Goal: Task Accomplishment & Management: Manage account settings

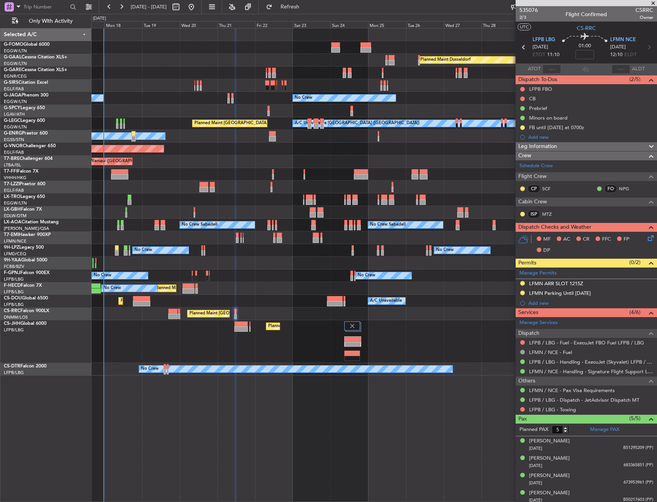
click at [328, 55] on div "Planned Maint Windsor Locks (Bradley Intl) Planned Maint Dusseldorf Planned Mai…" at bounding box center [373, 201] width 565 height 347
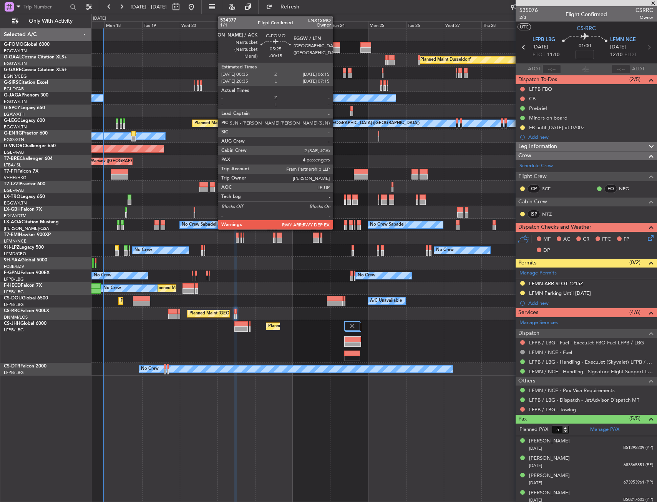
click at [335, 46] on div at bounding box center [335, 44] width 9 height 5
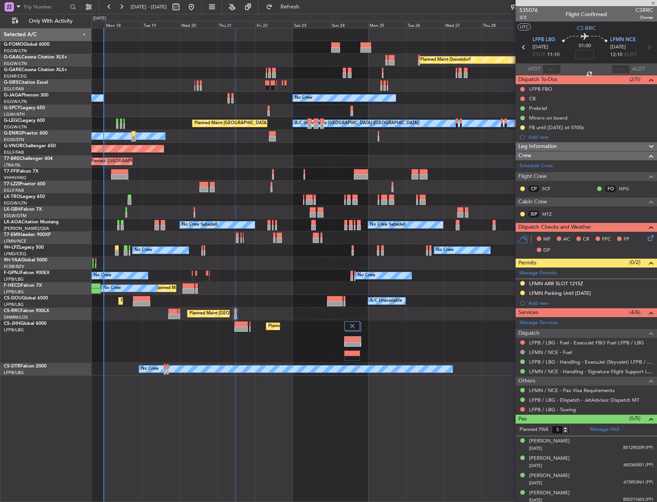
type input "-00:15"
type input "4"
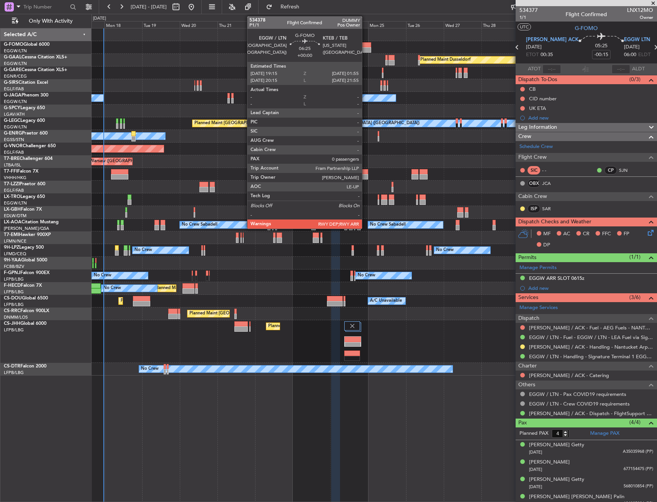
click at [365, 48] on div at bounding box center [365, 49] width 11 height 5
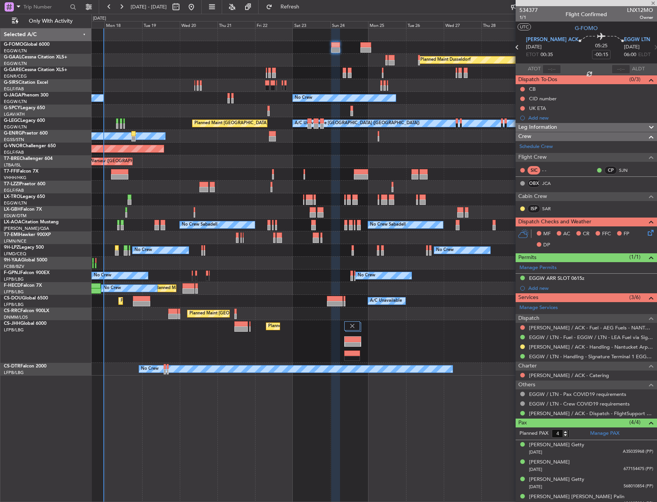
type input "0"
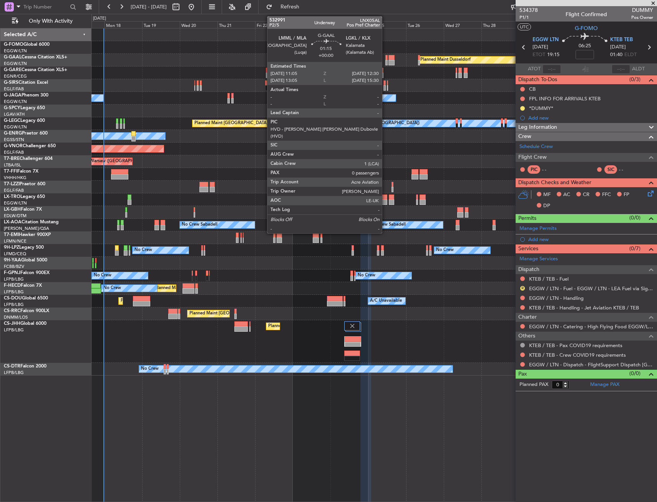
click at [385, 56] on div at bounding box center [386, 57] width 2 height 5
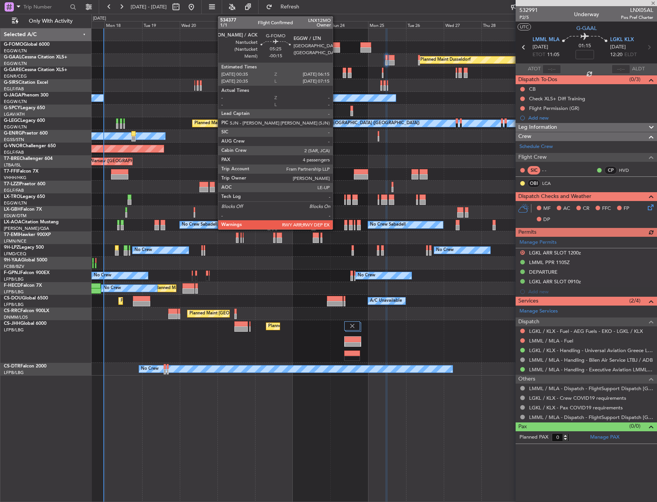
click at [336, 50] on div at bounding box center [335, 49] width 9 height 5
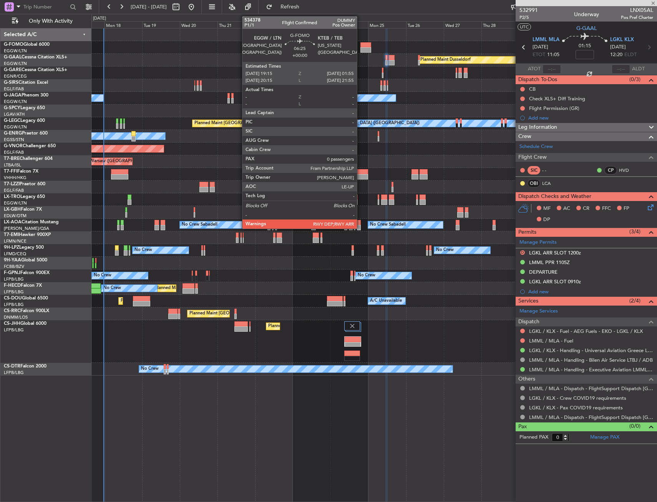
type input "-00:15"
type input "4"
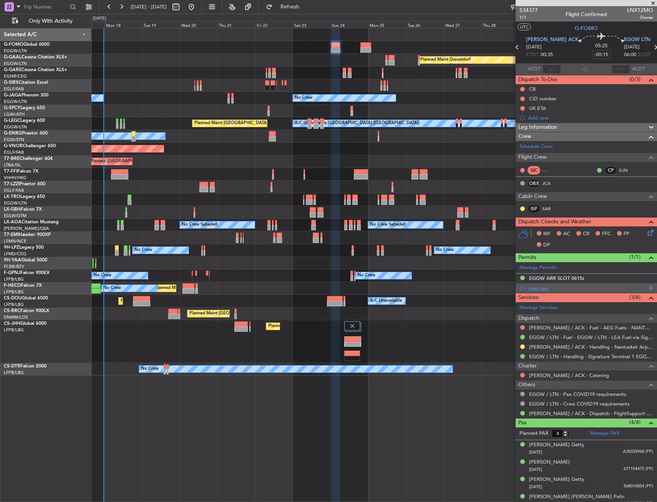
click at [533, 286] on div "Add new" at bounding box center [587, 288] width 118 height 7
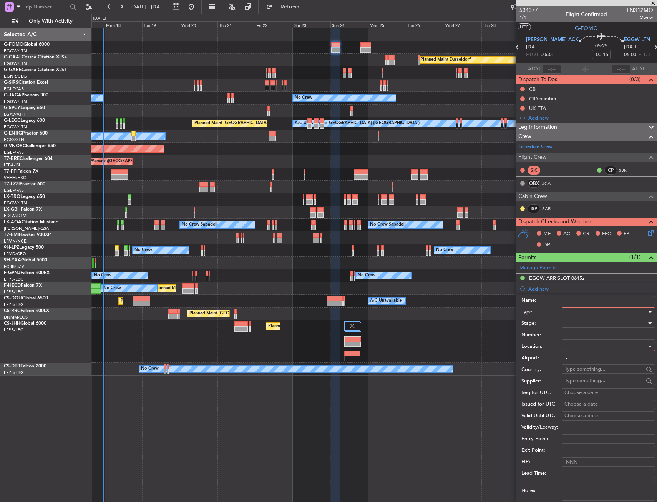
click at [593, 312] on div at bounding box center [606, 312] width 82 height 12
click at [589, 364] on span "EAPIS" at bounding box center [605, 366] width 81 height 12
click at [589, 347] on div at bounding box center [606, 346] width 82 height 12
click at [588, 360] on span "Departure" at bounding box center [605, 362] width 81 height 12
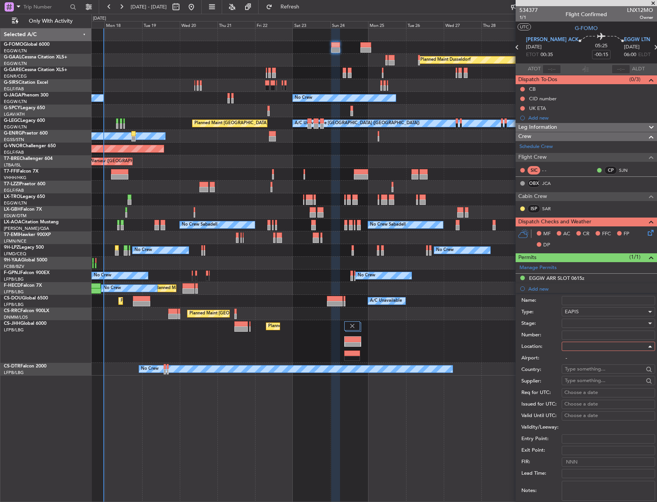
type input "KACK / ACK"
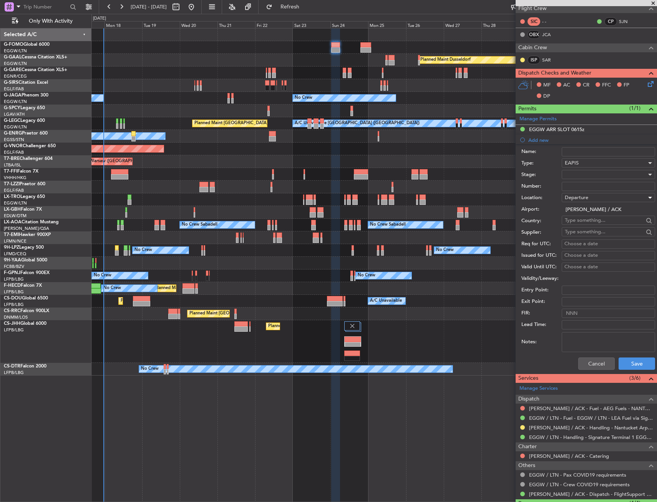
scroll to position [154, 0]
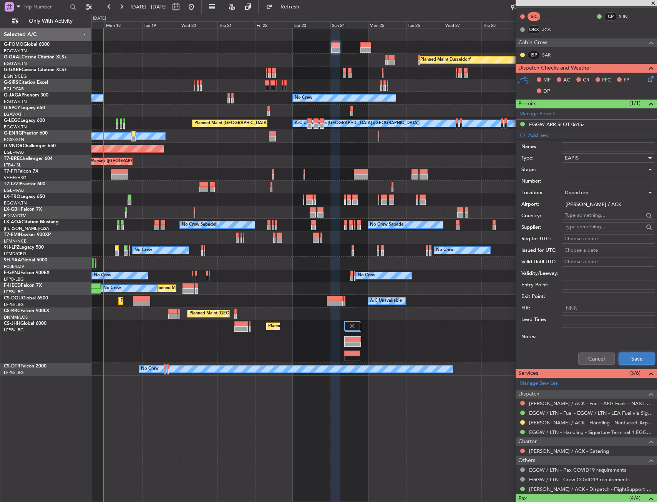
click at [627, 363] on button "Save" at bounding box center [637, 358] width 37 height 12
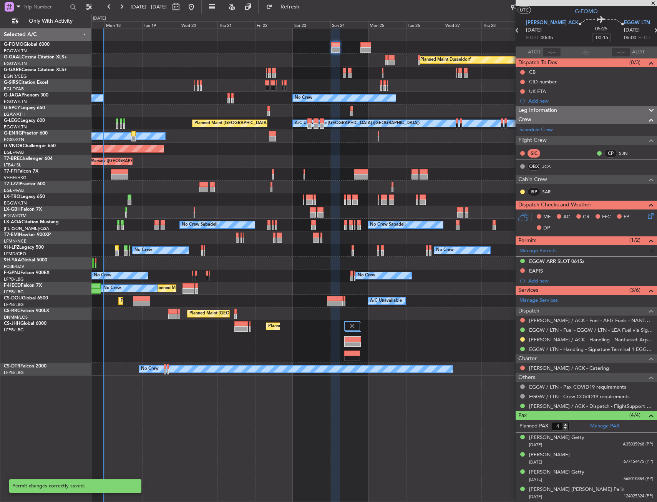
scroll to position [17, 0]
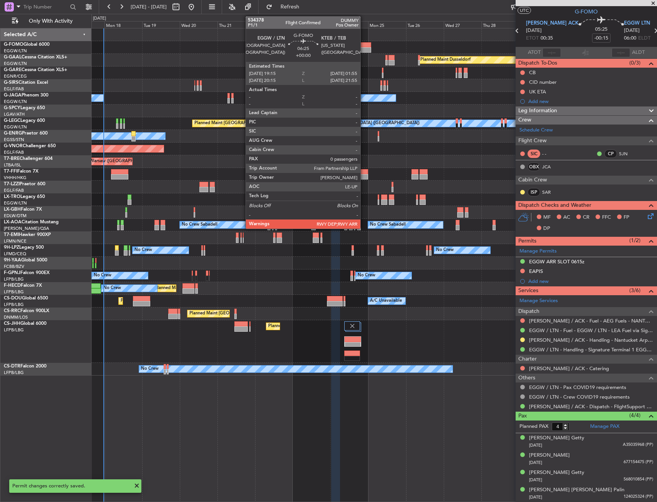
click at [364, 50] on div at bounding box center [365, 49] width 11 height 5
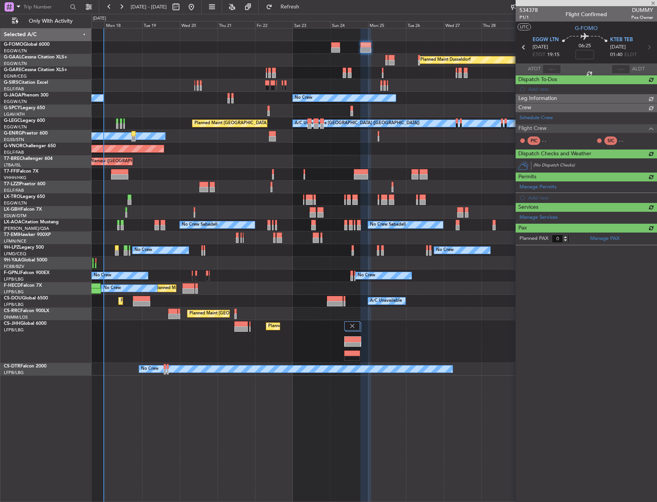
scroll to position [0, 0]
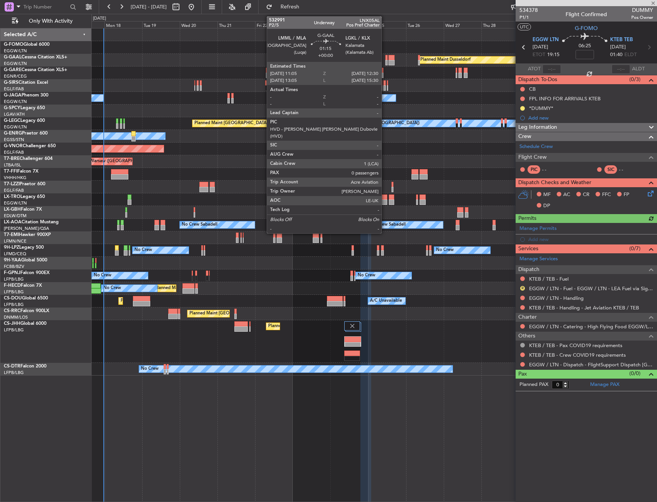
click at [385, 59] on div at bounding box center [386, 57] width 2 height 5
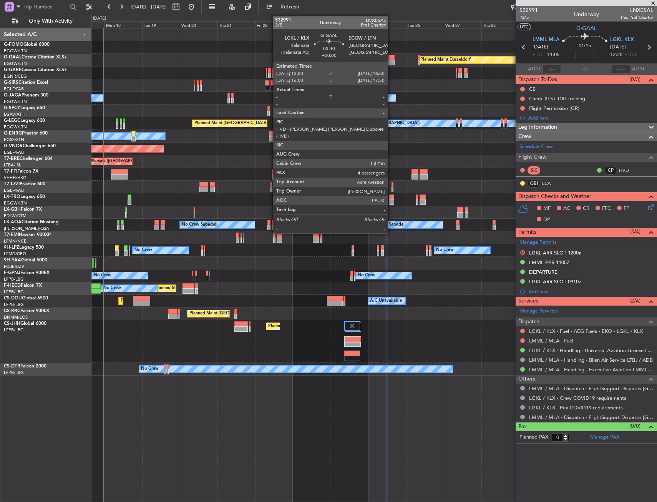
click at [392, 62] on div at bounding box center [392, 62] width 6 height 5
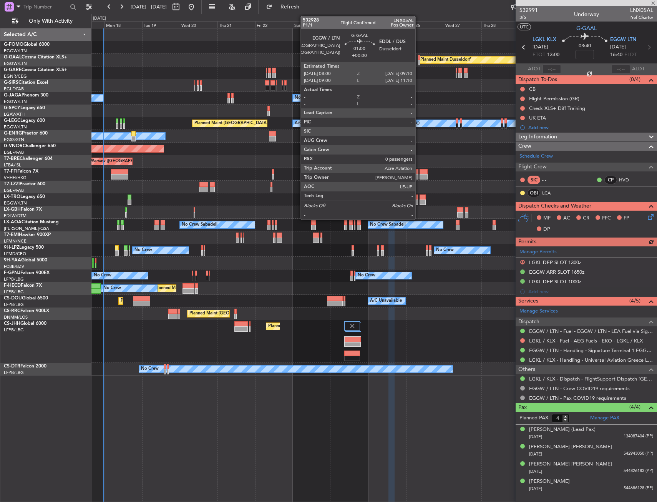
click at [419, 57] on div at bounding box center [419, 57] width 2 height 5
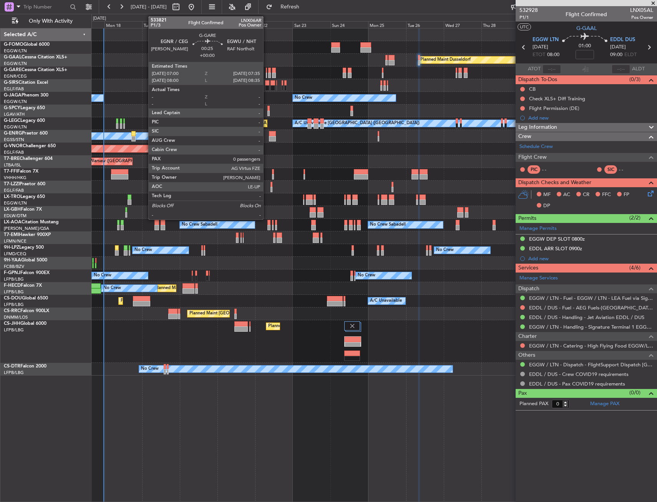
click at [267, 71] on div at bounding box center [266, 70] width 1 height 5
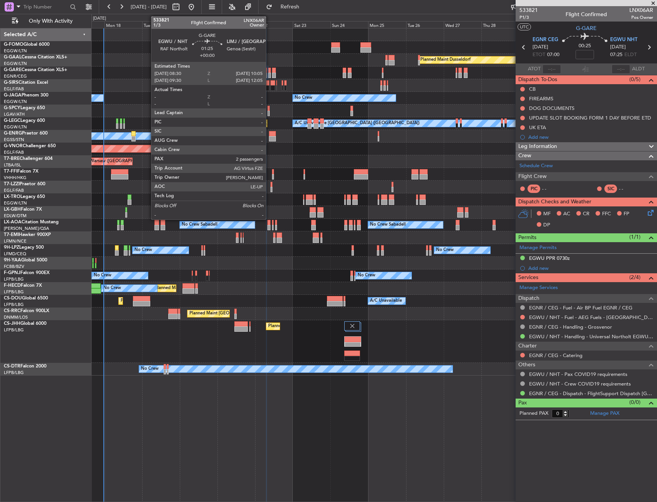
click at [269, 70] on div at bounding box center [269, 70] width 3 height 5
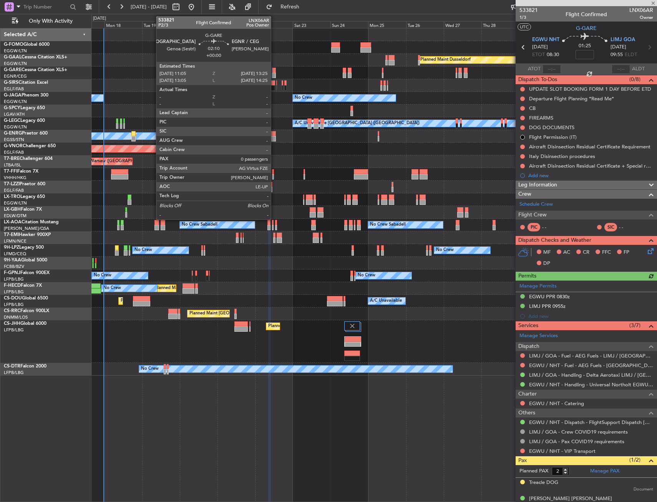
click at [274, 71] on div at bounding box center [274, 70] width 4 height 5
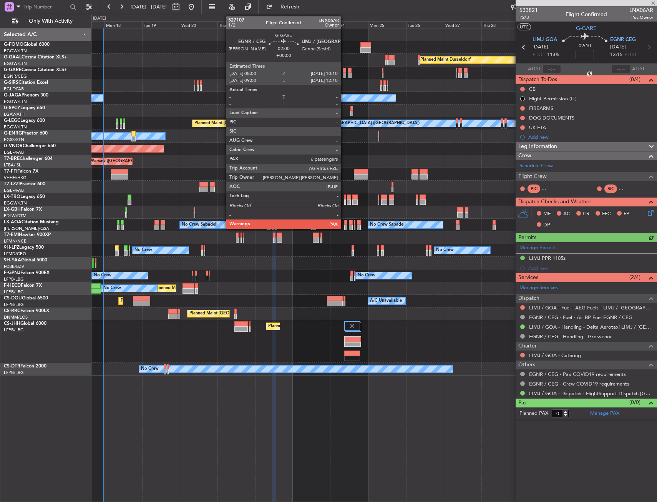
click at [344, 73] on div at bounding box center [344, 75] width 3 height 5
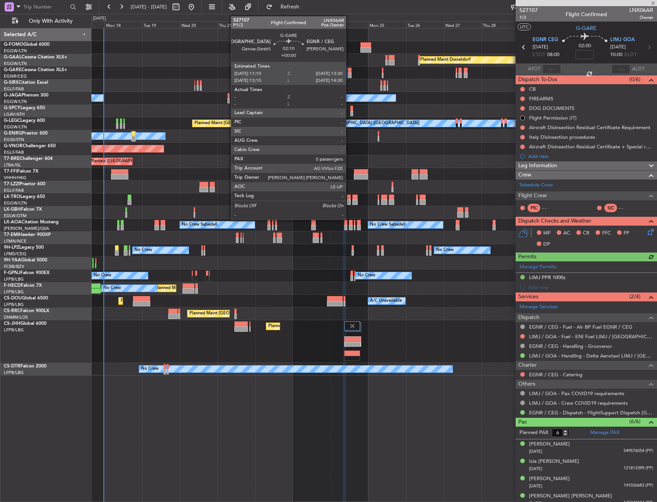
click at [349, 72] on div at bounding box center [350, 70] width 4 height 5
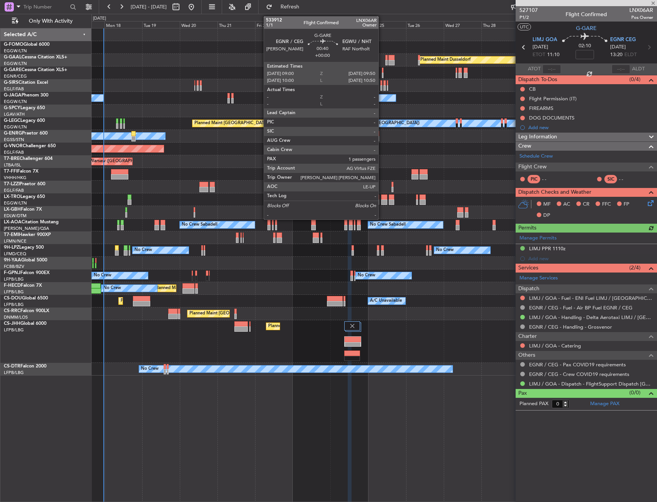
click at [382, 71] on div at bounding box center [383, 70] width 2 height 5
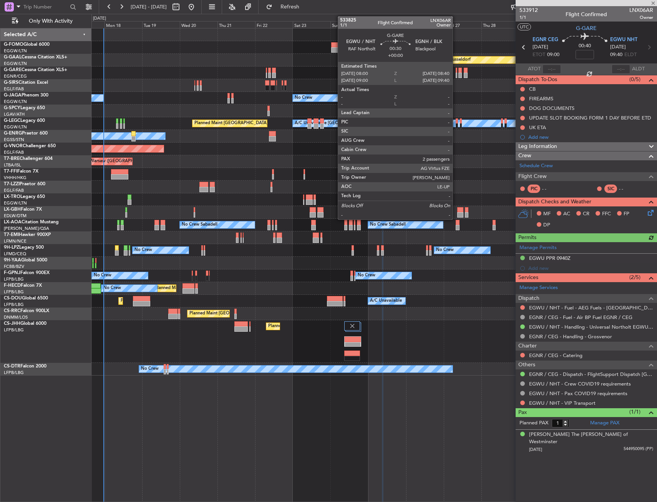
click at [456, 73] on div at bounding box center [456, 75] width 1 height 5
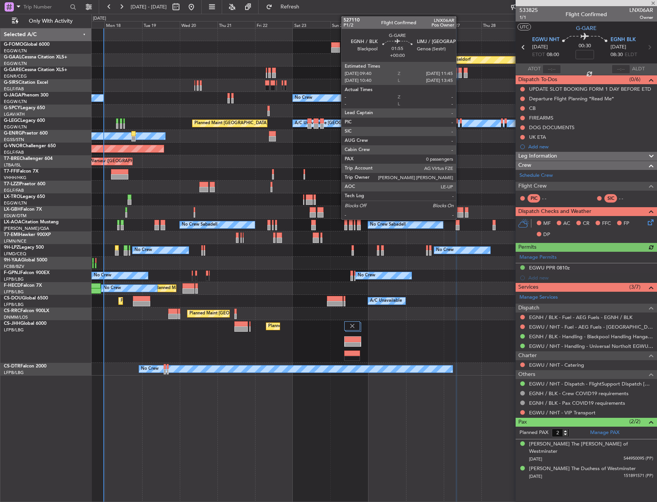
click at [460, 73] on div at bounding box center [459, 75] width 3 height 5
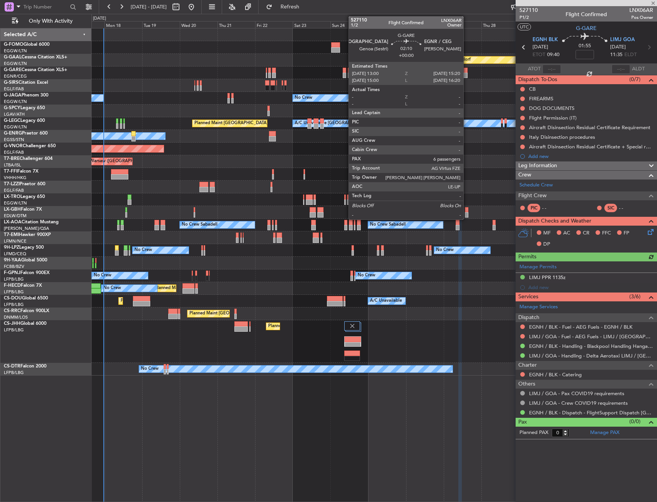
click at [467, 73] on div at bounding box center [466, 75] width 4 height 5
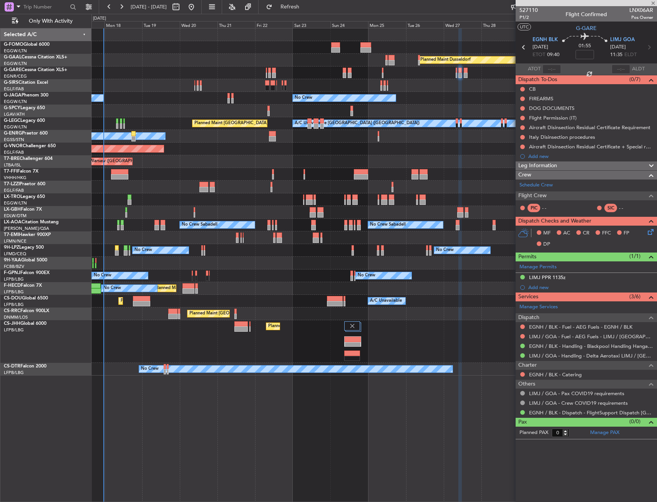
type input "6"
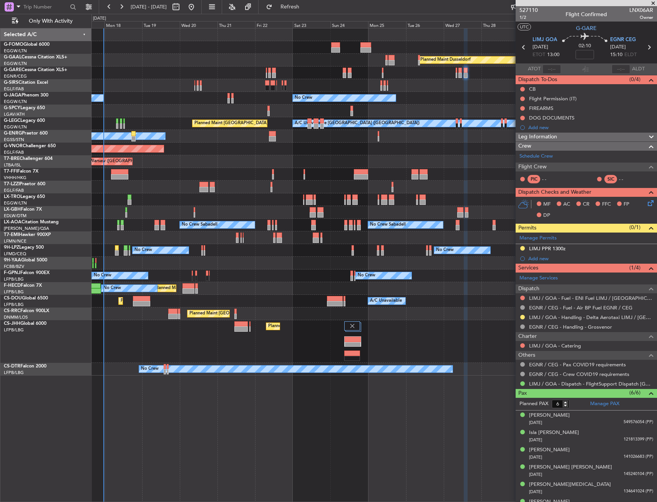
drag, startPoint x: 523, startPoint y: 319, endPoint x: 520, endPoint y: 323, distance: 5.0
click at [523, 319] on button at bounding box center [522, 317] width 5 height 5
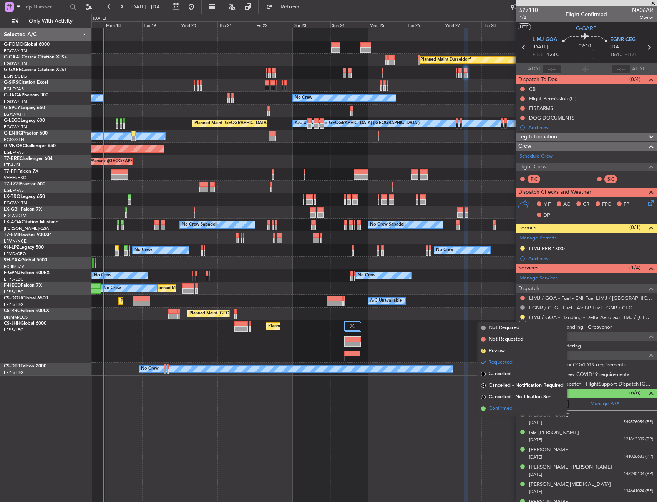
click at [505, 405] on span "Confirmed" at bounding box center [501, 409] width 24 height 8
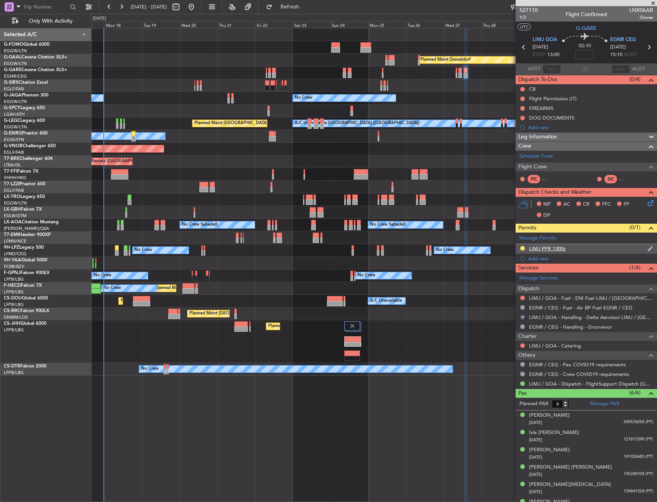
click at [582, 249] on div "LIMJ PPR 1300z" at bounding box center [586, 249] width 141 height 10
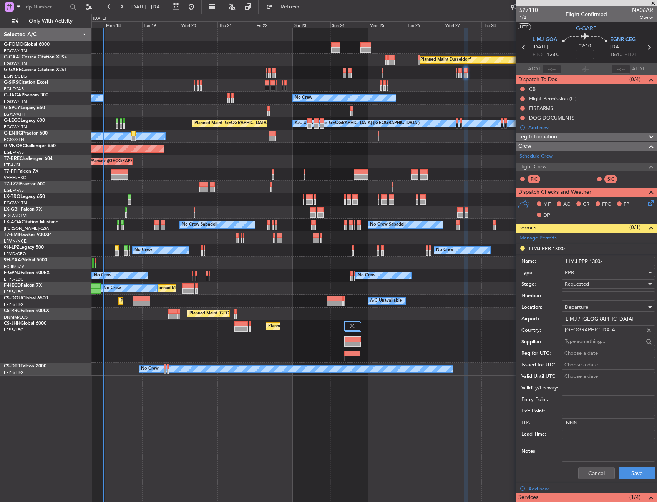
click at [580, 296] on input "Number:" at bounding box center [608, 295] width 93 height 9
paste input "2153/25"
type input "2153/25"
click at [578, 284] on span "Requested" at bounding box center [577, 284] width 24 height 7
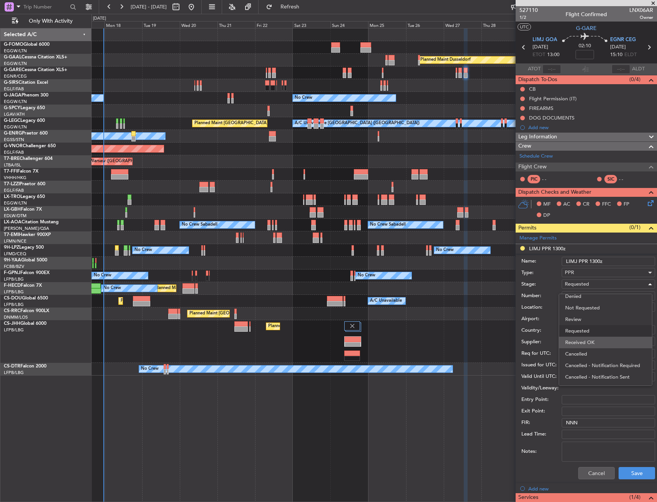
click at [582, 340] on span "Received OK" at bounding box center [605, 343] width 81 height 12
click at [619, 475] on button "Save" at bounding box center [637, 473] width 37 height 12
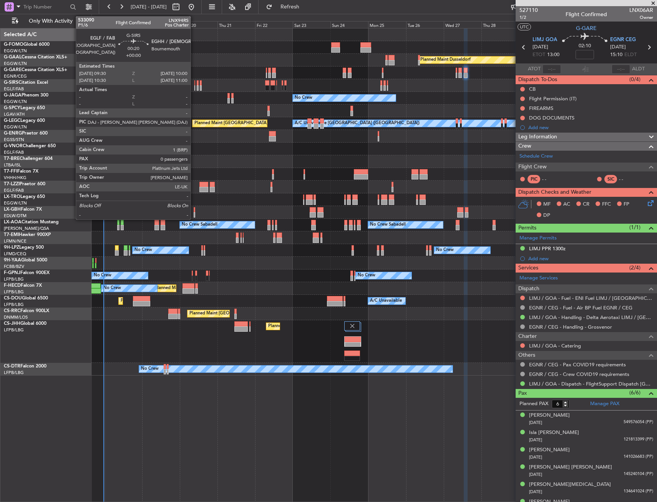
click at [194, 84] on div at bounding box center [194, 82] width 1 height 5
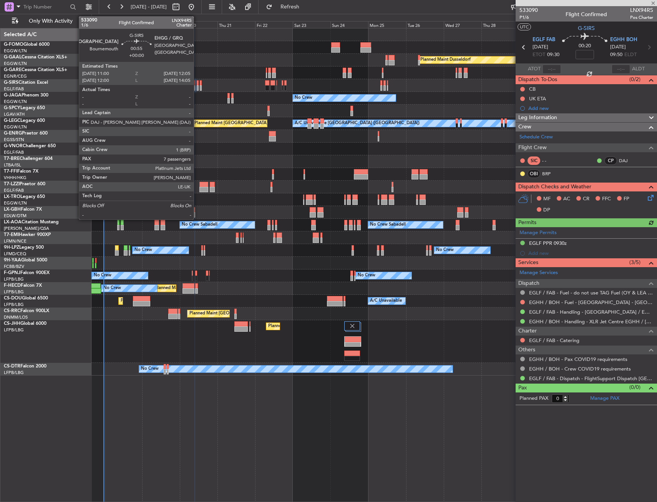
click at [197, 84] on div at bounding box center [198, 82] width 2 height 5
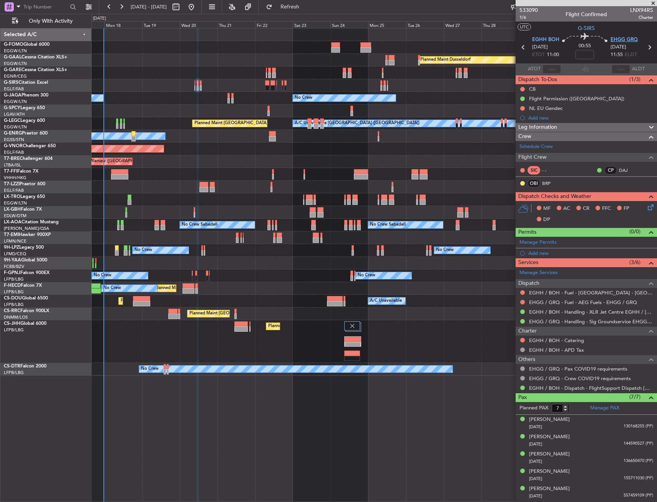
click at [628, 39] on span "EHGG GRQ" at bounding box center [624, 40] width 27 height 8
click at [543, 36] on span "EGHH BOH" at bounding box center [545, 40] width 27 height 8
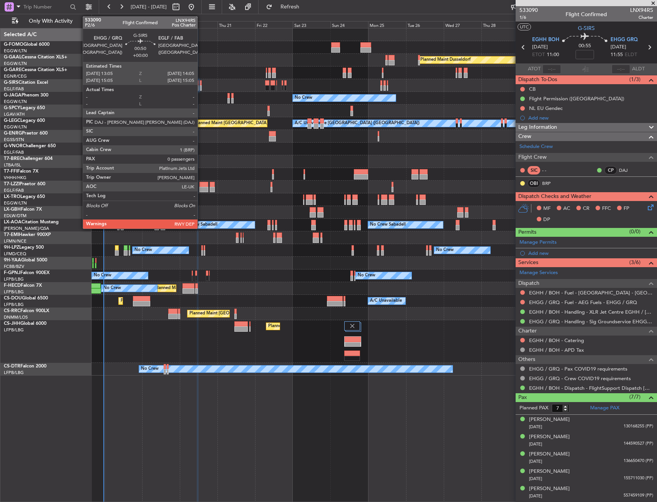
click at [201, 88] on div at bounding box center [201, 87] width 2 height 5
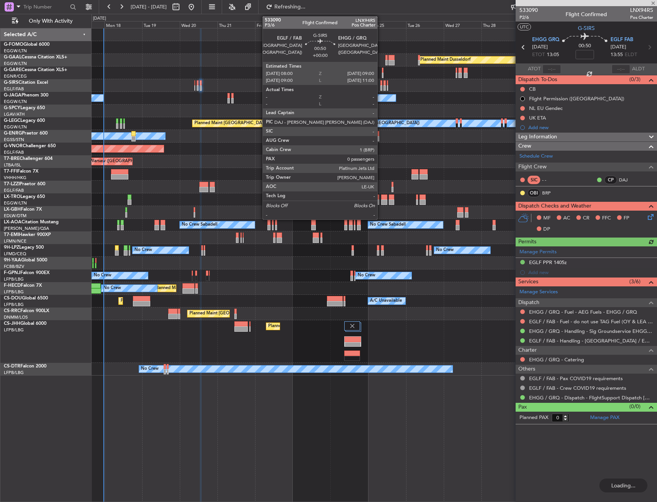
click at [381, 89] on div at bounding box center [381, 87] width 2 height 5
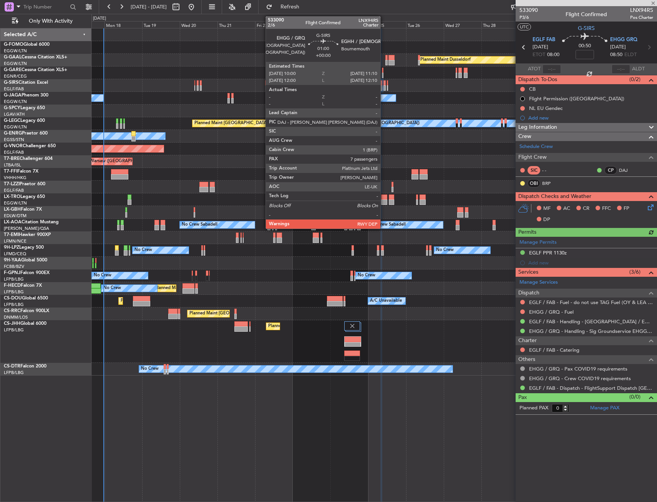
click at [384, 88] on div at bounding box center [385, 87] width 2 height 5
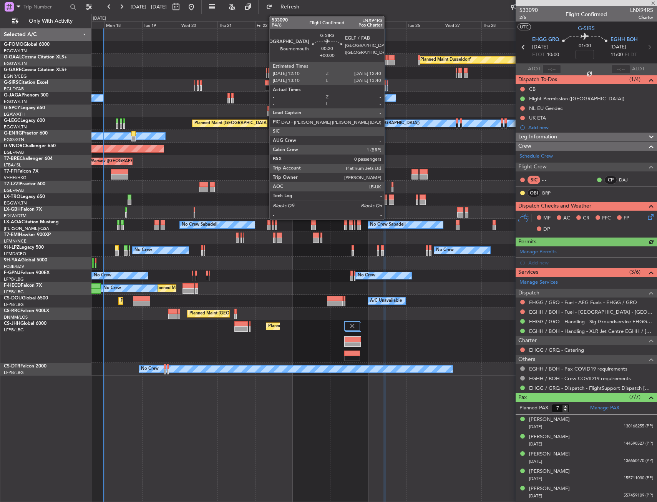
click at [388, 88] on div at bounding box center [387, 87] width 1 height 5
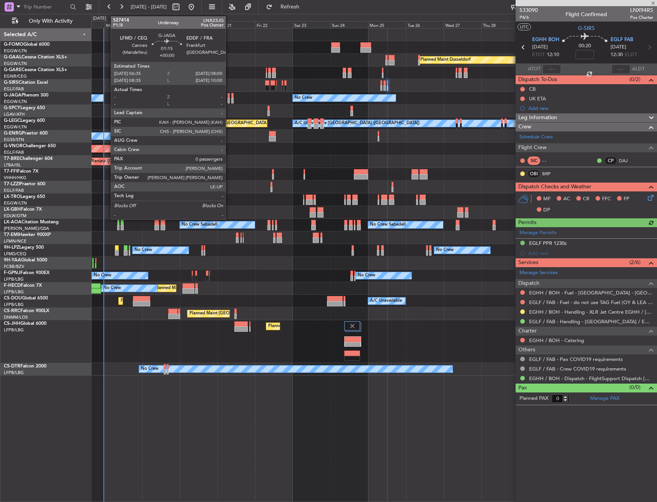
click at [229, 97] on div at bounding box center [229, 95] width 2 height 5
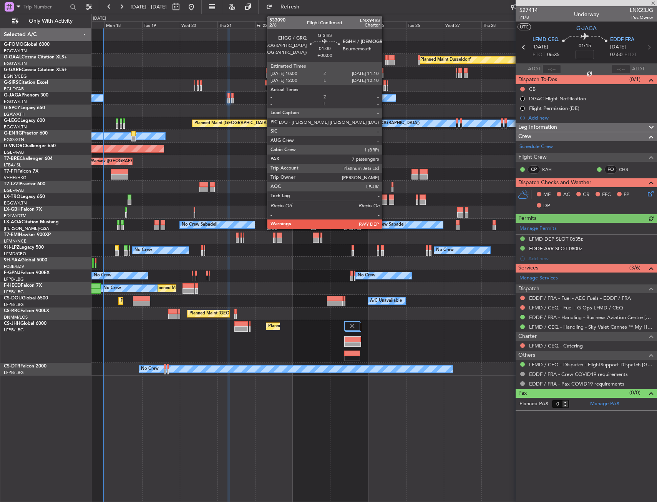
click at [385, 83] on div at bounding box center [385, 82] width 2 height 5
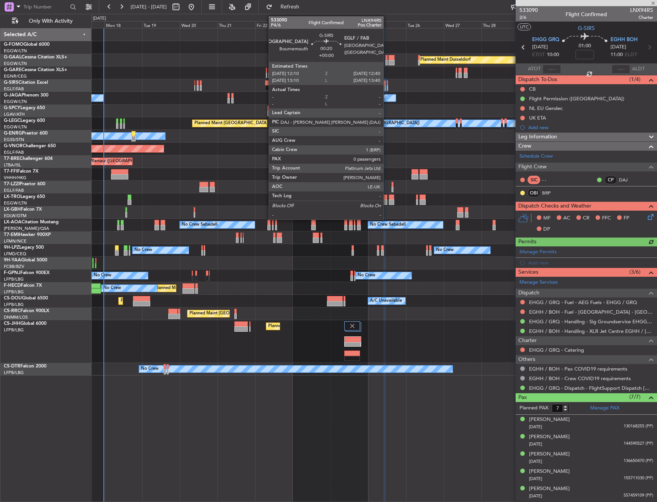
click at [387, 85] on div at bounding box center [387, 82] width 1 height 5
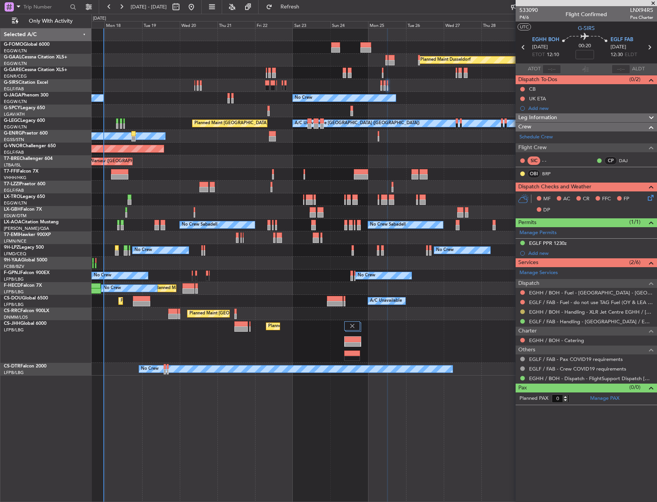
click at [521, 310] on button at bounding box center [522, 311] width 5 height 5
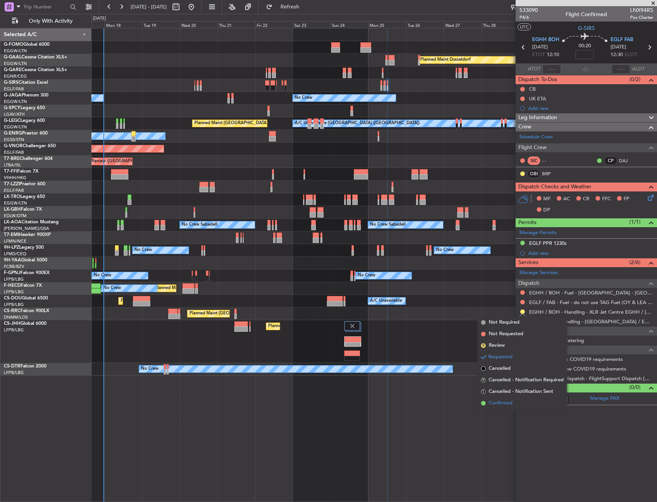
click at [498, 400] on span "Confirmed" at bounding box center [501, 403] width 24 height 8
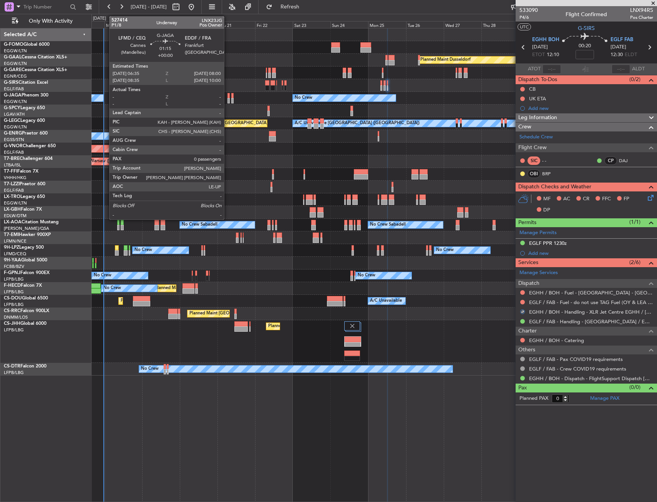
click at [228, 99] on div at bounding box center [229, 100] width 2 height 5
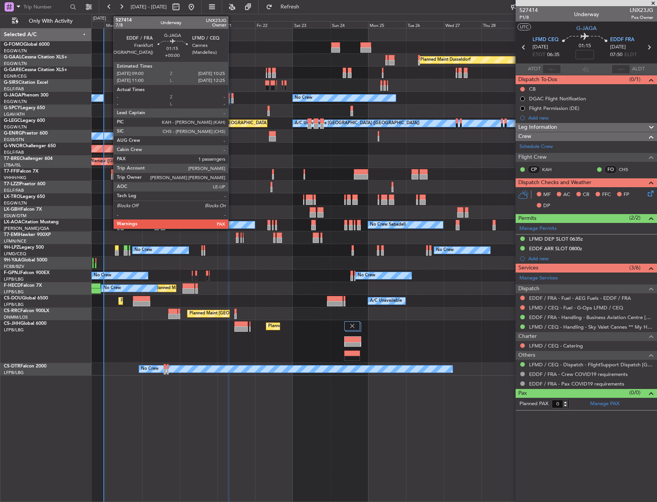
click at [232, 99] on div at bounding box center [232, 100] width 2 height 5
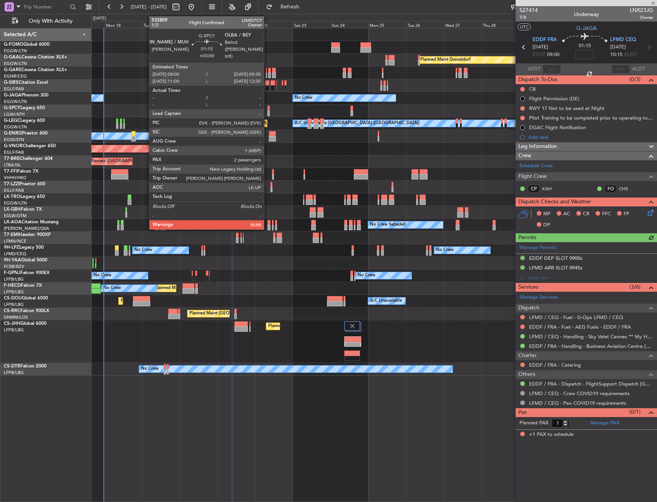
click at [267, 110] on div at bounding box center [268, 108] width 3 height 5
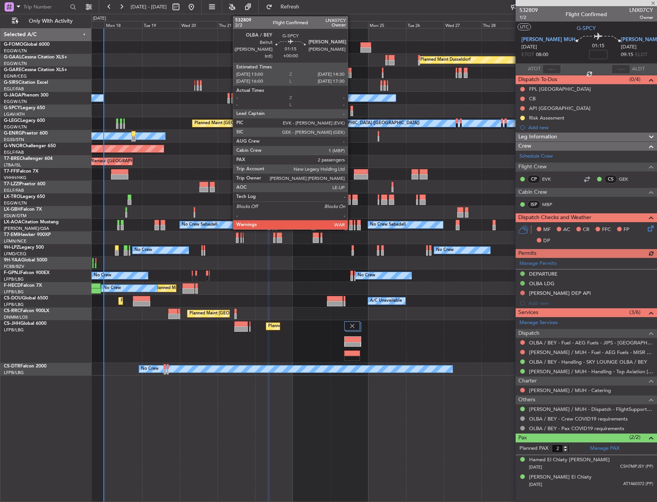
click at [351, 111] on div at bounding box center [351, 113] width 3 height 5
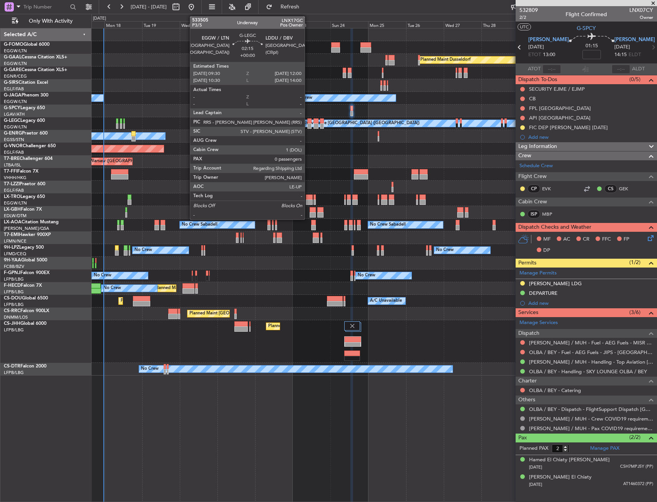
click at [308, 125] on div at bounding box center [309, 125] width 4 height 5
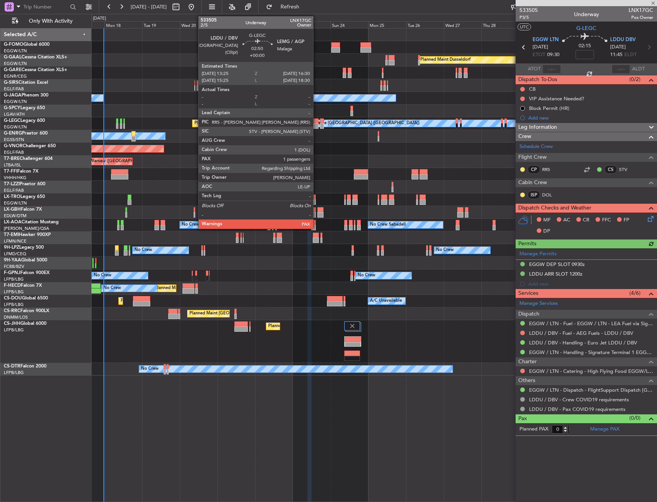
click at [317, 122] on div at bounding box center [316, 120] width 5 height 5
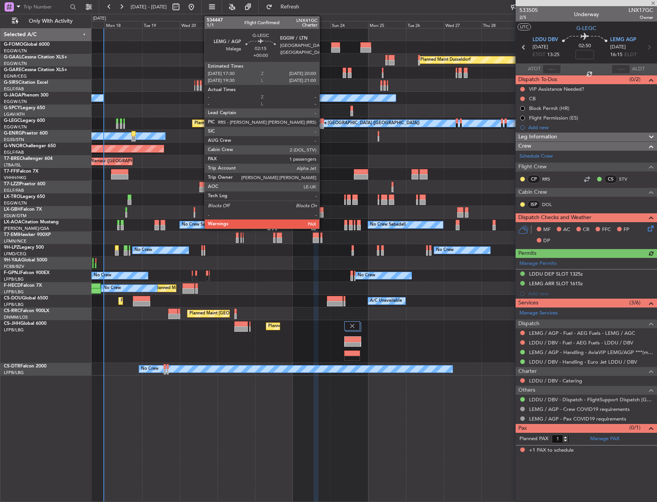
click at [323, 122] on div at bounding box center [322, 120] width 4 height 5
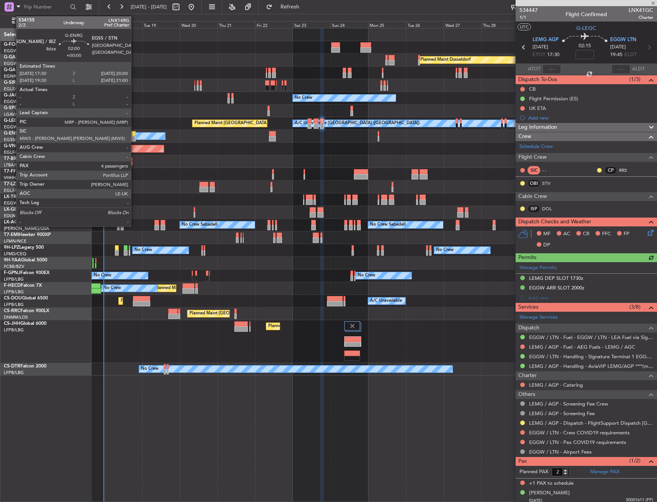
click at [135, 136] on div at bounding box center [133, 133] width 4 height 5
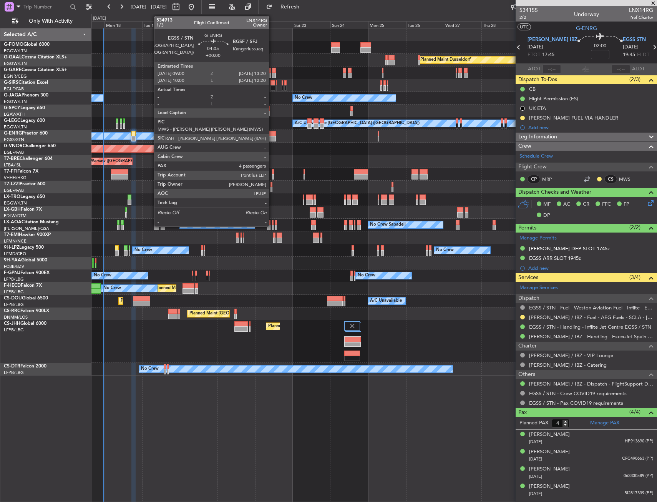
click at [272, 132] on div at bounding box center [272, 133] width 7 height 5
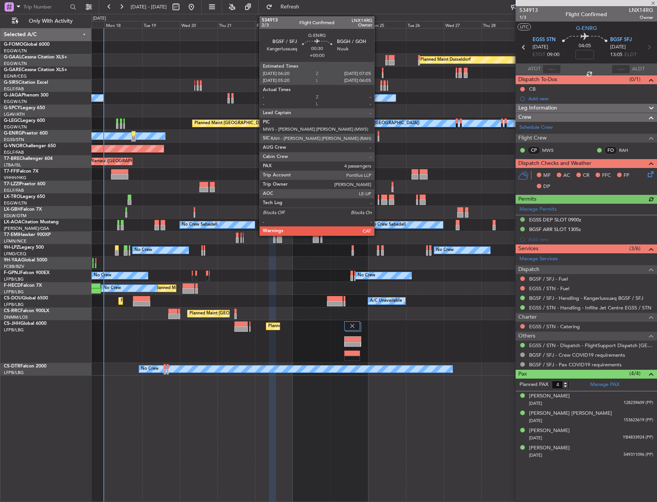
click at [378, 135] on div at bounding box center [379, 133] width 2 height 5
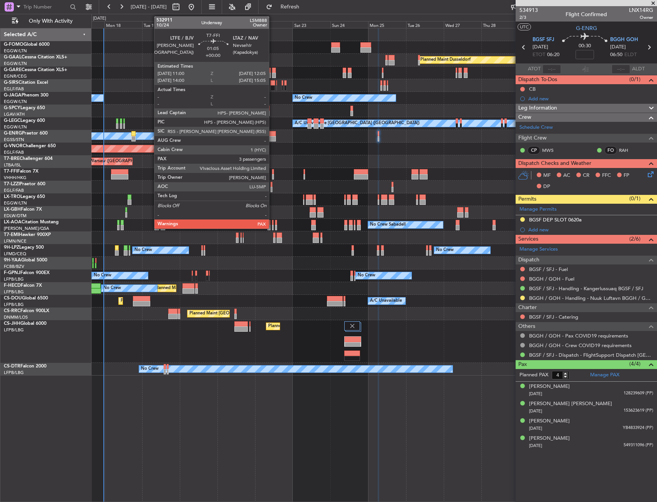
click at [272, 175] on div at bounding box center [273, 176] width 2 height 5
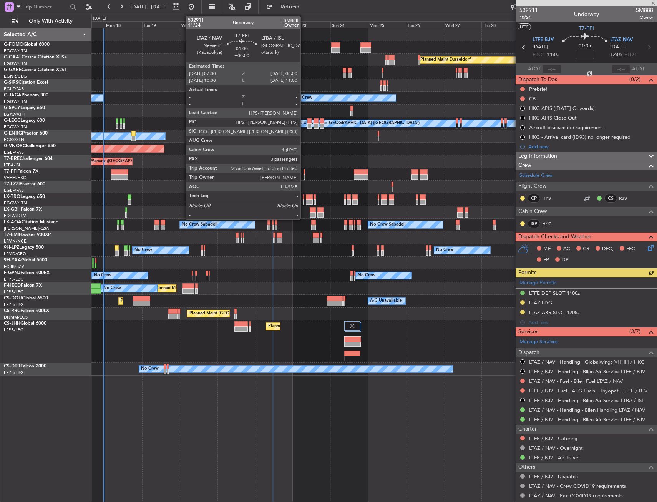
click at [304, 174] on div at bounding box center [305, 171] width 2 height 5
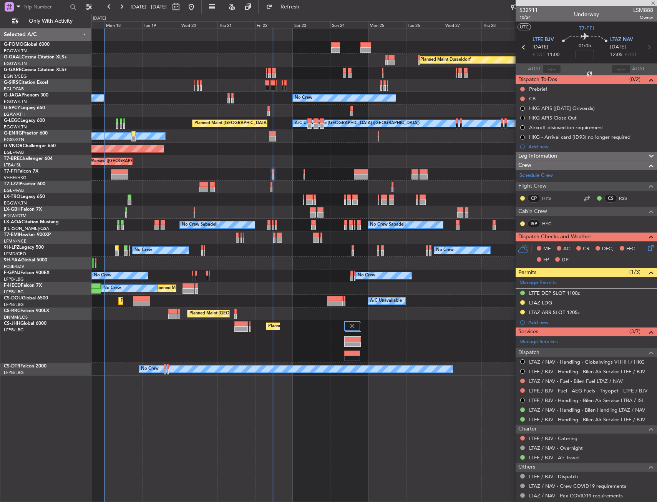
click at [198, 185] on div "Owner [GEOGRAPHIC_DATA] ([GEOGRAPHIC_DATA])" at bounding box center [373, 187] width 565 height 13
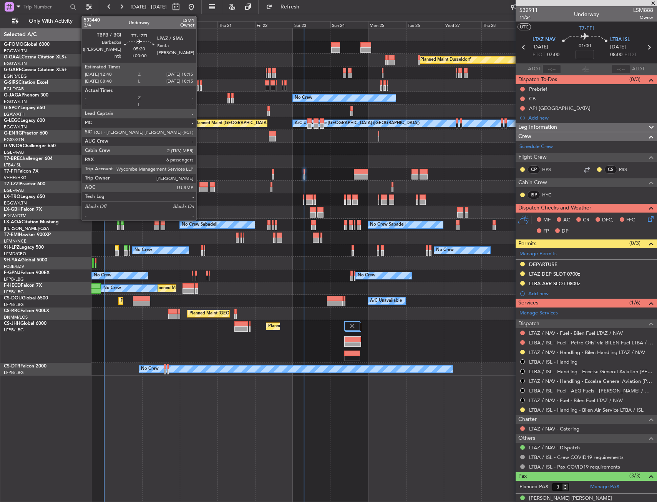
click at [200, 186] on div at bounding box center [203, 184] width 9 height 5
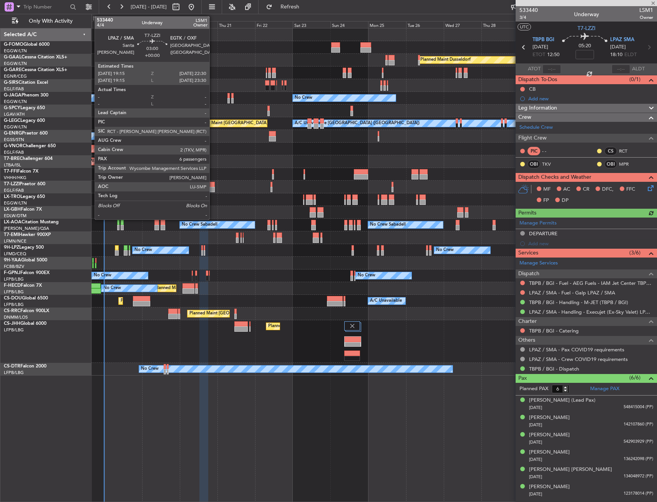
click at [213, 186] on div at bounding box center [212, 184] width 5 height 5
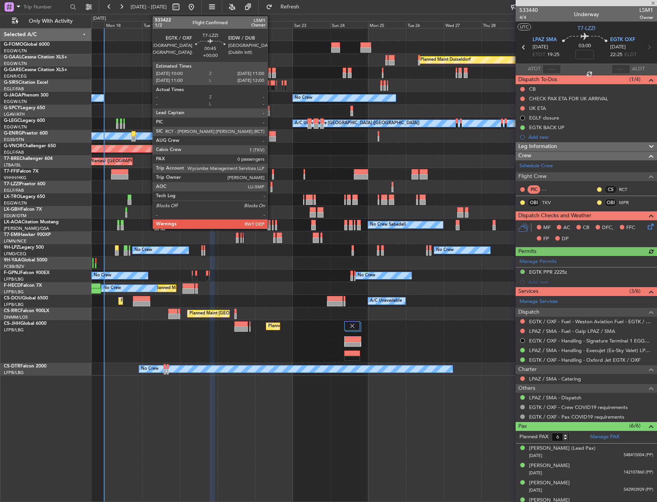
click at [271, 188] on div at bounding box center [272, 189] width 2 height 5
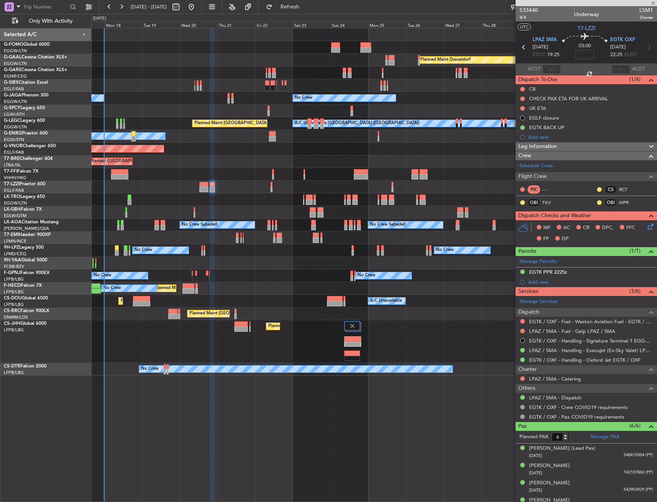
type input "0"
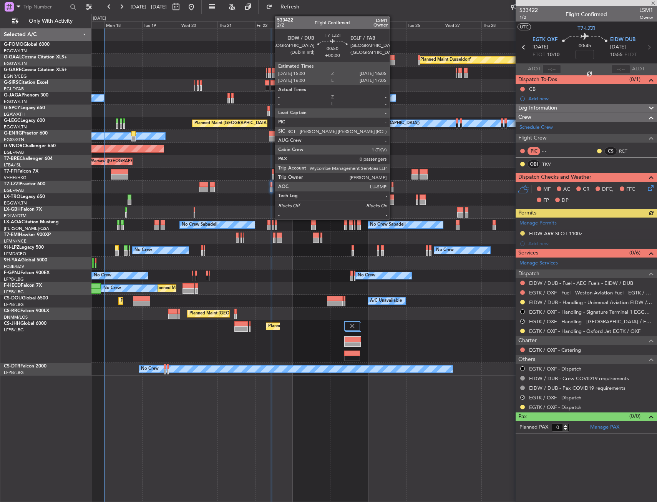
click at [393, 186] on div at bounding box center [393, 184] width 2 height 5
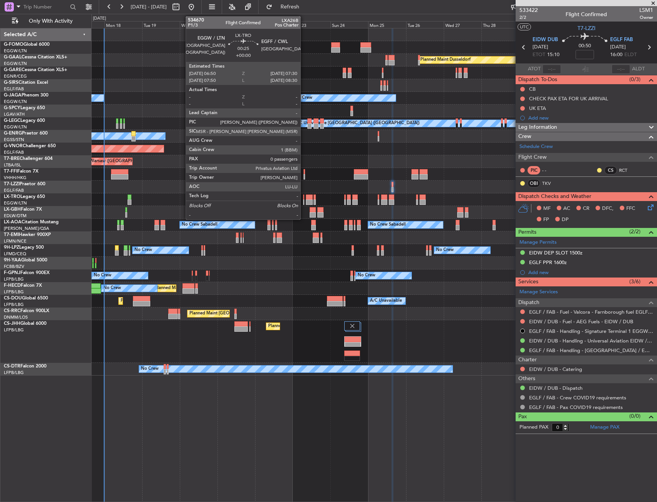
click at [304, 199] on div at bounding box center [303, 201] width 1 height 5
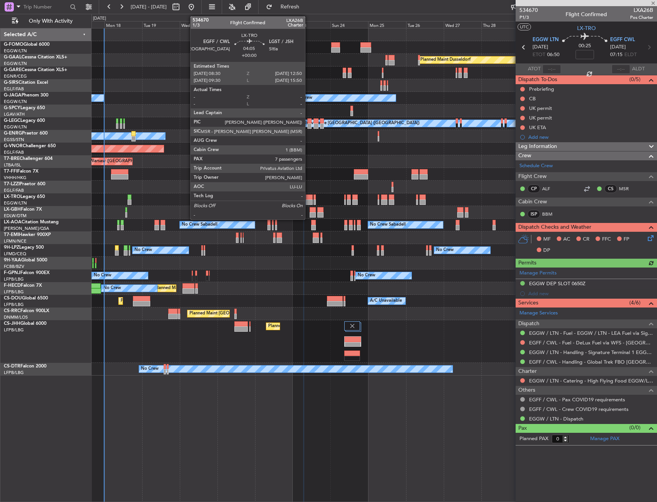
click at [309, 198] on div at bounding box center [309, 196] width 7 height 5
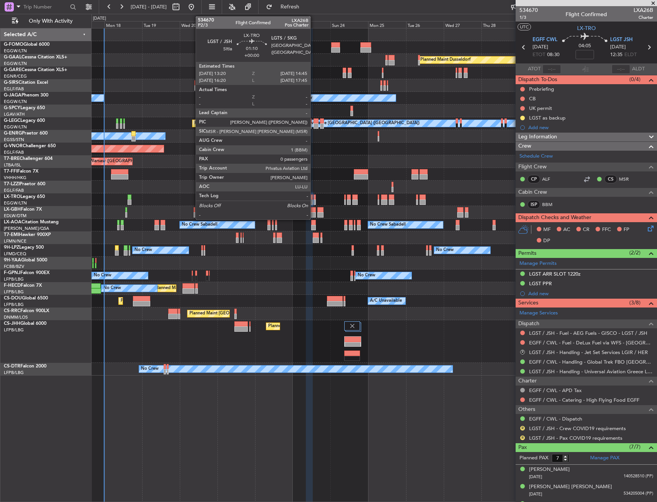
click at [314, 199] on div at bounding box center [315, 196] width 2 height 5
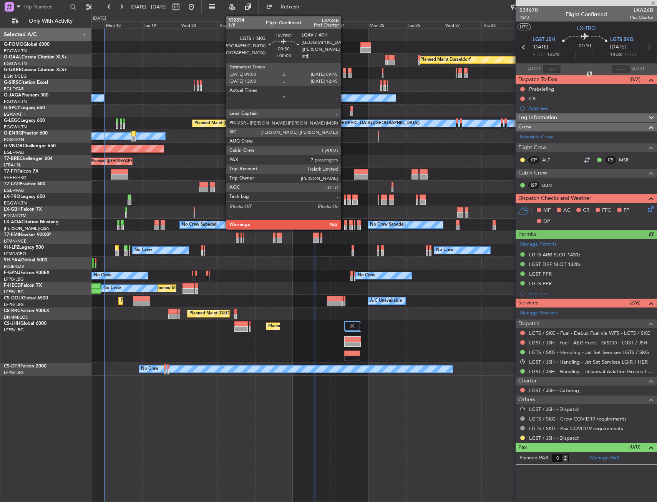
click at [344, 199] on div at bounding box center [345, 201] width 2 height 5
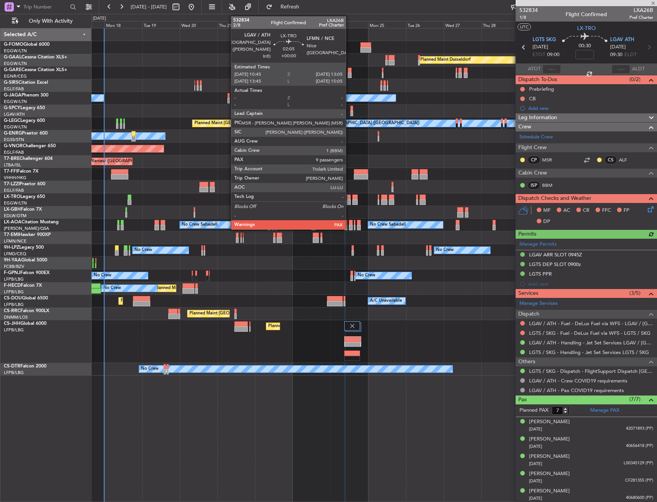
click at [349, 199] on div at bounding box center [349, 196] width 4 height 5
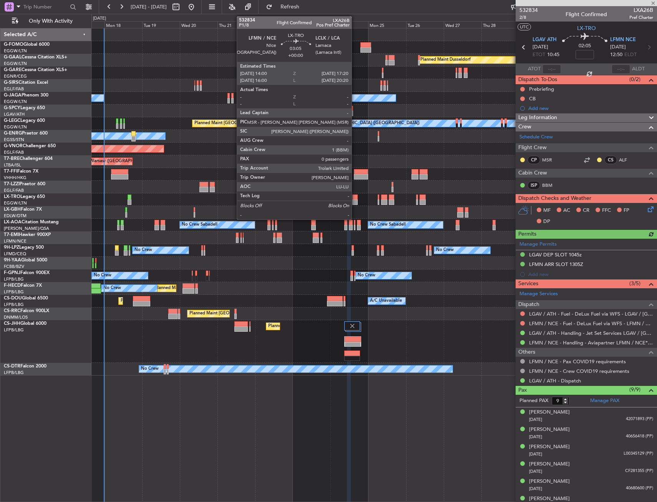
click at [355, 199] on div at bounding box center [354, 196] width 5 height 5
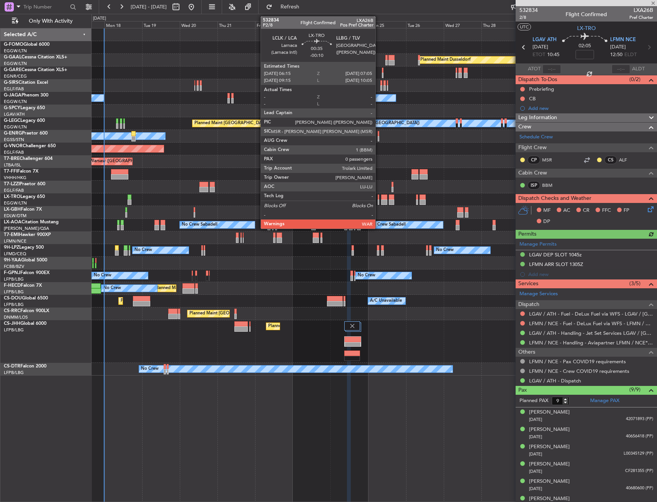
type input "0"
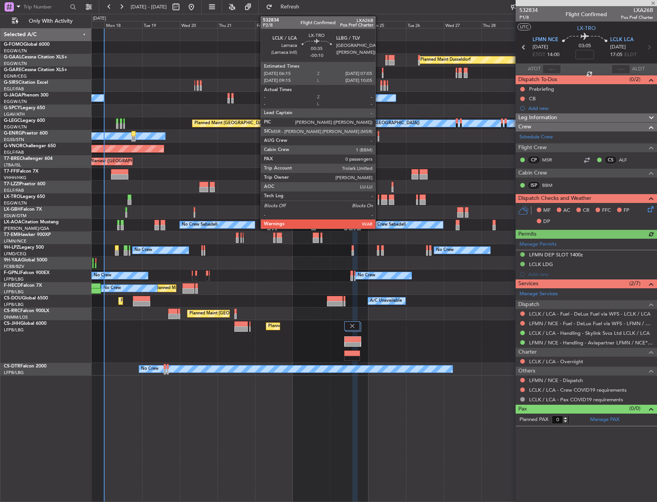
click at [379, 199] on div at bounding box center [379, 196] width 2 height 5
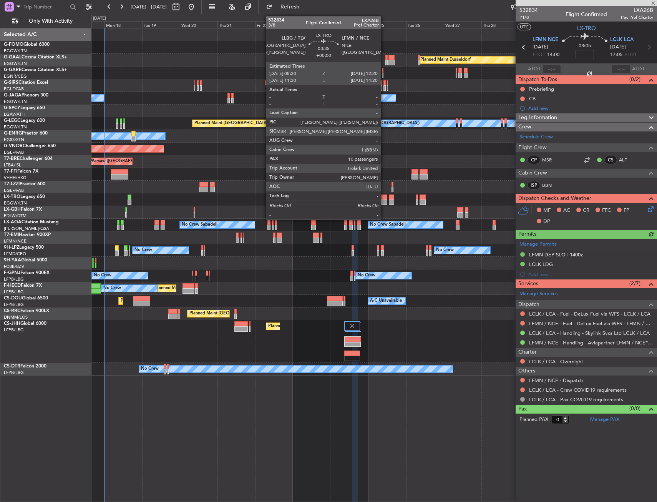
type input "-00:10"
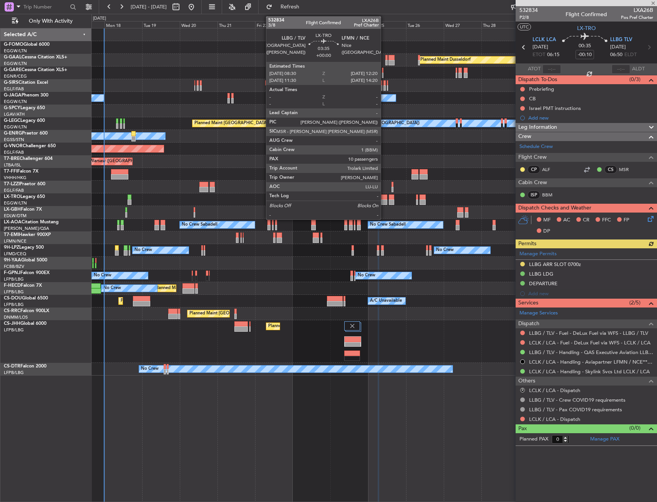
click at [384, 199] on div at bounding box center [384, 196] width 6 height 5
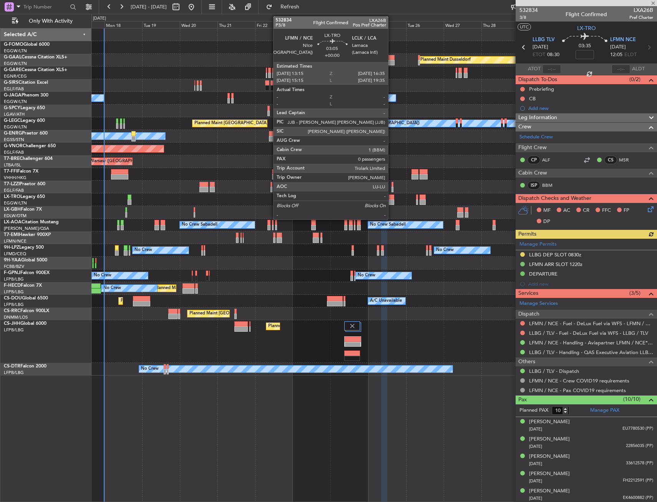
click at [392, 199] on div at bounding box center [391, 196] width 5 height 5
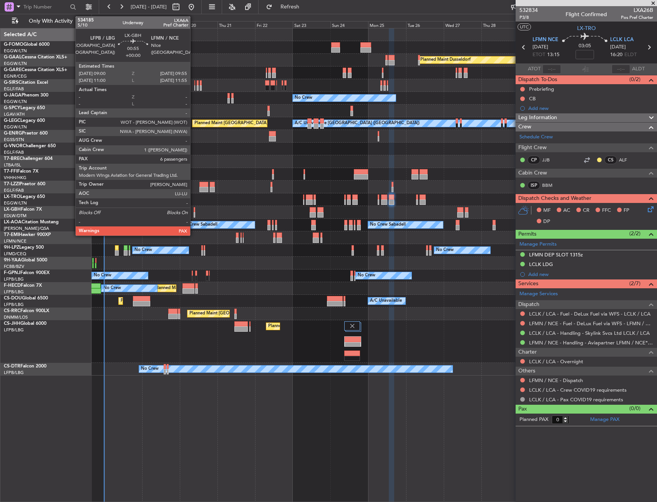
click at [194, 212] on div at bounding box center [195, 209] width 2 height 5
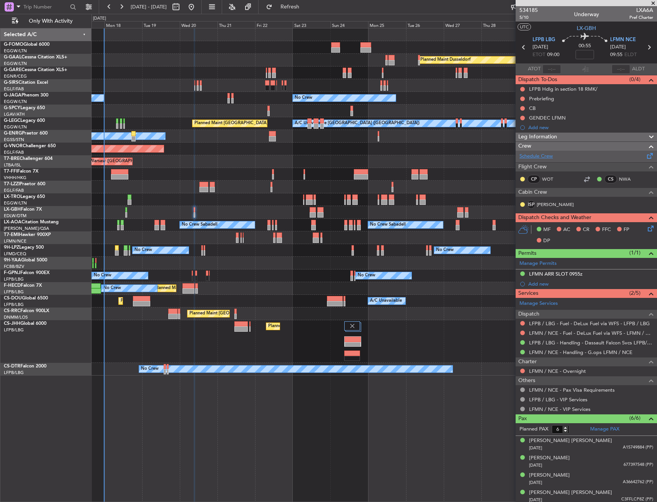
click at [536, 156] on link "Schedule Crew" at bounding box center [536, 157] width 33 height 8
click at [617, 39] on span "LFMN NCE" at bounding box center [623, 40] width 26 height 8
click at [536, 38] on span "LFPB LBG" at bounding box center [544, 40] width 23 height 8
click at [646, 229] on icon at bounding box center [649, 227] width 6 height 6
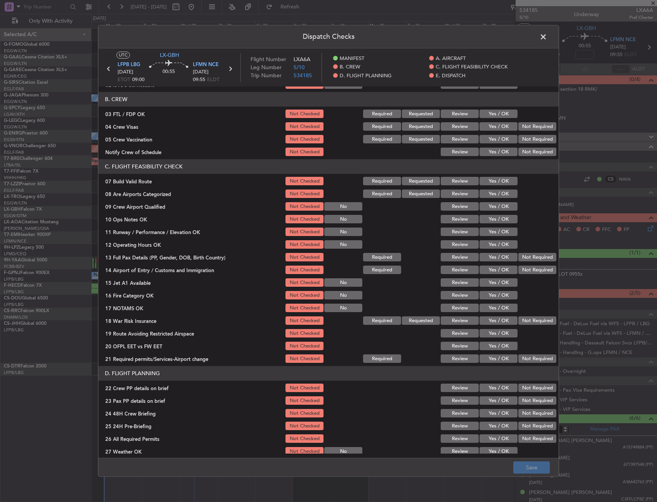
scroll to position [38, 0]
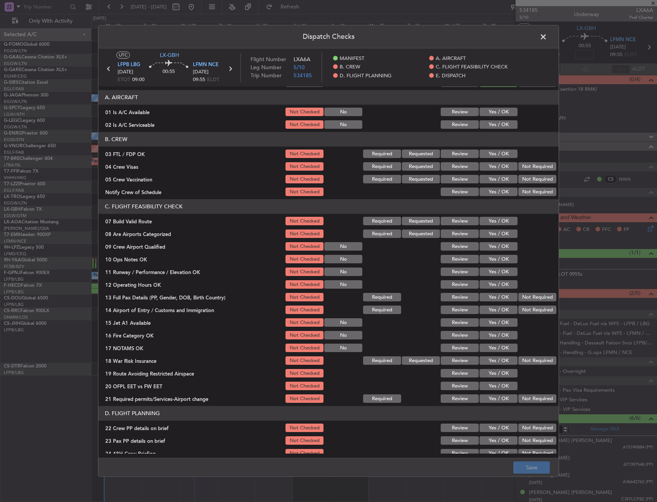
click at [483, 112] on button "Yes / OK" at bounding box center [499, 112] width 38 height 8
click at [488, 126] on button "Yes / OK" at bounding box center [499, 125] width 38 height 8
click at [488, 150] on button "Yes / OK" at bounding box center [499, 154] width 38 height 8
click at [531, 172] on section "B. CREW 03 FTL / FDP OK Not Checked Required Requested Review Yes / OK 04 Crew …" at bounding box center [328, 164] width 460 height 65
click at [528, 167] on button "Not Required" at bounding box center [537, 167] width 38 height 8
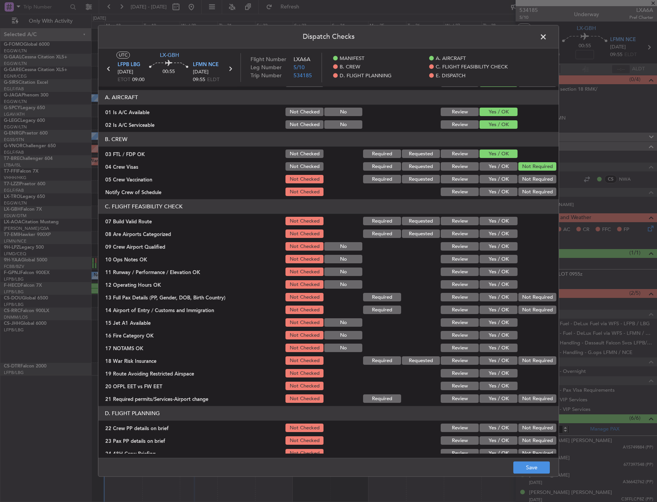
drag, startPoint x: 524, startPoint y: 178, endPoint x: 502, endPoint y: 189, distance: 24.8
click at [523, 179] on button "Not Required" at bounding box center [537, 179] width 38 height 8
click at [501, 189] on button "Yes / OK" at bounding box center [499, 192] width 38 height 8
drag, startPoint x: 490, startPoint y: 232, endPoint x: 488, endPoint y: 244, distance: 12.1
click at [490, 233] on button "Yes / OK" at bounding box center [499, 234] width 38 height 8
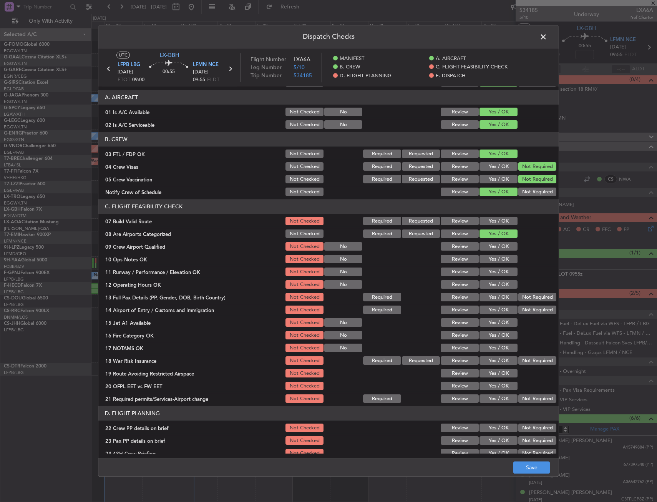
click at [488, 247] on button "Yes / OK" at bounding box center [499, 246] width 38 height 8
click at [528, 462] on button "Save" at bounding box center [531, 468] width 37 height 12
click at [547, 37] on span at bounding box center [547, 38] width 0 height 15
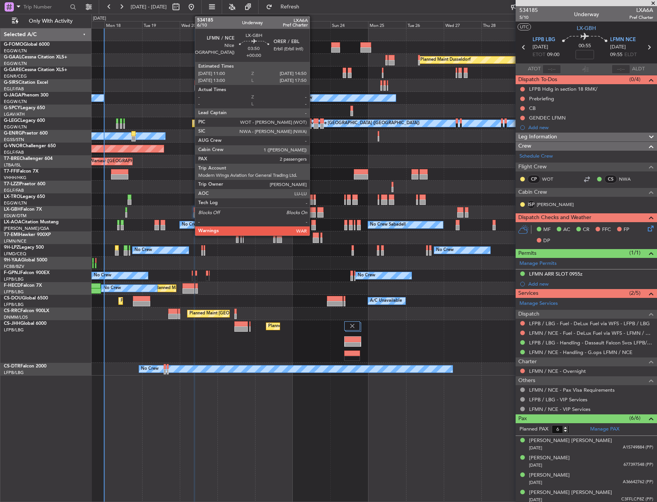
click at [313, 211] on div at bounding box center [313, 209] width 6 height 5
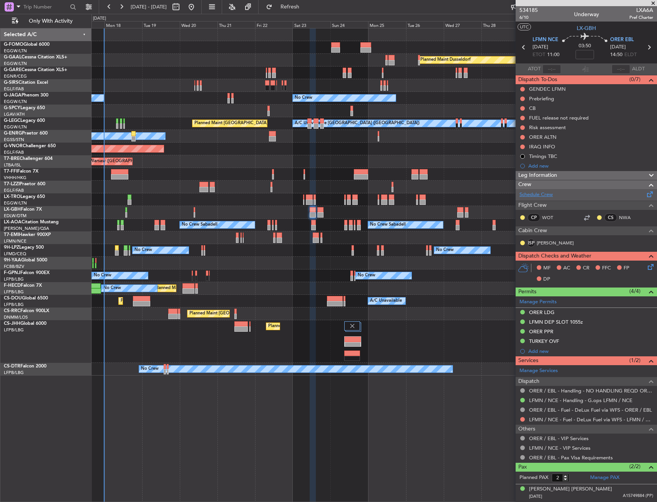
click at [535, 193] on link "Schedule Crew" at bounding box center [536, 195] width 33 height 8
click at [616, 40] on span "ORER EBL" at bounding box center [622, 40] width 24 height 8
click at [646, 264] on icon at bounding box center [649, 265] width 6 height 6
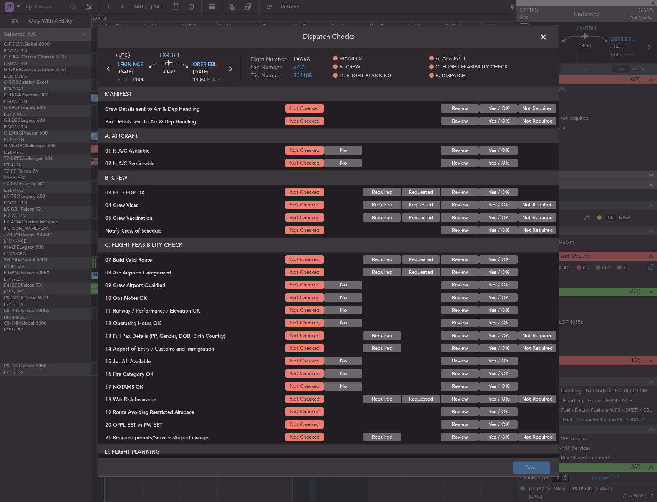
click at [486, 154] on button "Yes / OK" at bounding box center [499, 150] width 38 height 8
click at [490, 161] on button "Yes / OK" at bounding box center [499, 163] width 38 height 8
click at [509, 192] on button "Yes / OK" at bounding box center [499, 192] width 38 height 8
click at [526, 206] on button "Not Required" at bounding box center [537, 205] width 38 height 8
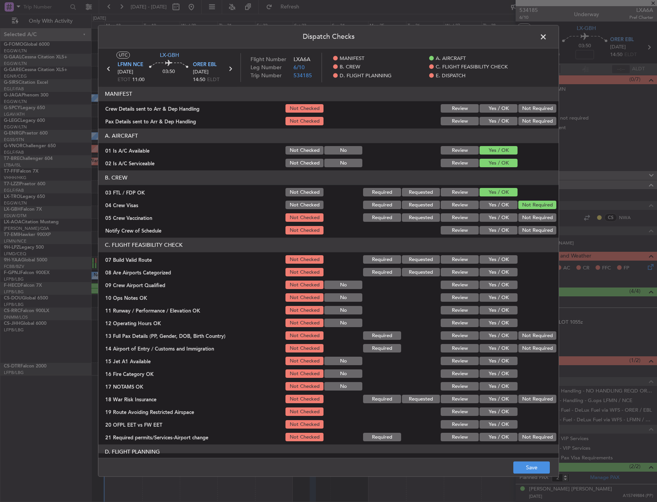
click at [523, 216] on button "Not Required" at bounding box center [537, 218] width 38 height 8
click at [497, 229] on button "Yes / OK" at bounding box center [499, 230] width 38 height 8
click at [488, 275] on button "Yes / OK" at bounding box center [499, 272] width 38 height 8
click at [488, 278] on section "C. FLIGHT FEASIBILITY CHECK 07 Build Valid Route Not Checked Required Requested…" at bounding box center [328, 340] width 460 height 205
click at [488, 282] on button "Yes / OK" at bounding box center [499, 285] width 38 height 8
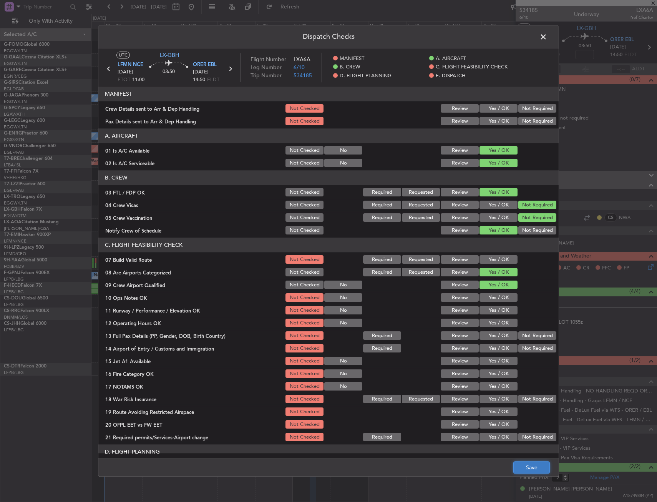
click at [544, 467] on button "Save" at bounding box center [531, 468] width 37 height 12
click at [547, 36] on span at bounding box center [547, 38] width 0 height 15
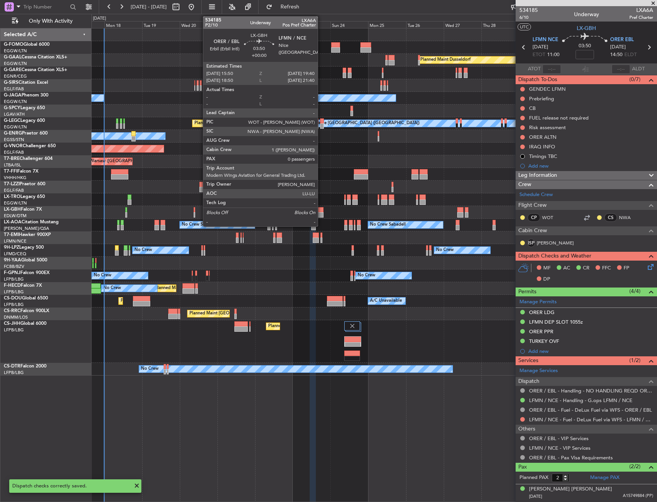
click at [321, 216] on div at bounding box center [320, 214] width 6 height 5
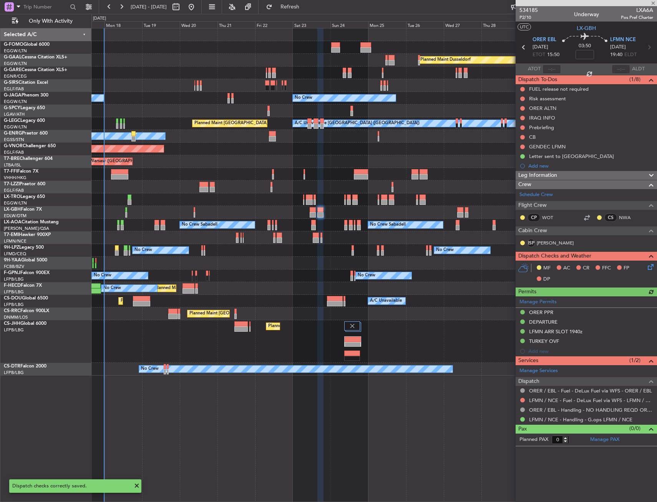
click at [649, 266] on icon at bounding box center [649, 265] width 6 height 6
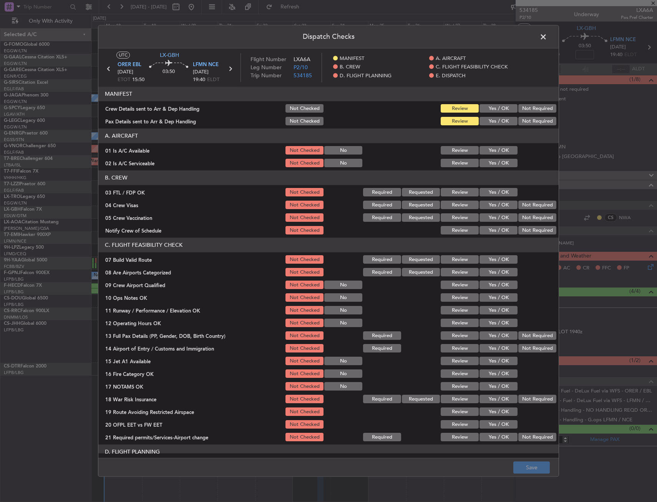
click at [496, 151] on button "Yes / OK" at bounding box center [499, 150] width 38 height 8
click at [495, 160] on button "Yes / OK" at bounding box center [499, 163] width 38 height 8
click at [492, 192] on button "Yes / OK" at bounding box center [499, 192] width 38 height 8
click at [526, 205] on button "Not Required" at bounding box center [537, 205] width 38 height 8
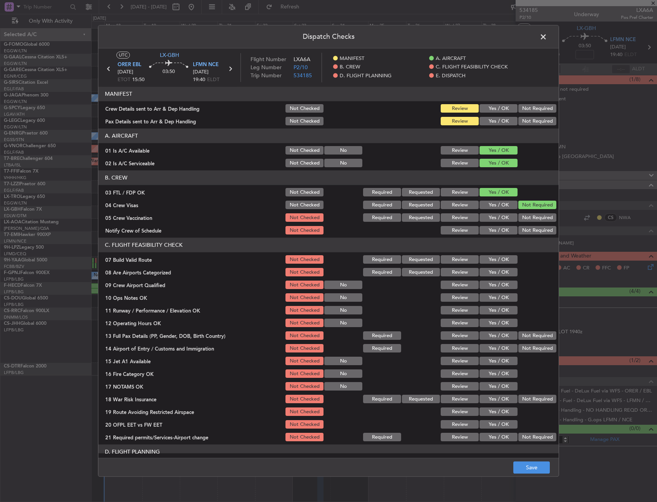
click at [517, 223] on div "Not Required" at bounding box center [536, 218] width 39 height 11
click at [520, 217] on button "Not Required" at bounding box center [537, 218] width 38 height 8
drag, startPoint x: 502, startPoint y: 229, endPoint x: 495, endPoint y: 256, distance: 27.5
click at [502, 229] on button "Yes / OK" at bounding box center [499, 230] width 38 height 8
click at [490, 273] on button "Yes / OK" at bounding box center [499, 272] width 38 height 8
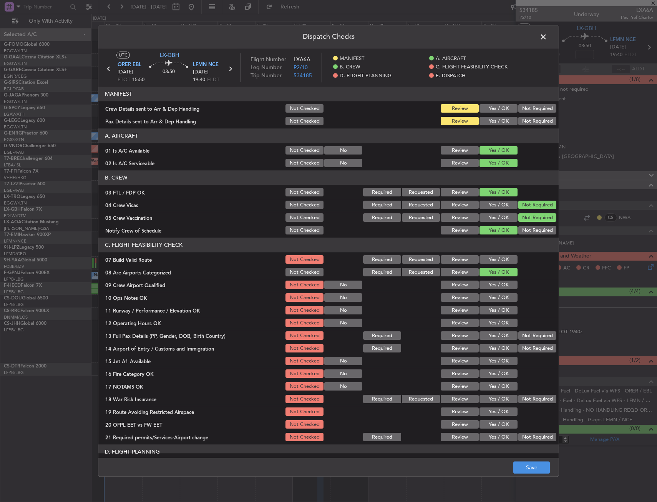
click at [492, 283] on button "Yes / OK" at bounding box center [499, 285] width 38 height 8
click at [526, 469] on button "Save" at bounding box center [531, 468] width 37 height 12
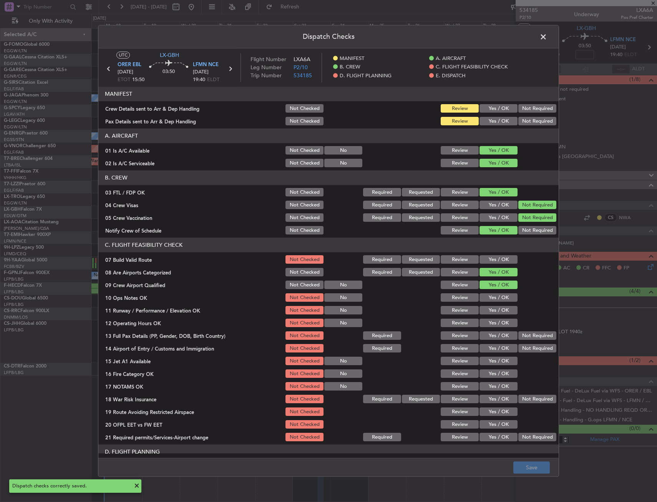
click at [547, 37] on span at bounding box center [547, 38] width 0 height 15
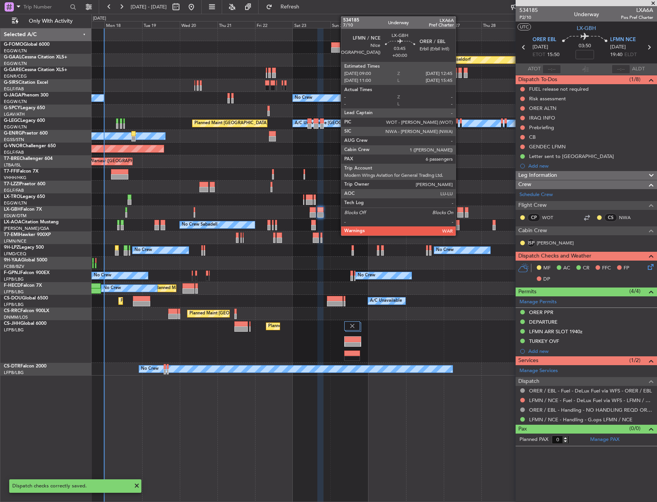
click at [460, 211] on div at bounding box center [460, 209] width 6 height 5
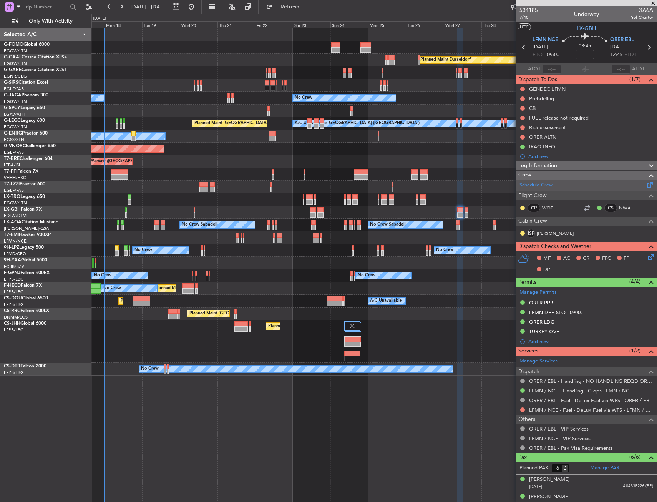
click at [531, 186] on link "Schedule Crew" at bounding box center [536, 185] width 33 height 8
click at [646, 258] on icon at bounding box center [649, 256] width 6 height 6
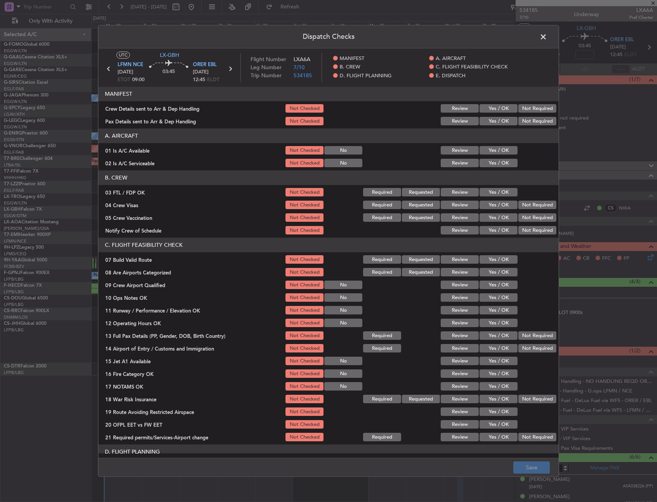
click at [500, 151] on button "Yes / OK" at bounding box center [499, 150] width 38 height 8
click at [499, 158] on div "Yes / OK" at bounding box center [497, 163] width 39 height 11
click at [494, 161] on button "Yes / OK" at bounding box center [499, 163] width 38 height 8
click at [491, 193] on button "Yes / OK" at bounding box center [499, 192] width 38 height 8
click at [528, 204] on button "Not Required" at bounding box center [537, 205] width 38 height 8
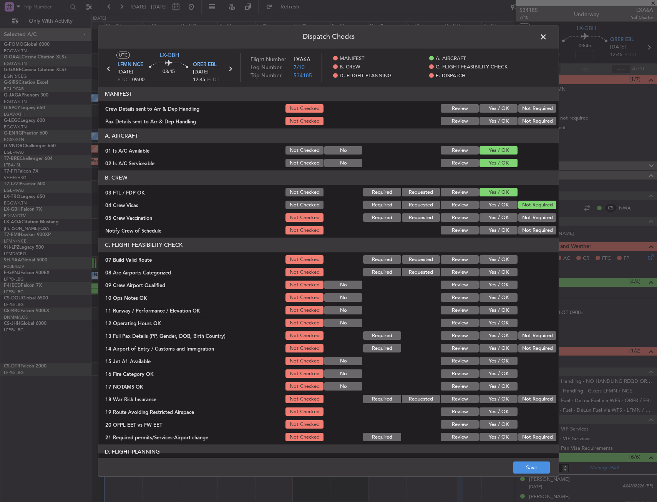
click at [525, 214] on button "Not Required" at bounding box center [537, 218] width 38 height 8
click at [503, 231] on button "Yes / OK" at bounding box center [499, 230] width 38 height 8
click at [498, 270] on button "Yes / OK" at bounding box center [499, 272] width 38 height 8
click at [495, 287] on button "Yes / OK" at bounding box center [499, 285] width 38 height 8
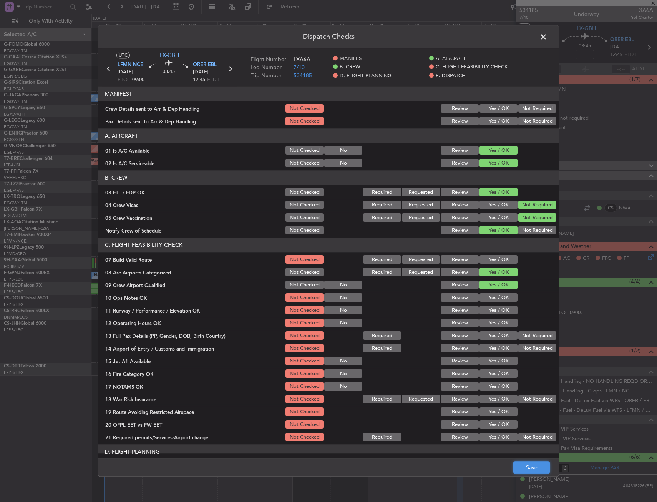
click at [534, 467] on button "Save" at bounding box center [531, 468] width 37 height 12
click at [547, 38] on span at bounding box center [547, 38] width 0 height 15
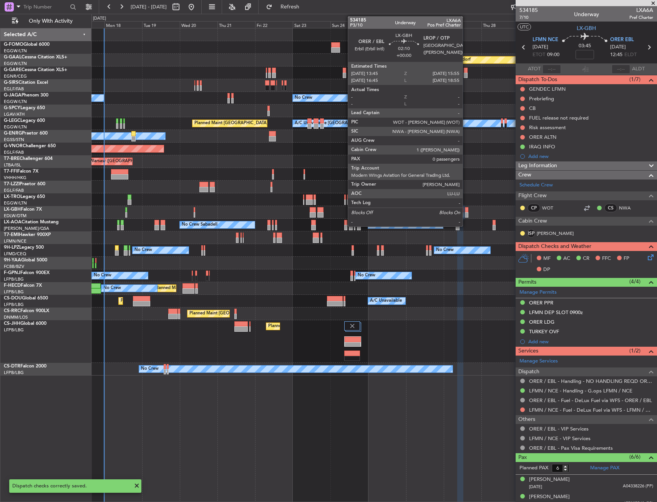
click at [466, 210] on div at bounding box center [466, 209] width 3 height 5
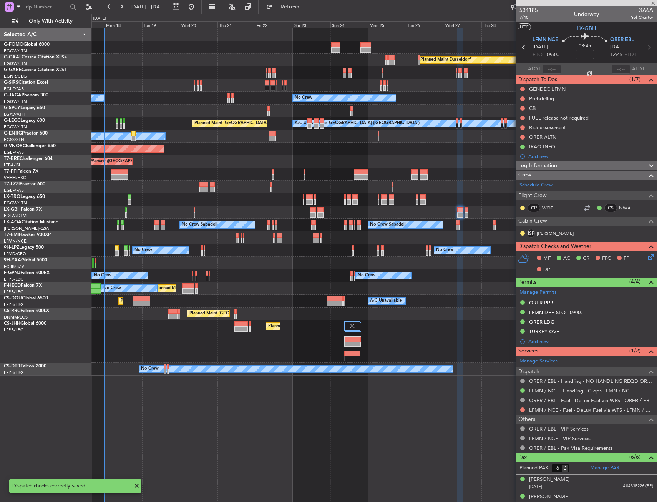
type input "0"
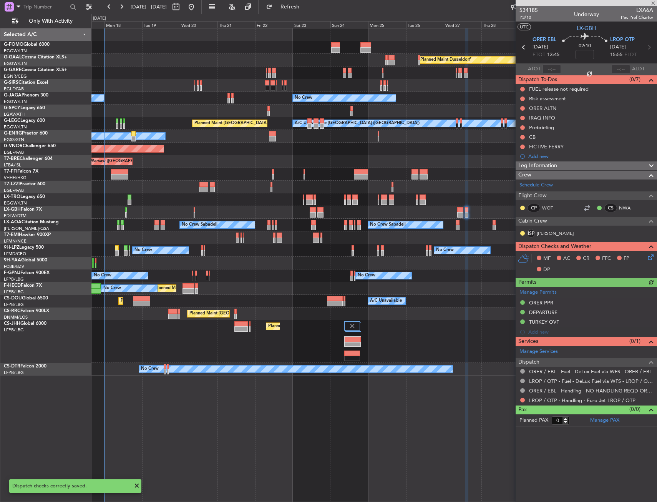
click at [651, 255] on icon at bounding box center [649, 256] width 6 height 6
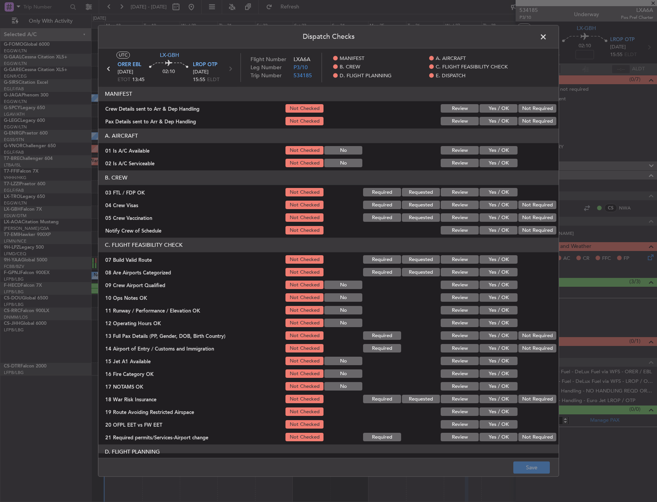
click at [491, 151] on button "Yes / OK" at bounding box center [499, 150] width 38 height 8
click at [491, 159] on button "Yes / OK" at bounding box center [499, 163] width 38 height 8
click at [495, 190] on button "Yes / OK" at bounding box center [499, 192] width 38 height 8
click at [527, 206] on button "Not Required" at bounding box center [537, 205] width 38 height 8
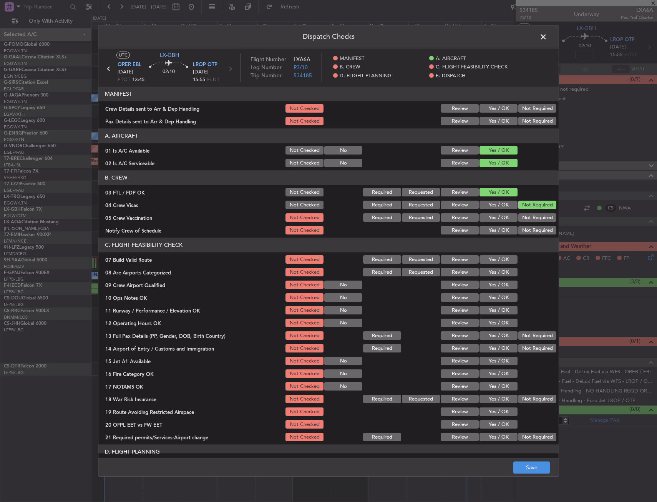
drag, startPoint x: 521, startPoint y: 218, endPoint x: 495, endPoint y: 231, distance: 29.9
click at [521, 218] on button "Not Required" at bounding box center [537, 218] width 38 height 8
click at [494, 231] on button "Yes / OK" at bounding box center [499, 230] width 38 height 8
drag, startPoint x: 489, startPoint y: 273, endPoint x: 489, endPoint y: 282, distance: 8.5
click at [489, 274] on button "Yes / OK" at bounding box center [499, 272] width 38 height 8
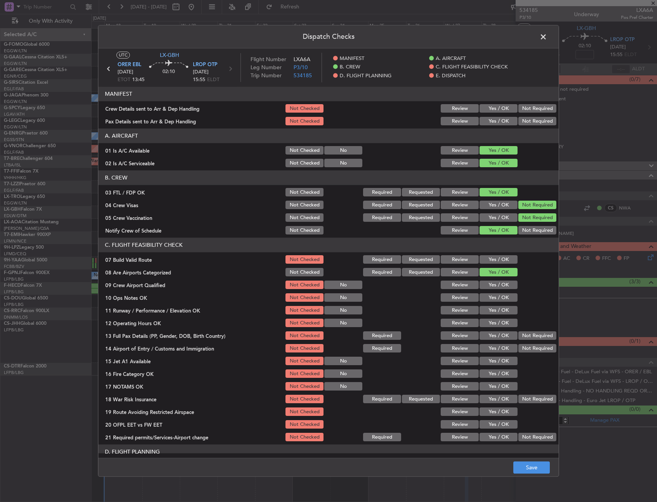
click at [490, 285] on button "Yes / OK" at bounding box center [499, 285] width 38 height 8
click at [518, 472] on button "Save" at bounding box center [531, 468] width 37 height 12
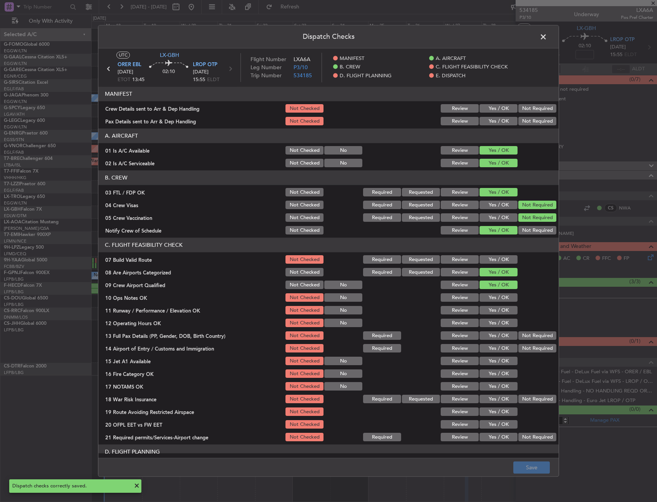
click at [547, 38] on span at bounding box center [547, 38] width 0 height 15
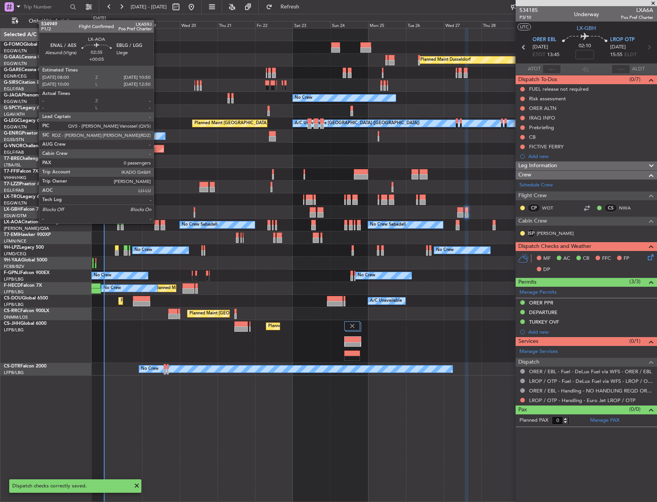
click at [157, 223] on div at bounding box center [156, 222] width 5 height 5
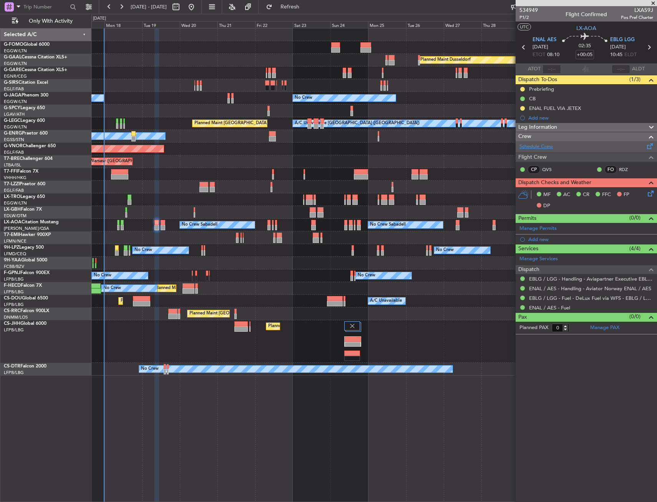
click at [536, 145] on link "Schedule Crew" at bounding box center [536, 147] width 33 height 8
click at [533, 39] on span "ENAL AES" at bounding box center [545, 40] width 24 height 8
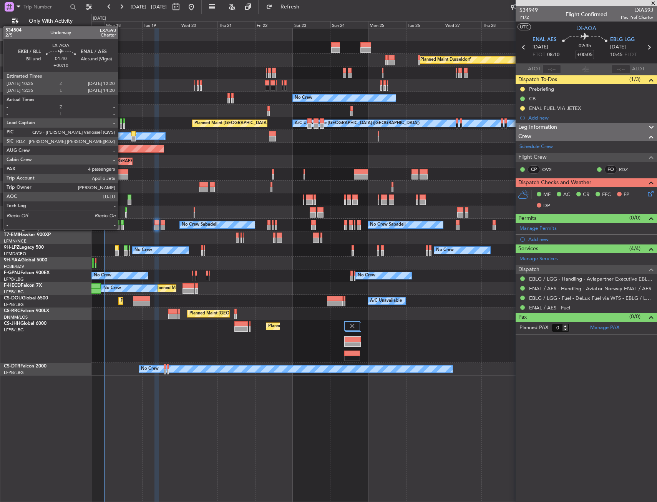
click at [121, 229] on div at bounding box center [122, 227] width 3 height 5
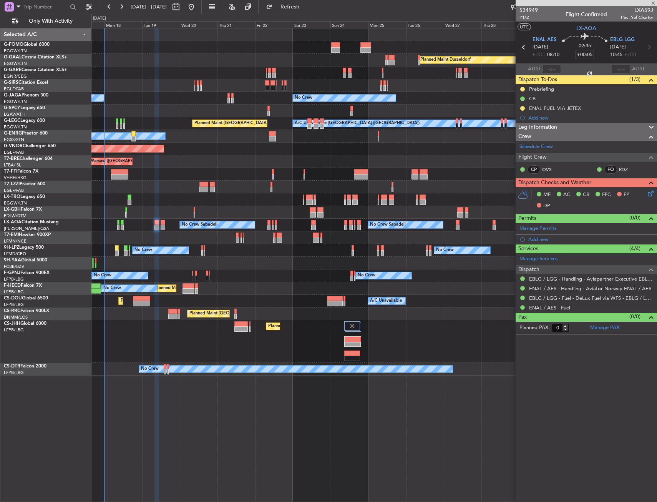
type input "+00:10"
type input "4"
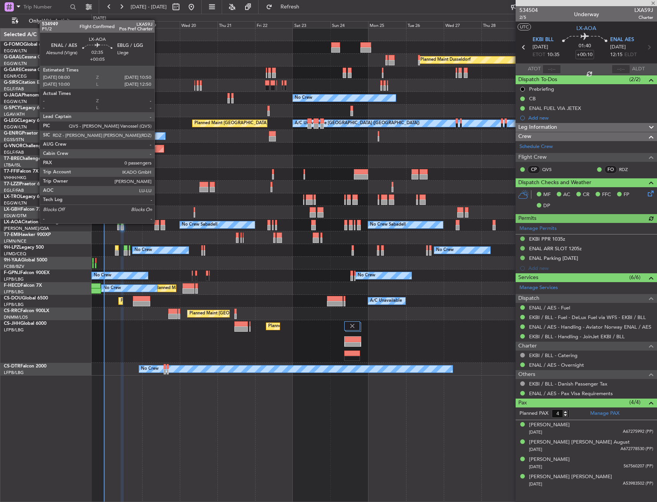
click at [158, 223] on div at bounding box center [156, 222] width 5 height 5
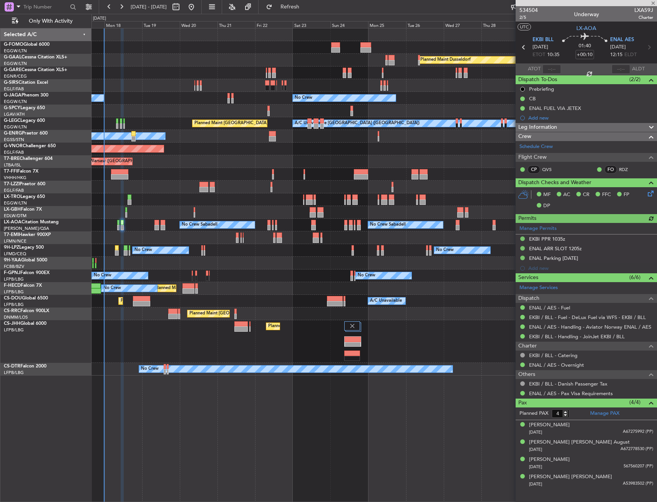
type input "+00:05"
type input "0"
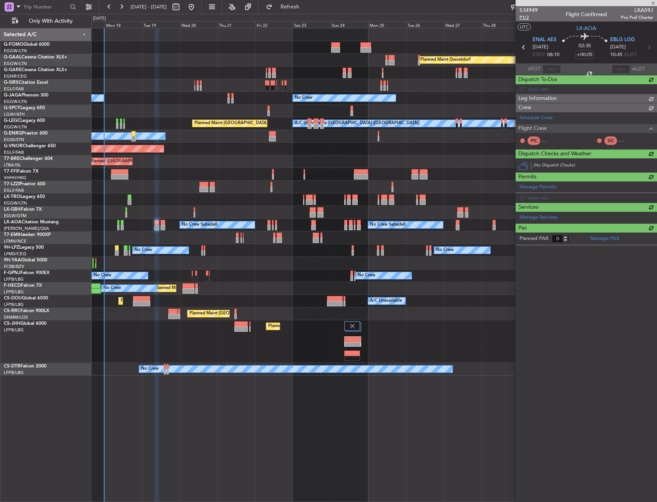
click at [522, 18] on span "P1/2" at bounding box center [529, 17] width 18 height 7
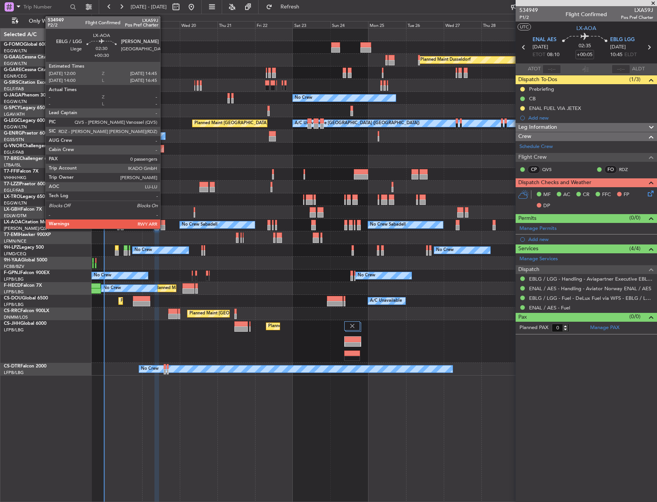
click at [164, 222] on div at bounding box center [163, 222] width 5 height 5
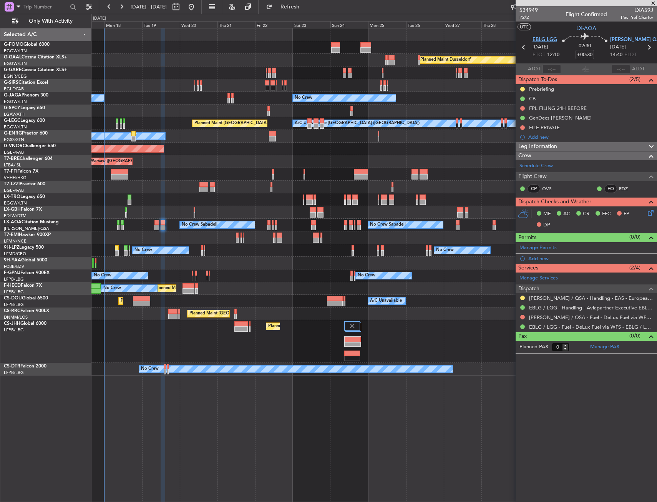
click at [540, 39] on span "EBLG LGG" at bounding box center [545, 40] width 25 height 8
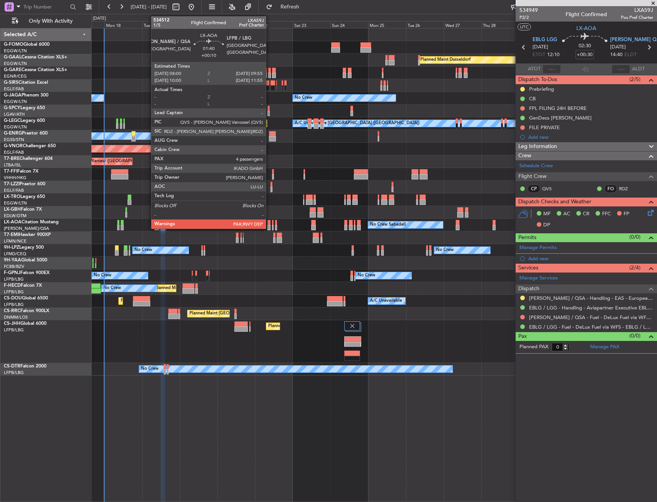
click at [269, 222] on div at bounding box center [268, 222] width 3 height 5
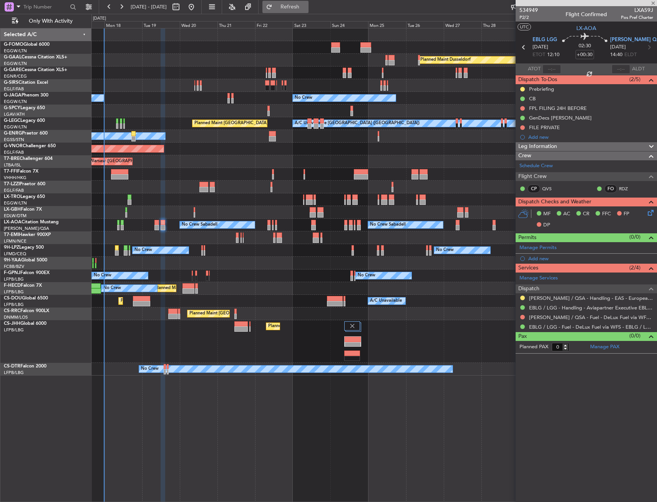
type input "+00:10"
type input "4"
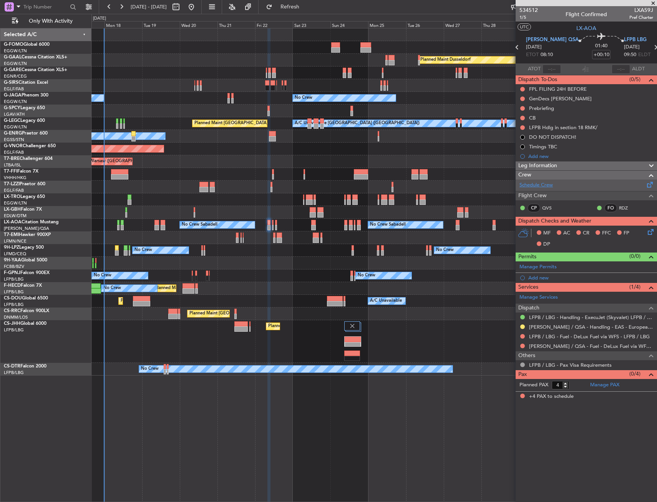
click at [548, 186] on link "Schedule Crew" at bounding box center [536, 185] width 33 height 8
click at [624, 42] on span "LFPB LBG" at bounding box center [635, 40] width 23 height 8
click at [540, 42] on span "LELL QSA" at bounding box center [552, 40] width 53 height 8
click at [649, 231] on icon at bounding box center [649, 231] width 6 height 6
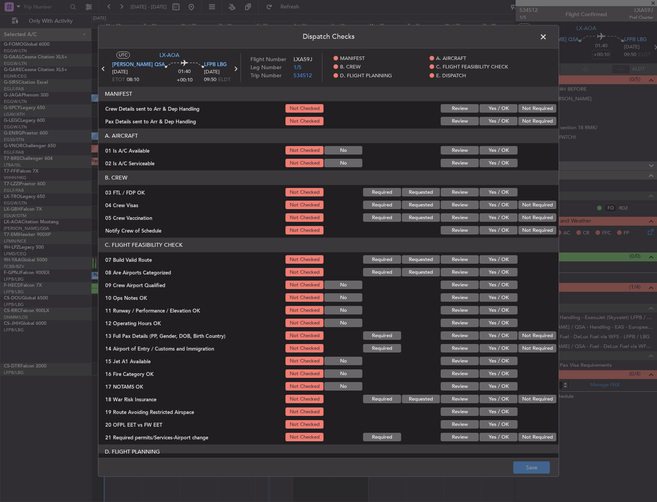
click at [490, 154] on button "Yes / OK" at bounding box center [499, 150] width 38 height 8
click at [489, 162] on button "Yes / OK" at bounding box center [499, 163] width 38 height 8
click at [494, 189] on button "Yes / OK" at bounding box center [499, 192] width 38 height 8
click at [533, 206] on button "Not Required" at bounding box center [537, 205] width 38 height 8
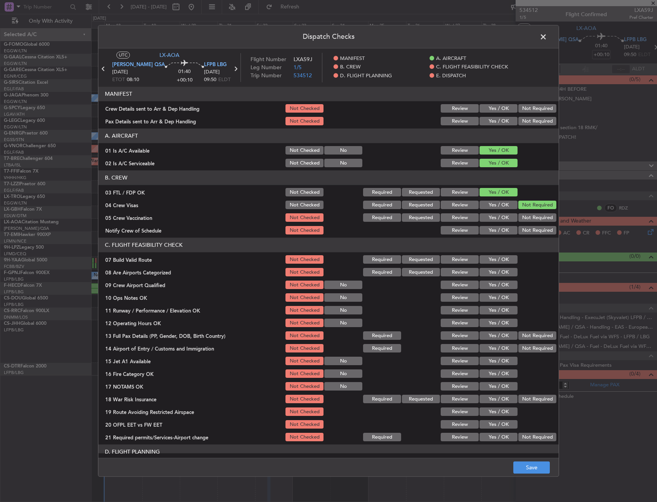
drag, startPoint x: 526, startPoint y: 216, endPoint x: 494, endPoint y: 229, distance: 35.3
click at [526, 216] on button "Not Required" at bounding box center [537, 218] width 38 height 8
click at [494, 230] on button "Yes / OK" at bounding box center [499, 230] width 38 height 8
click at [486, 274] on button "Yes / OK" at bounding box center [499, 272] width 38 height 8
click at [488, 287] on button "Yes / OK" at bounding box center [499, 285] width 38 height 8
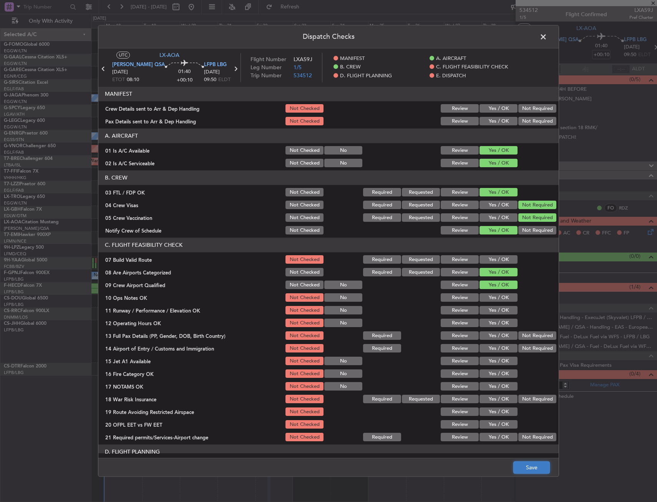
click at [526, 471] on button "Save" at bounding box center [531, 468] width 37 height 12
click at [547, 37] on span at bounding box center [547, 38] width 0 height 15
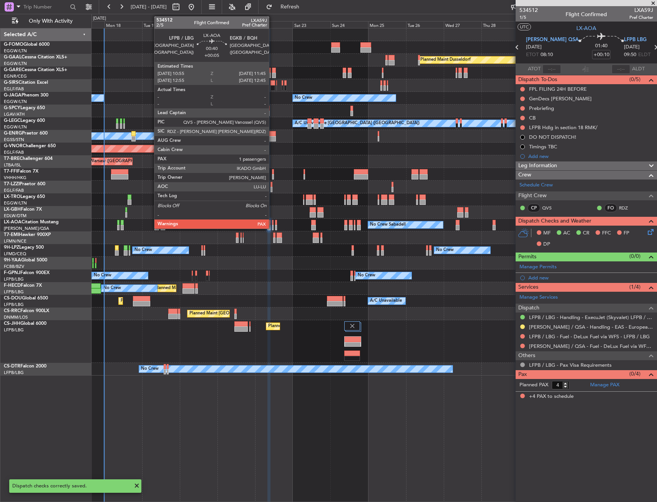
click at [272, 222] on div at bounding box center [273, 222] width 2 height 5
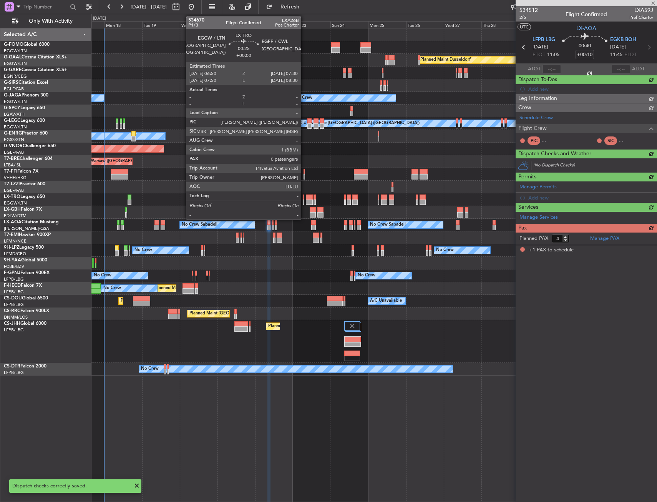
type input "+00:05"
type input "1"
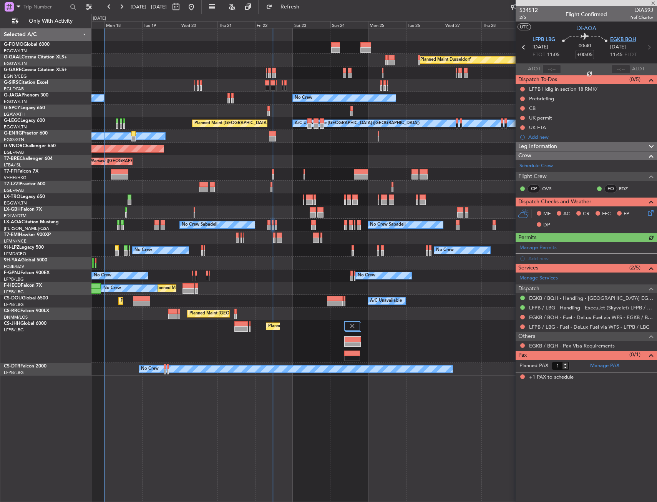
click at [616, 38] on span "EGKB BQH" at bounding box center [623, 40] width 26 height 8
click at [653, 211] on icon at bounding box center [649, 211] width 6 height 6
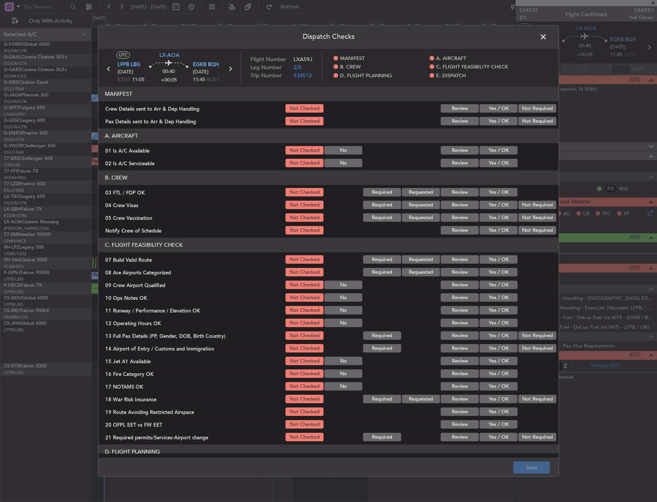
click at [493, 151] on button "Yes / OK" at bounding box center [499, 150] width 38 height 8
click at [493, 159] on button "Yes / OK" at bounding box center [499, 163] width 38 height 8
drag, startPoint x: 490, startPoint y: 188, endPoint x: 496, endPoint y: 195, distance: 9.3
click at [491, 189] on button "Yes / OK" at bounding box center [499, 192] width 38 height 8
click at [531, 208] on button "Not Required" at bounding box center [537, 205] width 38 height 8
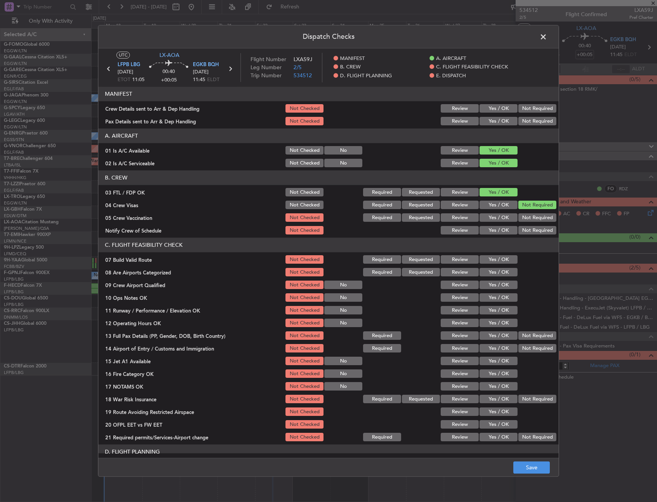
click at [525, 214] on button "Not Required" at bounding box center [537, 218] width 38 height 8
drag, startPoint x: 505, startPoint y: 224, endPoint x: 504, endPoint y: 233, distance: 8.5
click at [505, 226] on section "B. CREW 03 FTL / FDP OK Not Checked Required Requested Review Yes / OK 04 Crew …" at bounding box center [328, 203] width 460 height 65
click at [504, 234] on button "Yes / OK" at bounding box center [499, 230] width 38 height 8
click at [496, 276] on button "Yes / OK" at bounding box center [499, 272] width 38 height 8
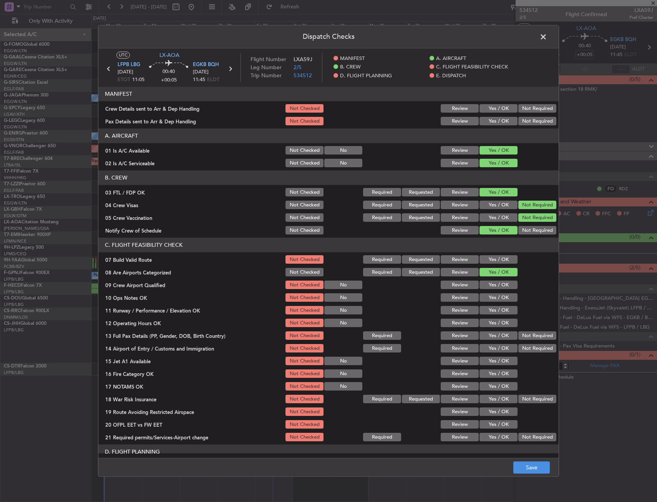
click at [497, 284] on button "Yes / OK" at bounding box center [499, 285] width 38 height 8
click at [516, 468] on button "Save" at bounding box center [531, 468] width 37 height 12
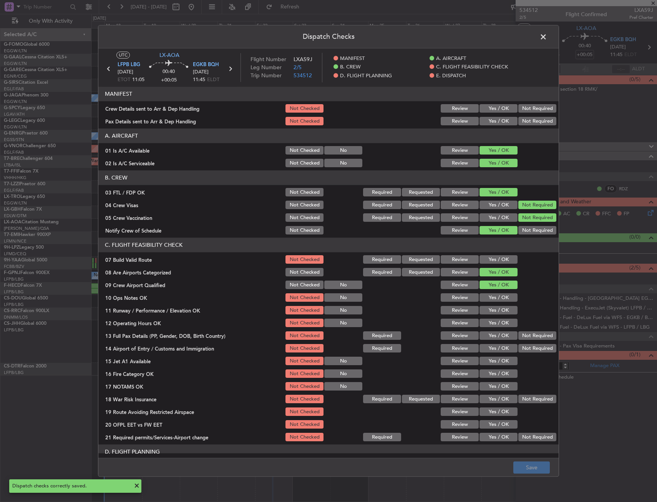
click at [547, 35] on span at bounding box center [547, 38] width 0 height 15
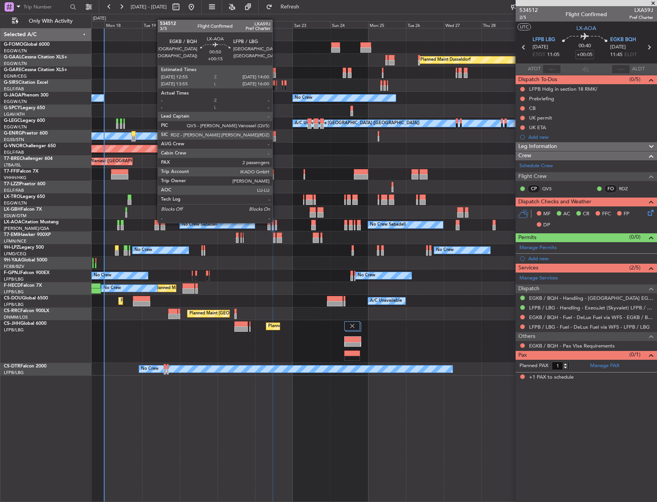
click at [276, 222] on div at bounding box center [276, 222] width 2 height 5
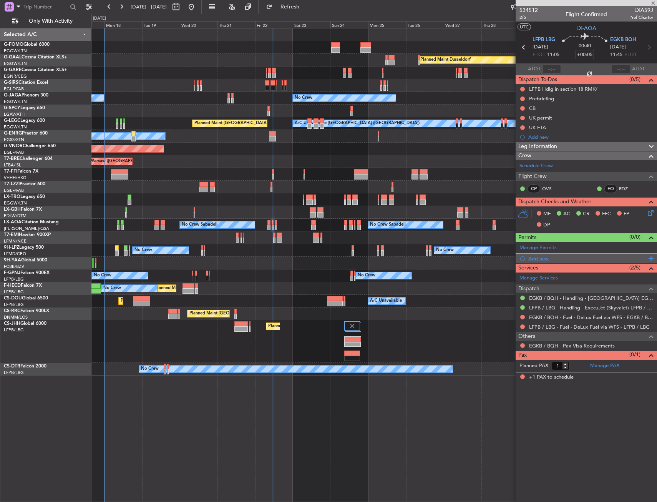
type input "+00:15"
type input "2"
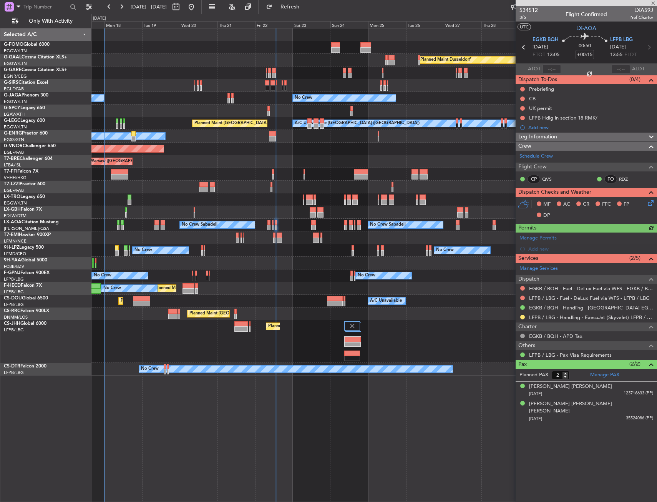
click at [653, 203] on icon at bounding box center [649, 202] width 6 height 6
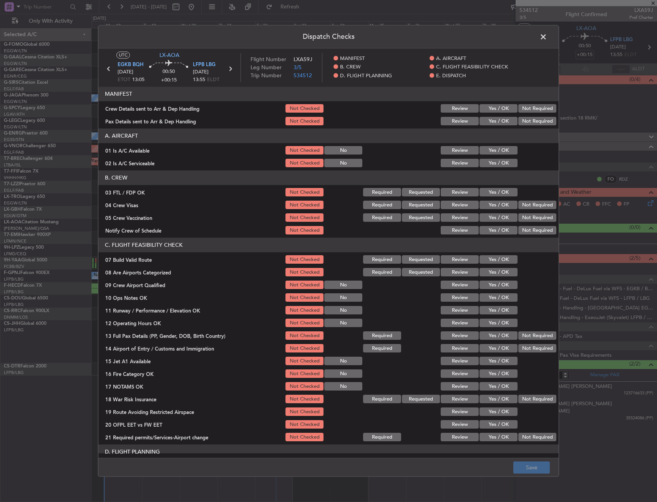
click at [488, 150] on button "Yes / OK" at bounding box center [499, 150] width 38 height 8
click at [489, 159] on button "Yes / OK" at bounding box center [499, 163] width 38 height 8
click at [487, 193] on button "Yes / OK" at bounding box center [499, 192] width 38 height 8
drag, startPoint x: 524, startPoint y: 203, endPoint x: 523, endPoint y: 213, distance: 10.0
click at [524, 204] on button "Not Required" at bounding box center [537, 205] width 38 height 8
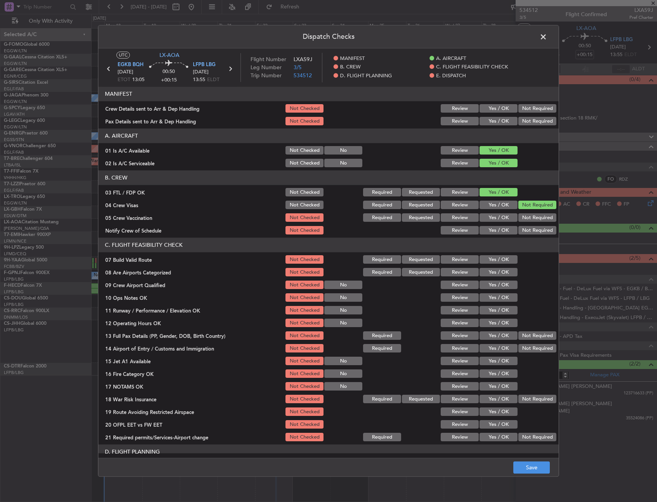
drag, startPoint x: 523, startPoint y: 217, endPoint x: 513, endPoint y: 222, distance: 11.3
click at [523, 217] on button "Not Required" at bounding box center [537, 218] width 38 height 8
click at [498, 229] on button "Yes / OK" at bounding box center [499, 230] width 38 height 8
click at [492, 272] on button "Yes / OK" at bounding box center [499, 272] width 38 height 8
click at [493, 281] on button "Yes / OK" at bounding box center [499, 285] width 38 height 8
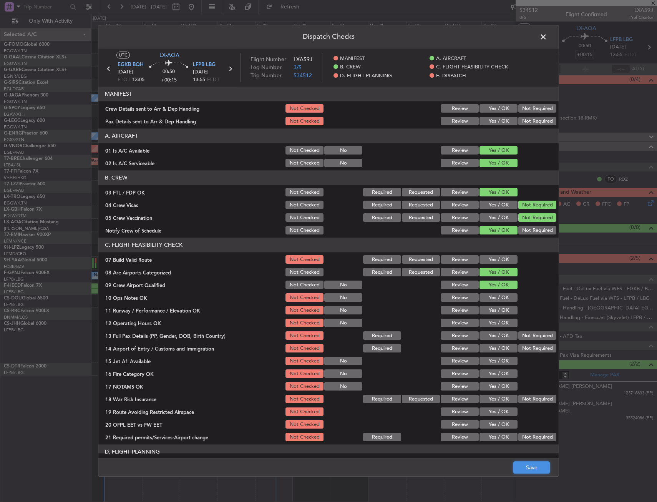
click at [537, 464] on button "Save" at bounding box center [531, 468] width 37 height 12
click at [547, 38] on span at bounding box center [547, 38] width 0 height 15
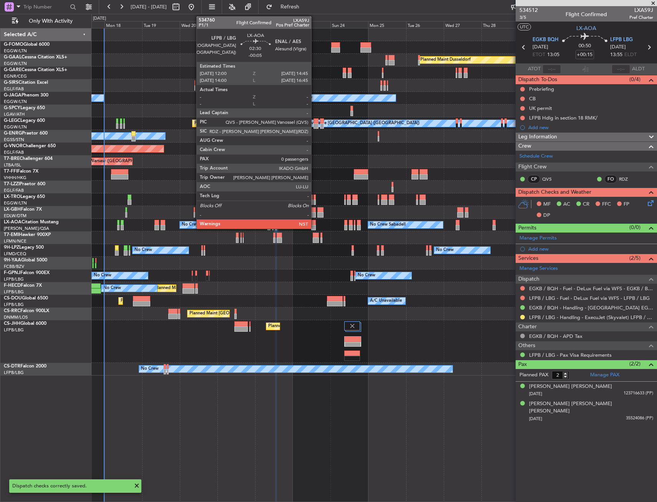
click at [315, 226] on div at bounding box center [313, 227] width 5 height 5
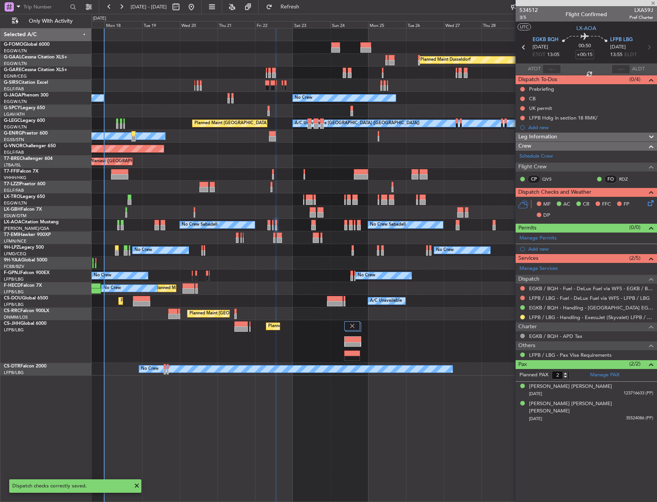
type input "-00:05"
type input "0"
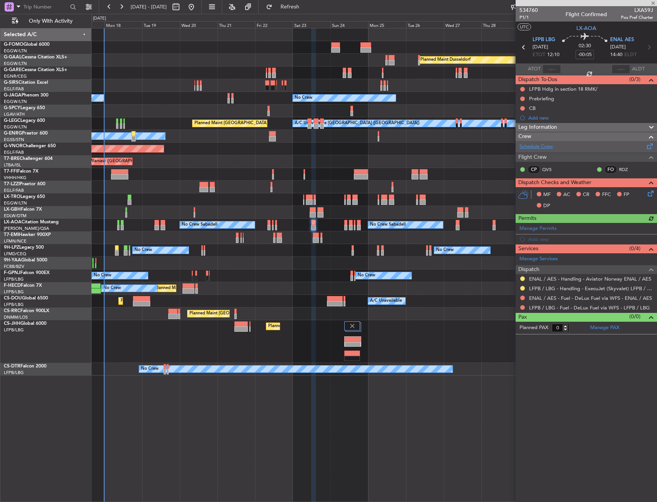
click at [530, 147] on link "Schedule Crew" at bounding box center [536, 147] width 33 height 8
click at [614, 40] on span "ENAL AES" at bounding box center [622, 40] width 24 height 8
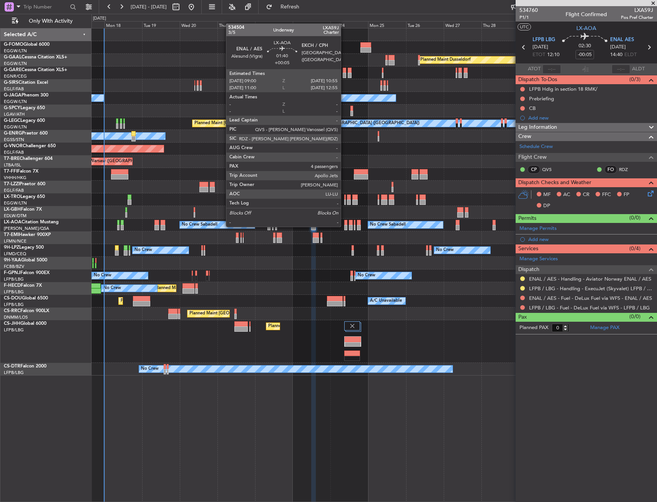
click at [344, 226] on div at bounding box center [345, 227] width 3 height 5
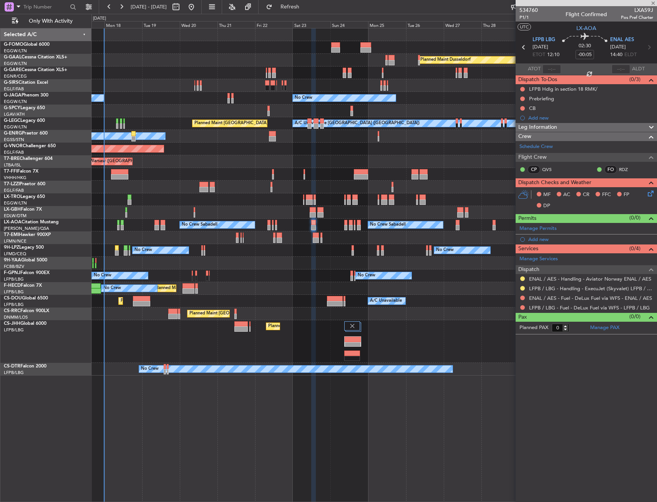
type input "+00:05"
type input "4"
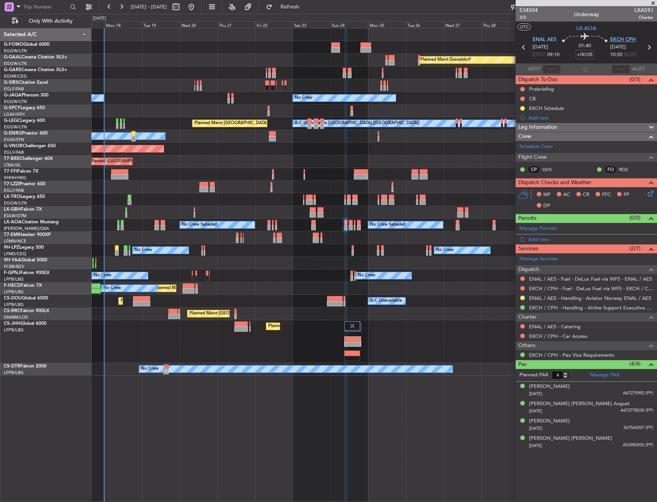
click at [613, 38] on span "EKCH CPH" at bounding box center [623, 40] width 26 height 8
click at [528, 148] on link "Schedule Crew" at bounding box center [536, 147] width 33 height 8
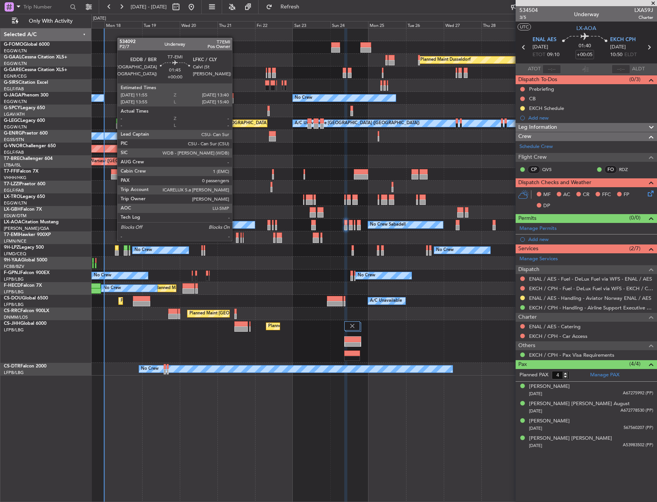
click at [236, 240] on div at bounding box center [237, 239] width 3 height 5
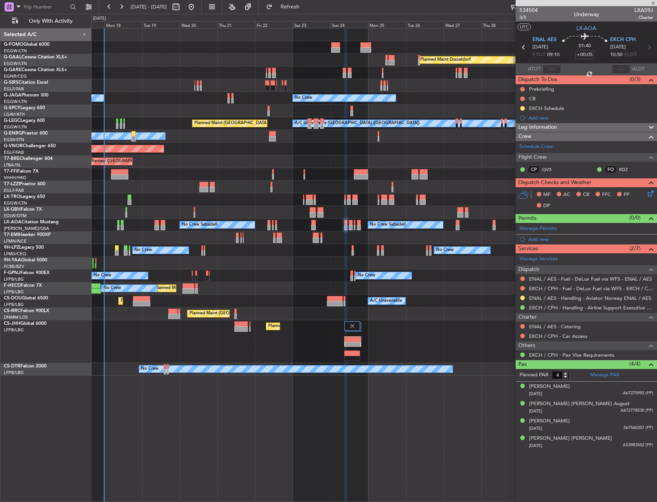
type input "0"
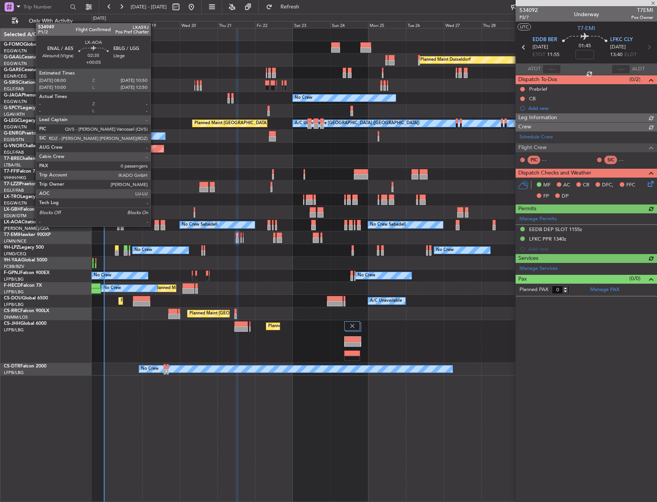
click at [154, 226] on div at bounding box center [156, 227] width 5 height 5
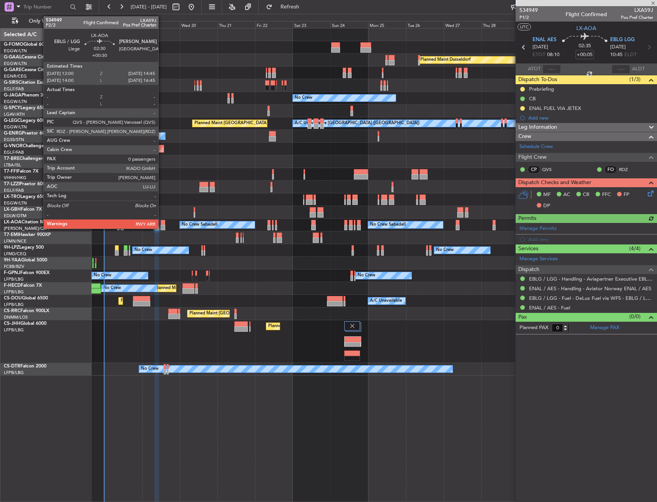
click at [162, 225] on div at bounding box center [163, 227] width 5 height 5
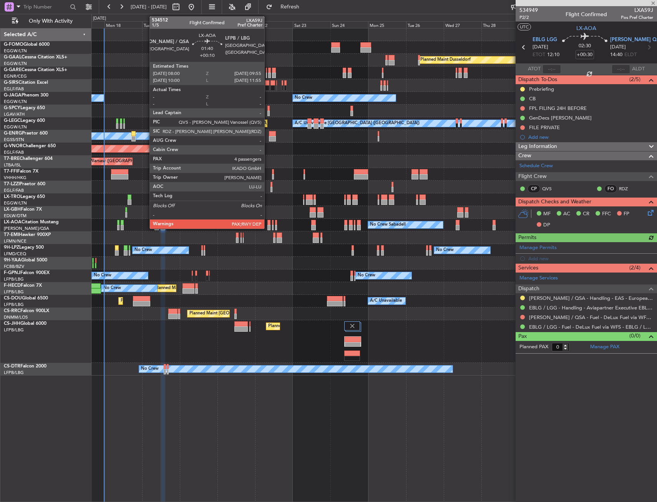
click at [268, 228] on div at bounding box center [268, 227] width 3 height 5
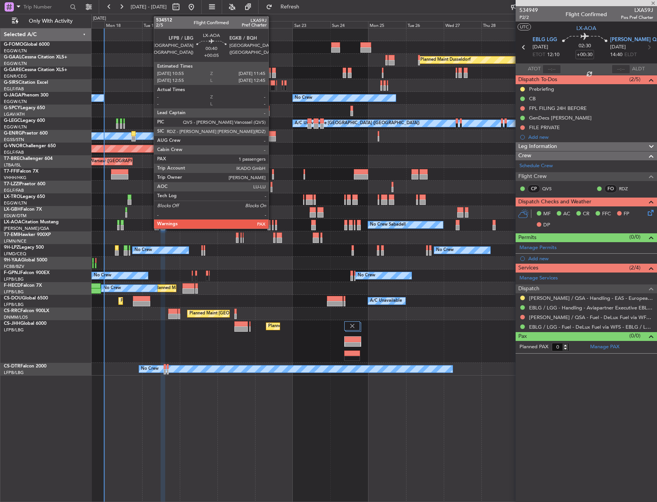
type input "+00:10"
type input "4"
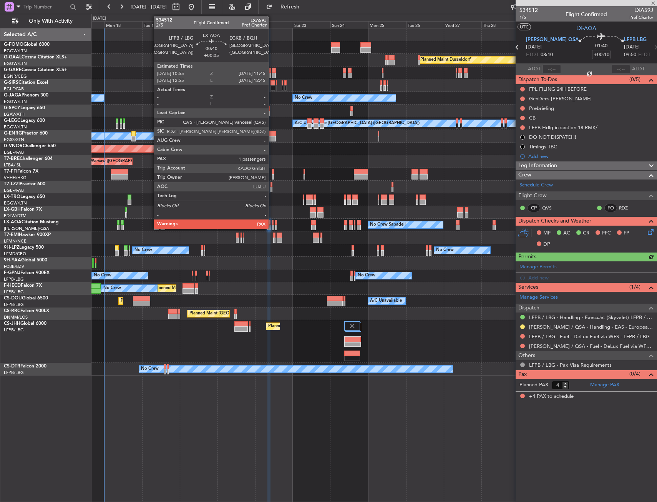
click at [272, 226] on div at bounding box center [273, 227] width 2 height 5
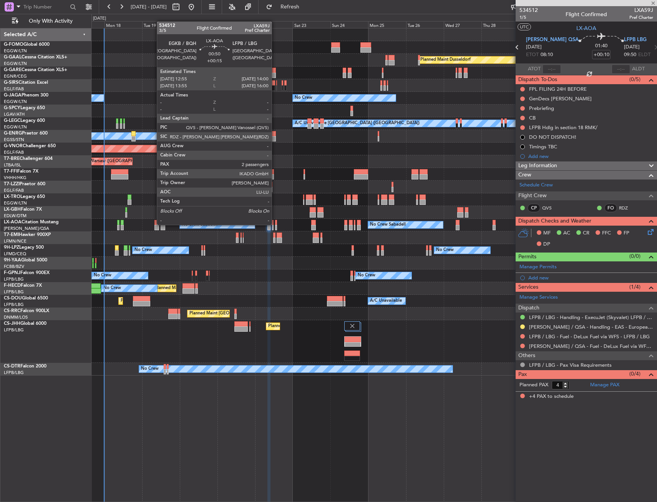
type input "+00:05"
type input "1"
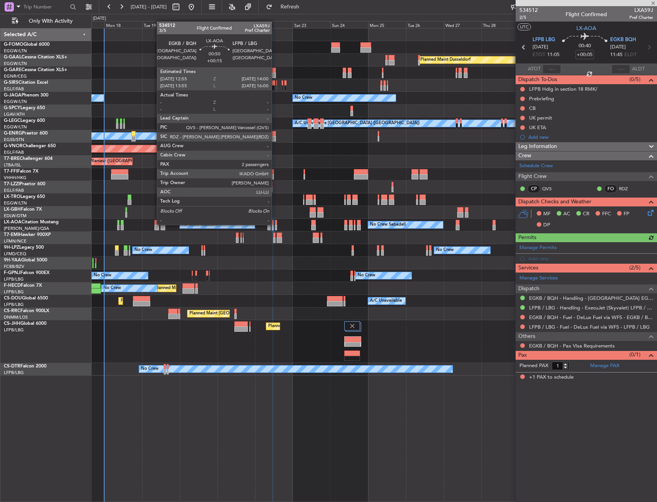
click at [275, 224] on div at bounding box center [276, 222] width 2 height 5
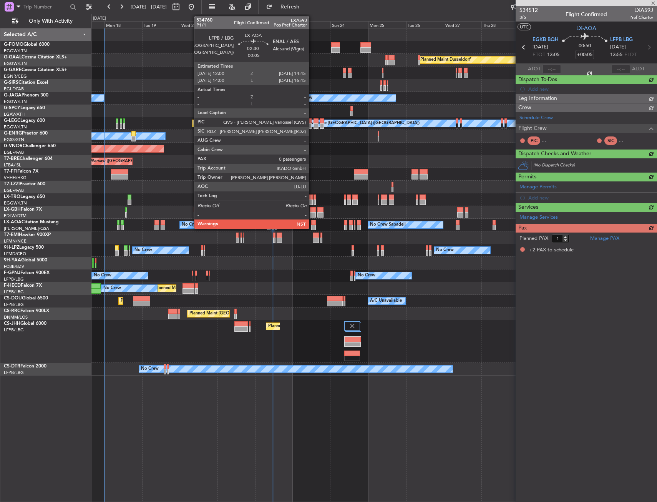
type input "+00:15"
type input "2"
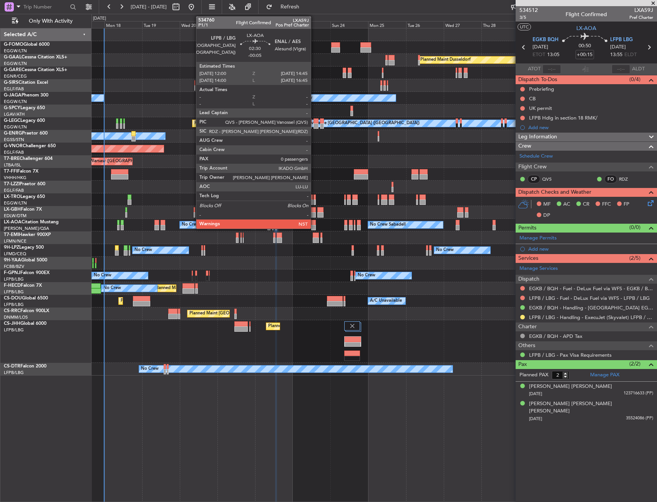
click at [314, 221] on div at bounding box center [313, 222] width 5 height 5
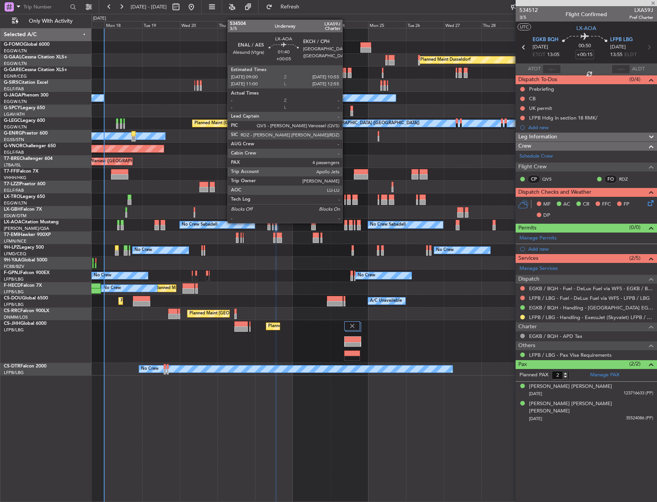
type input "-00:05"
type input "0"
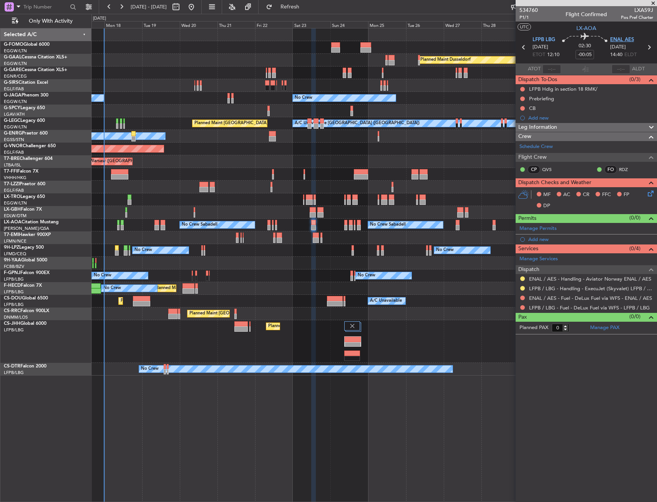
click at [631, 40] on span "ENAL AES" at bounding box center [622, 40] width 24 height 8
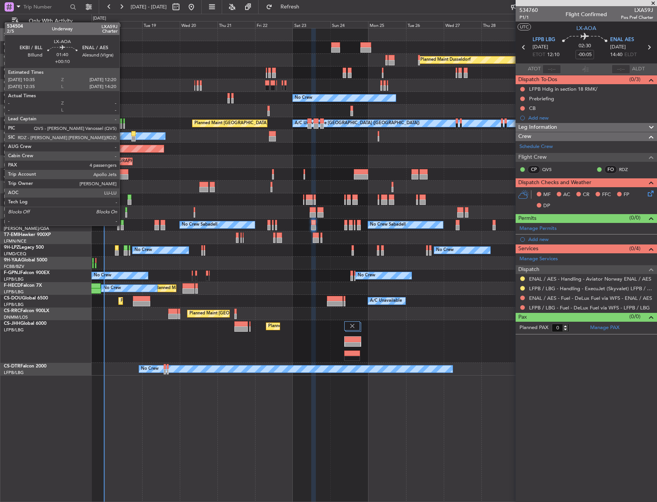
click at [123, 225] on div at bounding box center [122, 227] width 3 height 5
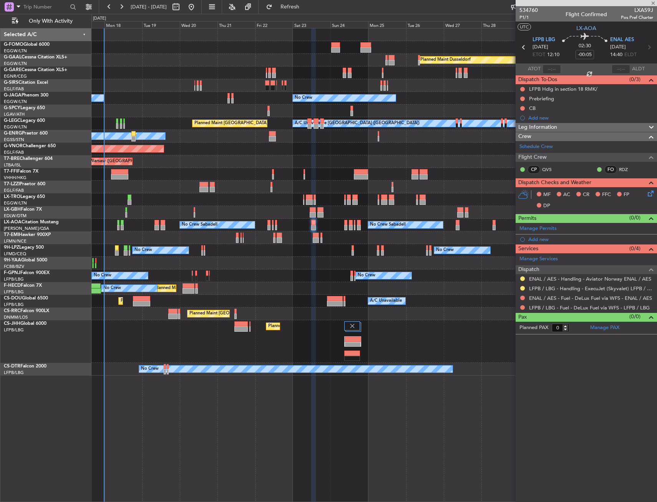
type input "+00:10"
type input "4"
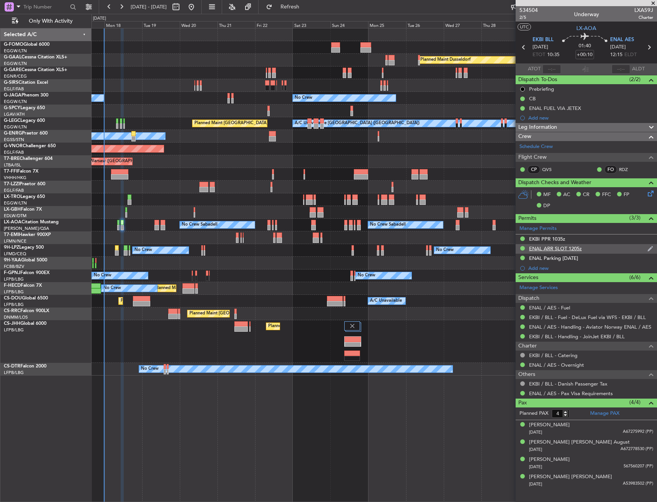
click at [606, 250] on div "ENAL ARR SLOT 1205z" at bounding box center [586, 249] width 141 height 10
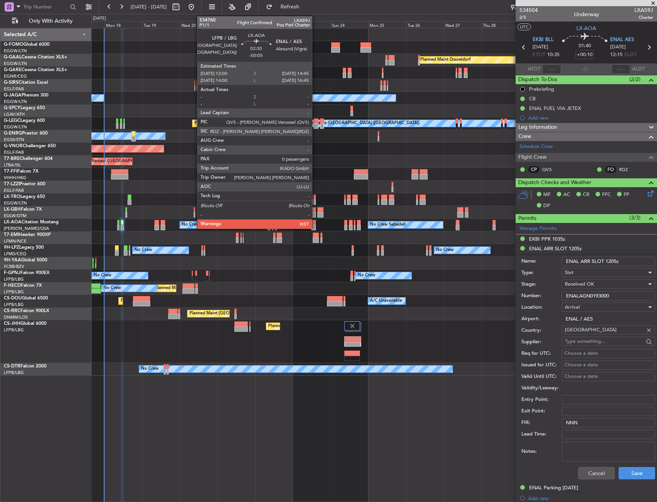
click at [316, 222] on div at bounding box center [313, 222] width 5 height 5
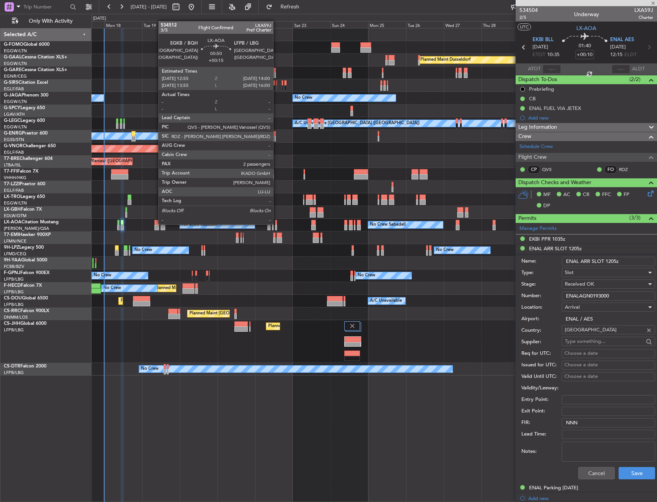
type input "-00:05"
type input "0"
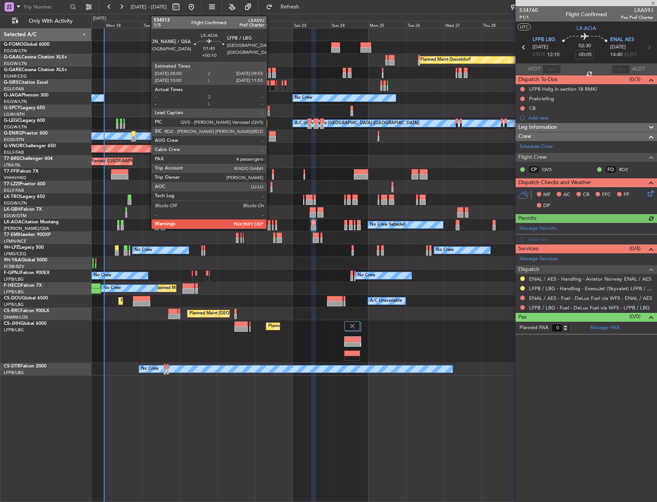
click at [270, 223] on div at bounding box center [268, 222] width 3 height 5
click at [273, 223] on div at bounding box center [273, 222] width 2 height 5
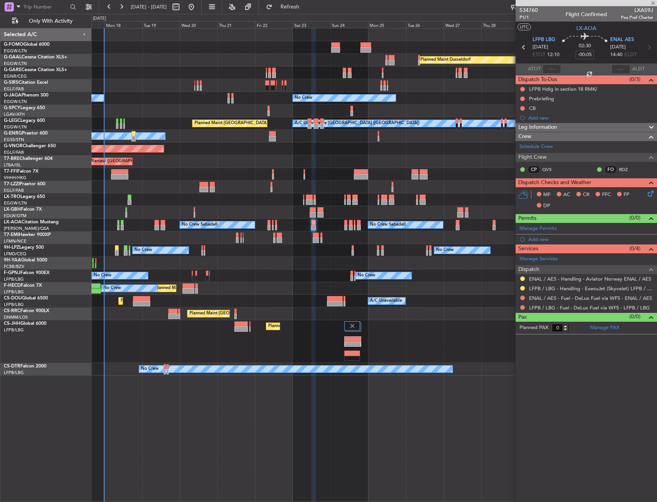
type input "+00:05"
type input "1"
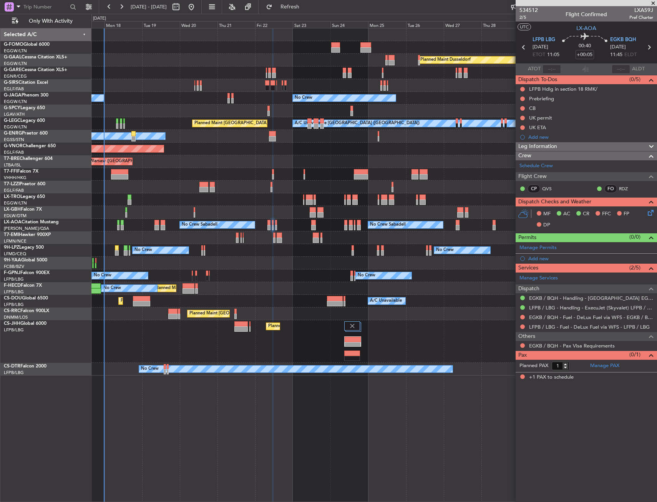
click at [549, 259] on div "Add new" at bounding box center [590, 258] width 125 height 7
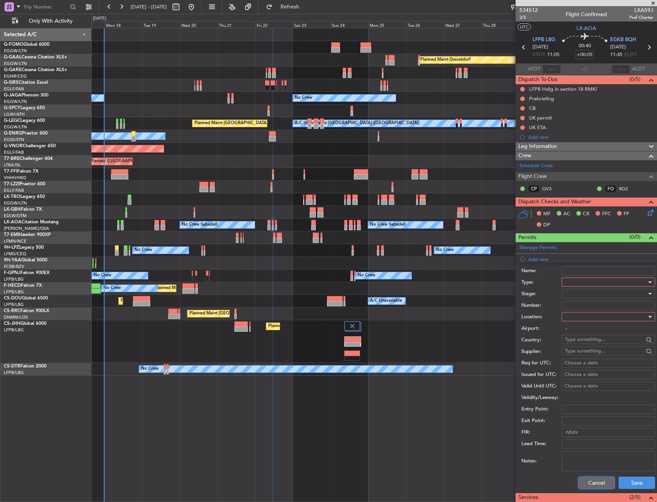
click at [582, 479] on button "Cancel" at bounding box center [596, 483] width 37 height 12
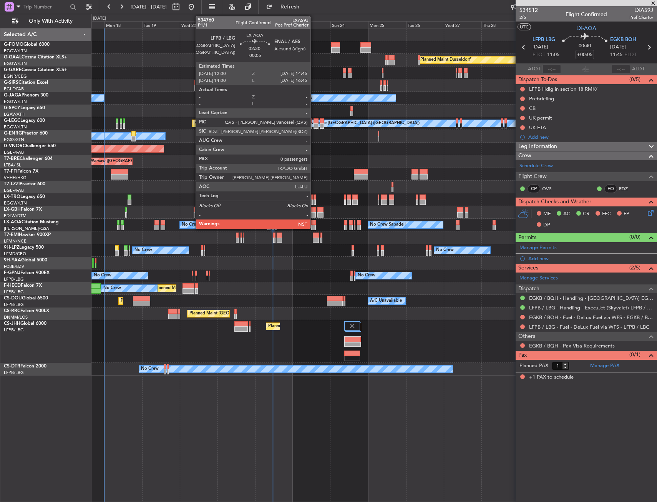
click at [314, 224] on div at bounding box center [313, 222] width 5 height 5
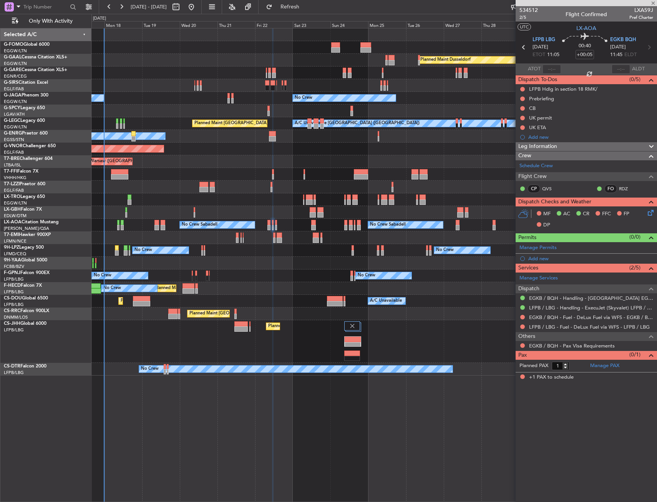
type input "-00:05"
type input "0"
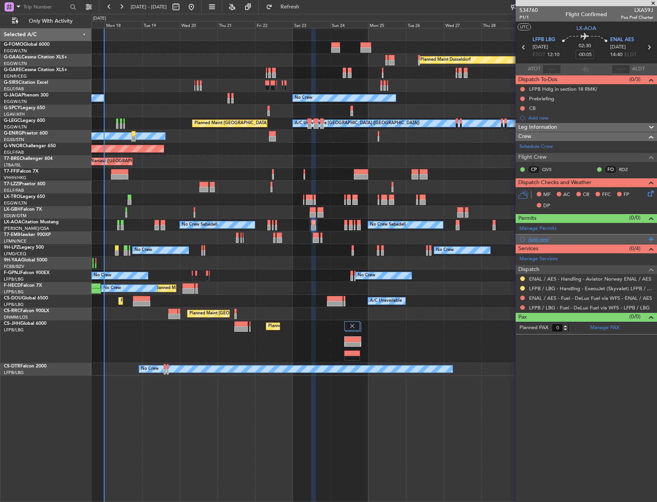
click at [548, 238] on div "Add new" at bounding box center [587, 239] width 118 height 7
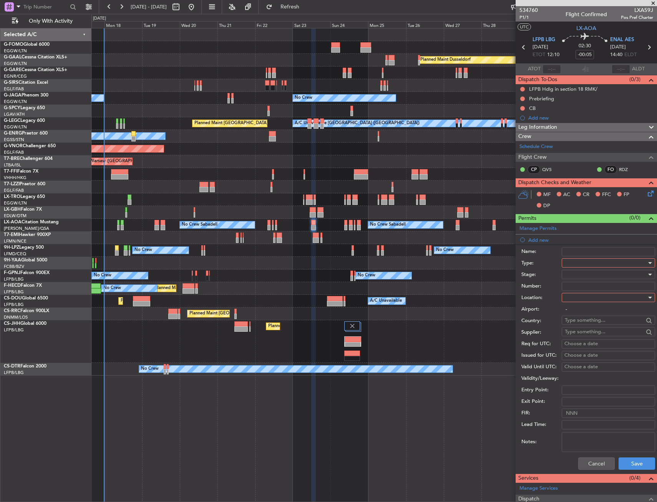
click at [584, 264] on div at bounding box center [606, 263] width 82 height 12
click at [576, 336] on span "Slot" at bounding box center [605, 336] width 81 height 12
click at [575, 300] on div at bounding box center [606, 298] width 82 height 12
click at [578, 334] on span "Arrival" at bounding box center [605, 336] width 81 height 12
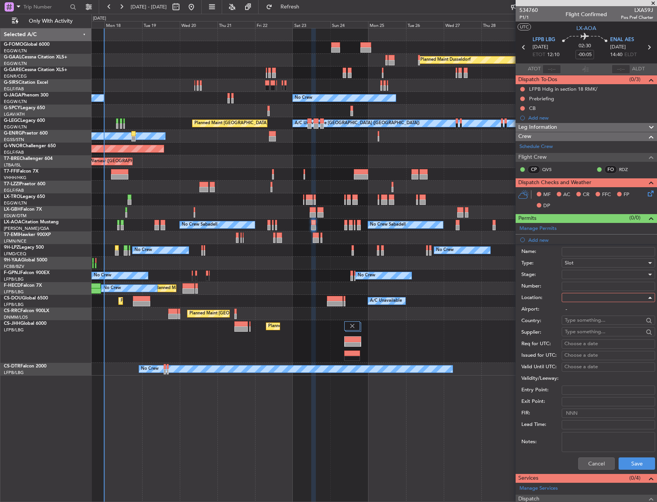
type input "ENAL / AES"
click at [626, 463] on button "Save" at bounding box center [637, 463] width 37 height 12
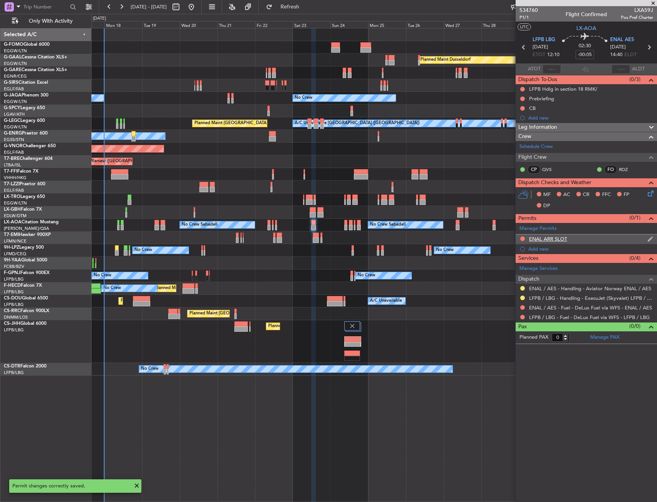
click at [596, 237] on div "ENAL ARR SLOT" at bounding box center [586, 239] width 141 height 10
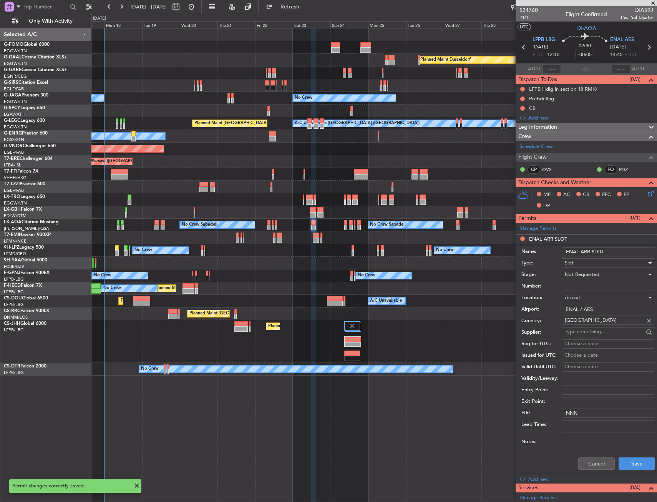
click at [609, 248] on input "ENAL ARR SLOT" at bounding box center [608, 251] width 93 height 9
type input "ENAL ARR SLOT 1440z"
click at [603, 274] on div "Not Requested" at bounding box center [606, 275] width 82 height 12
click at [588, 325] on span "Requested" at bounding box center [605, 325] width 81 height 12
click at [623, 461] on button "Save" at bounding box center [637, 463] width 37 height 12
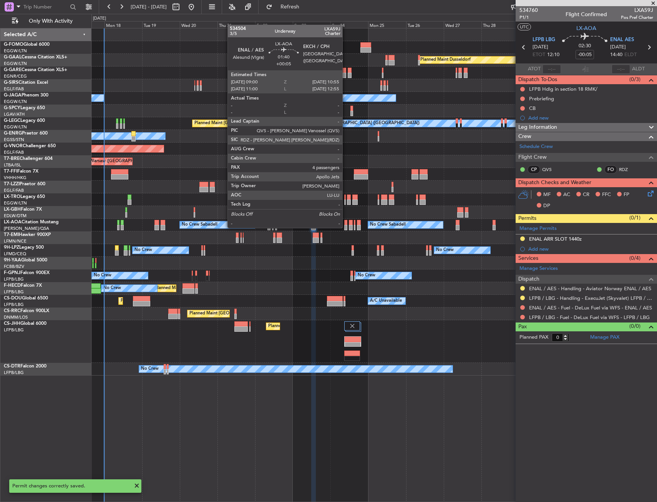
click at [346, 227] on div at bounding box center [345, 227] width 3 height 5
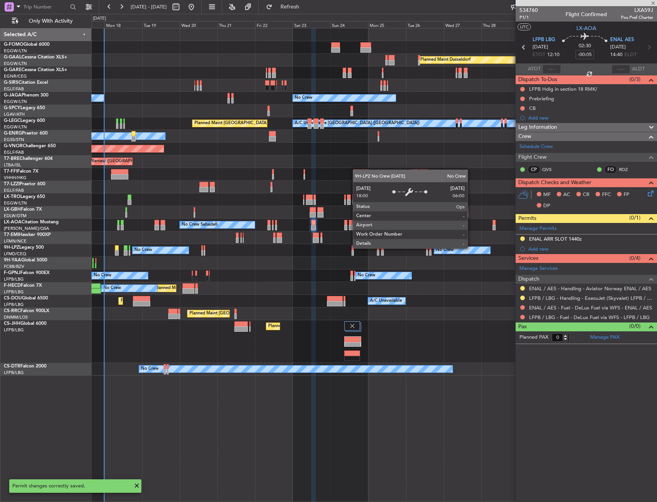
type input "+00:05"
type input "4"
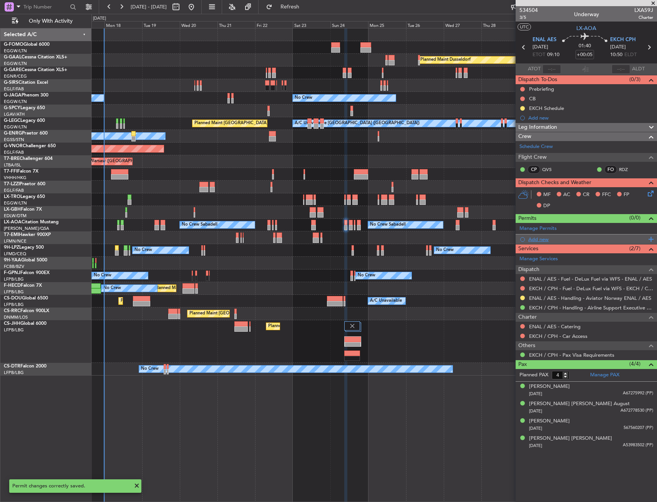
click at [534, 237] on div "Add new" at bounding box center [587, 239] width 118 height 7
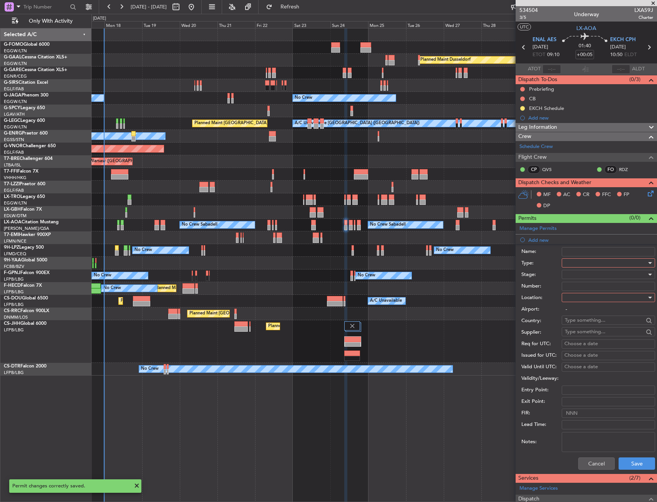
click at [584, 264] on div at bounding box center [606, 263] width 82 height 12
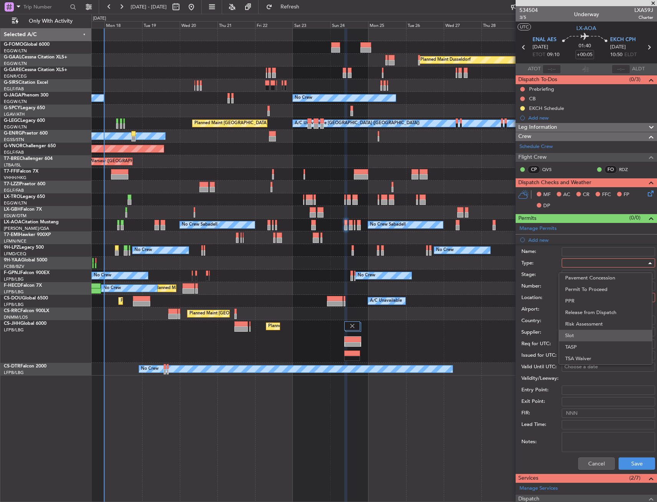
click at [578, 336] on span "Slot" at bounding box center [605, 336] width 81 height 12
click at [577, 302] on div at bounding box center [606, 298] width 82 height 12
click at [578, 311] on span "Departure" at bounding box center [605, 313] width 81 height 12
type input "ENAL / AES"
click at [630, 464] on button "Save" at bounding box center [637, 463] width 37 height 12
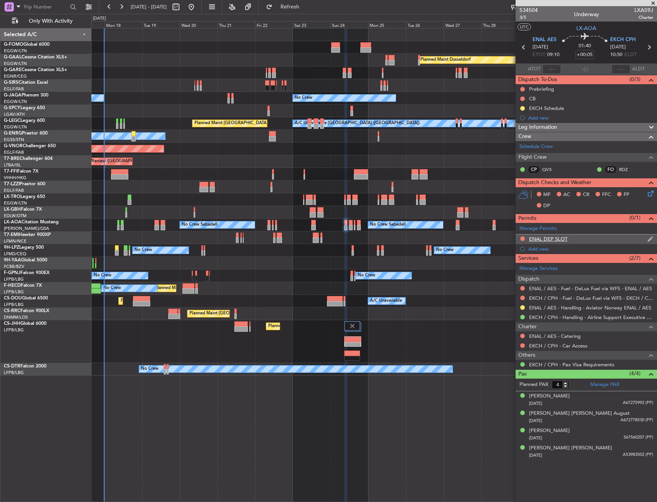
click at [591, 237] on div "ENAL DEP SLOT" at bounding box center [586, 239] width 141 height 10
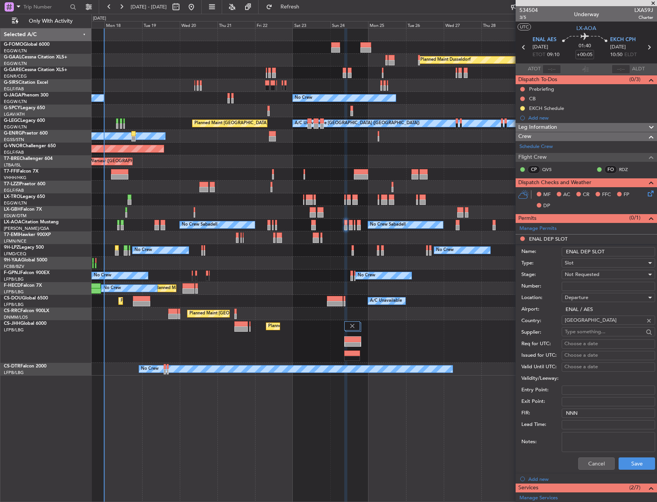
click at [615, 251] on input "ENAL DEP SLOT" at bounding box center [608, 251] width 93 height 9
type input "ENAL DEP SLOT 0910z"
click at [604, 276] on div "Not Requested" at bounding box center [606, 275] width 82 height 12
click at [593, 323] on span "Requested" at bounding box center [605, 325] width 81 height 12
drag, startPoint x: 618, startPoint y: 453, endPoint x: 622, endPoint y: 459, distance: 6.6
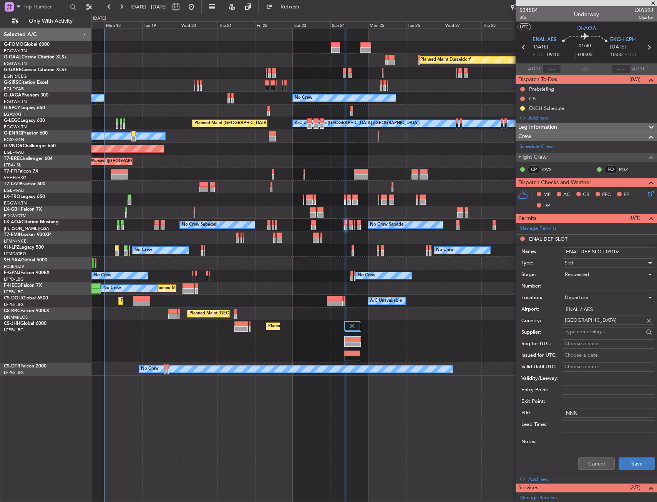
click at [622, 459] on div "Cancel Save" at bounding box center [588, 463] width 134 height 20
click at [622, 459] on button "Save" at bounding box center [637, 463] width 37 height 12
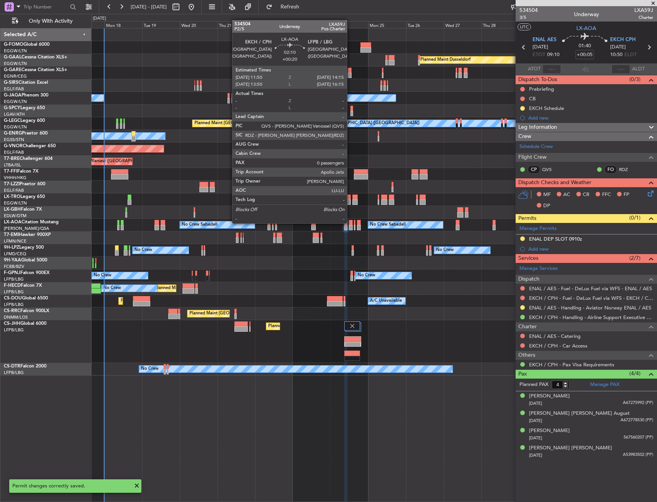
click at [350, 223] on div at bounding box center [351, 222] width 4 height 5
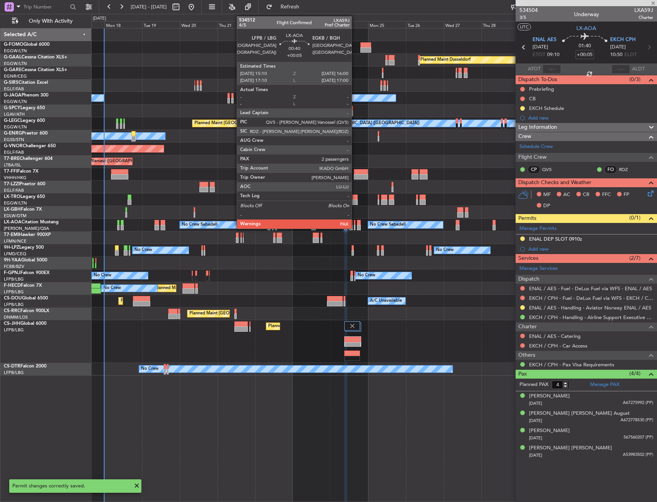
type input "+00:20"
type input "0"
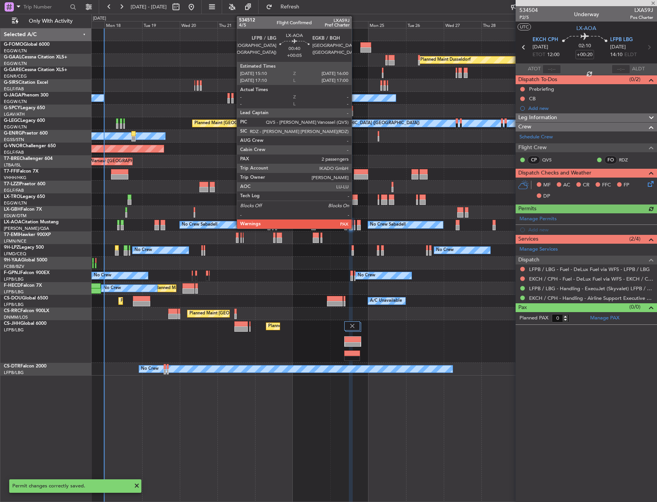
click at [355, 224] on div at bounding box center [355, 222] width 2 height 5
type input "+00:05"
type input "2"
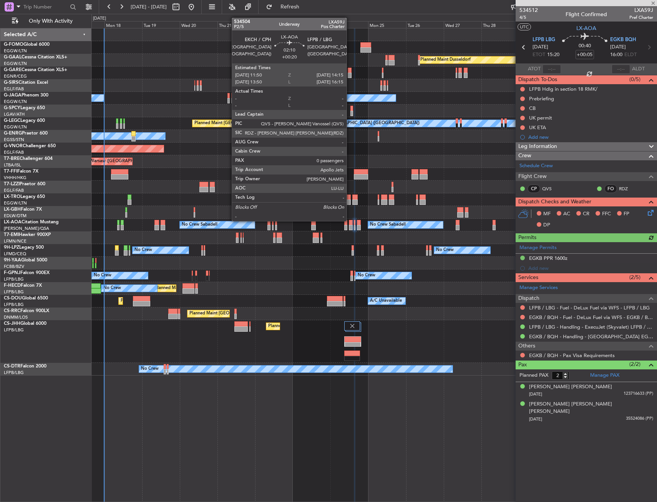
click at [350, 220] on div at bounding box center [351, 222] width 4 height 5
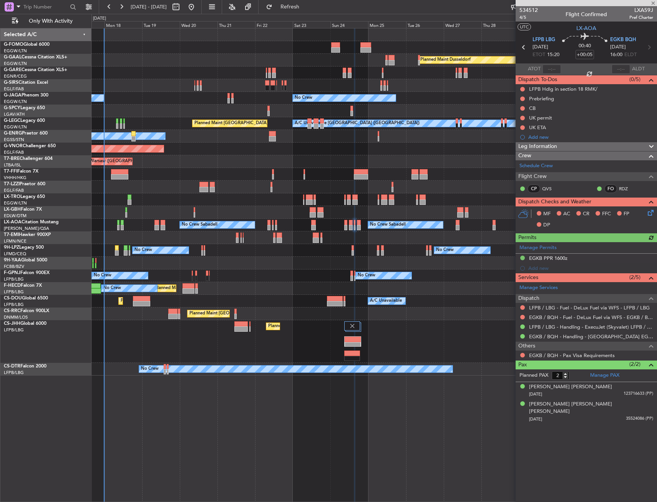
type input "+00:20"
type input "0"
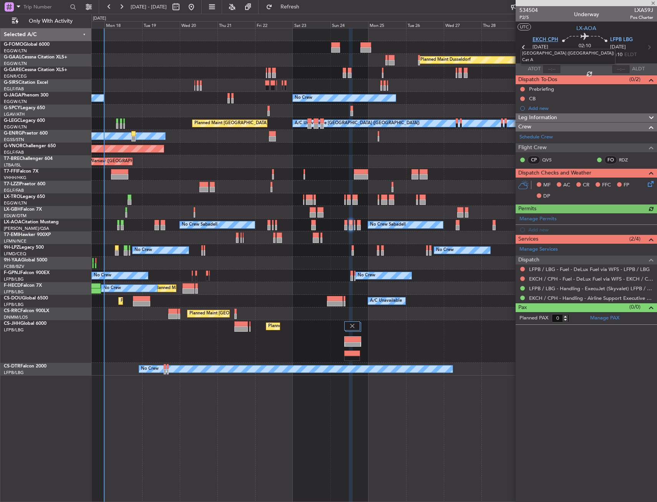
click at [547, 37] on span "EKCH CPH" at bounding box center [546, 40] width 26 height 8
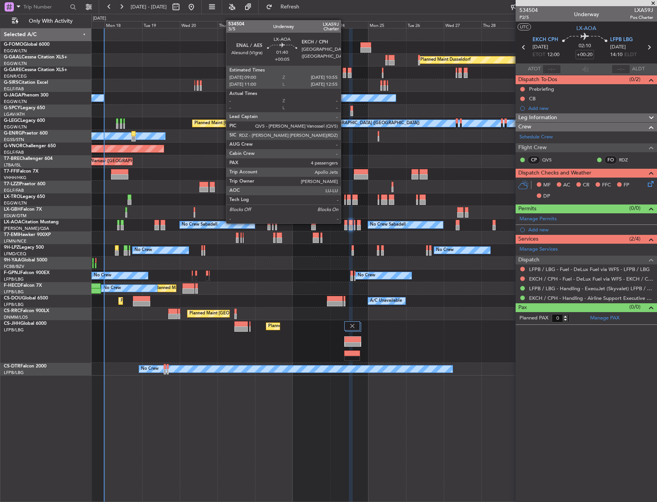
click at [345, 223] on div at bounding box center [345, 222] width 3 height 5
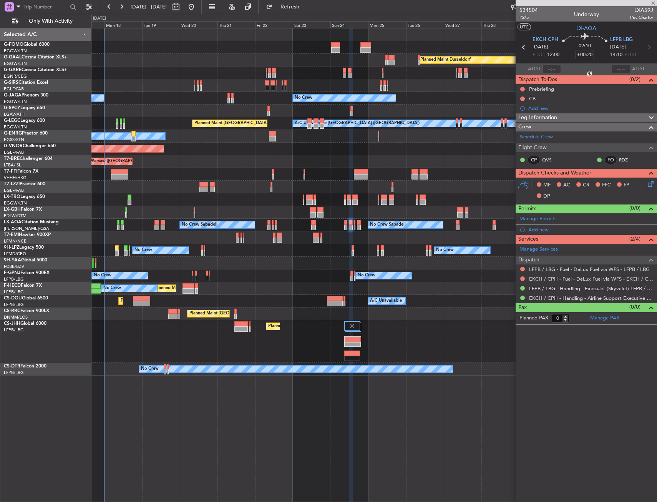
type input "+00:05"
type input "4"
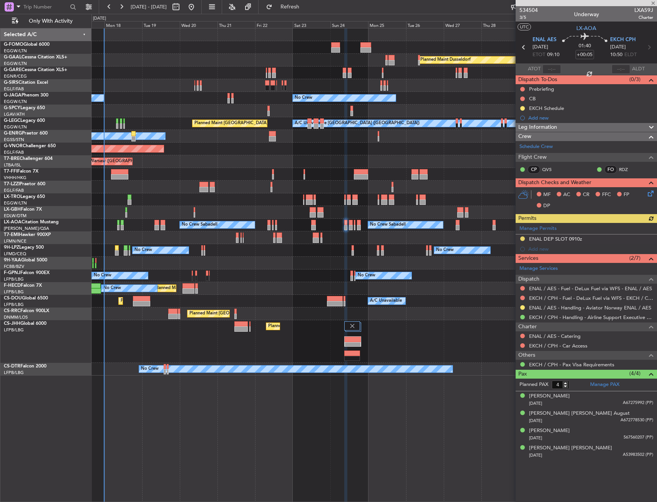
click at [538, 249] on div "Manage Permits ENAL DEP SLOT 0910z Add new" at bounding box center [586, 238] width 141 height 31
click at [535, 249] on div "Add new" at bounding box center [590, 249] width 125 height 7
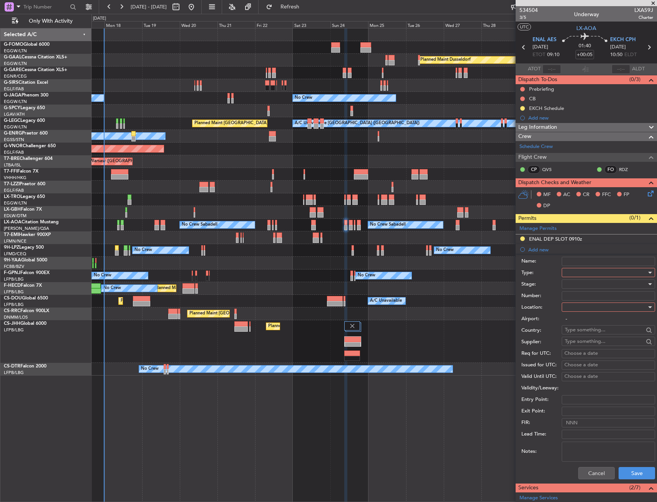
click at [577, 272] on div at bounding box center [606, 273] width 82 height 12
click at [575, 340] on span "Slot" at bounding box center [605, 345] width 81 height 12
click at [578, 309] on div at bounding box center [606, 307] width 82 height 12
click at [576, 342] on span "Arrival" at bounding box center [605, 346] width 81 height 12
type input "EKCH / CPH"
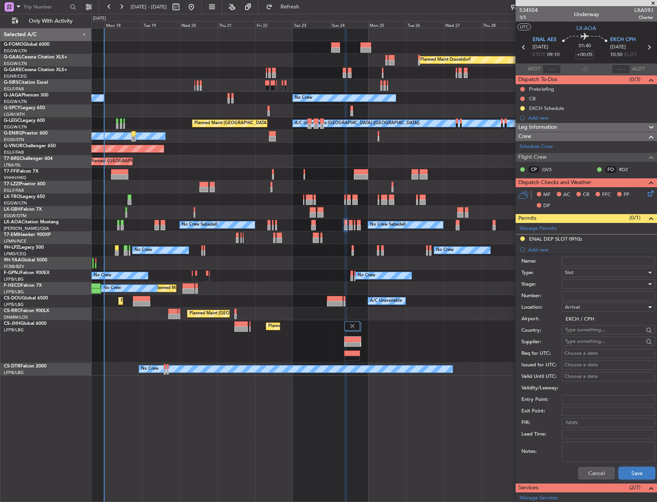
click at [621, 472] on button "Save" at bounding box center [637, 473] width 37 height 12
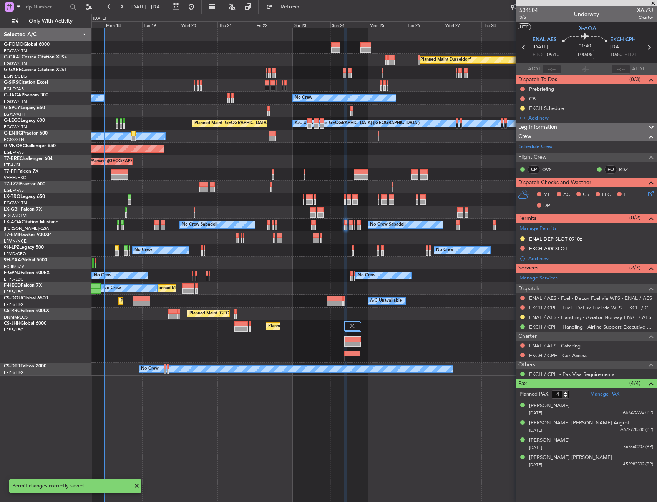
click at [581, 249] on div "EKCH ARR SLOT" at bounding box center [586, 249] width 141 height 10
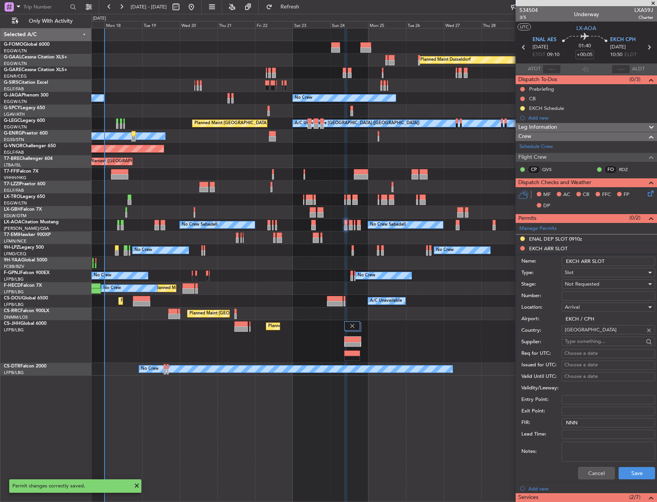
click at [611, 261] on input "EKCH ARR SLOT" at bounding box center [608, 261] width 93 height 9
type input "EKCH ARR SLOT 1050z"
click at [617, 280] on div "Not Requested" at bounding box center [606, 284] width 82 height 12
click at [596, 341] on span "Received OK" at bounding box center [605, 346] width 81 height 12
click at [598, 285] on div "Received OK" at bounding box center [606, 284] width 82 height 12
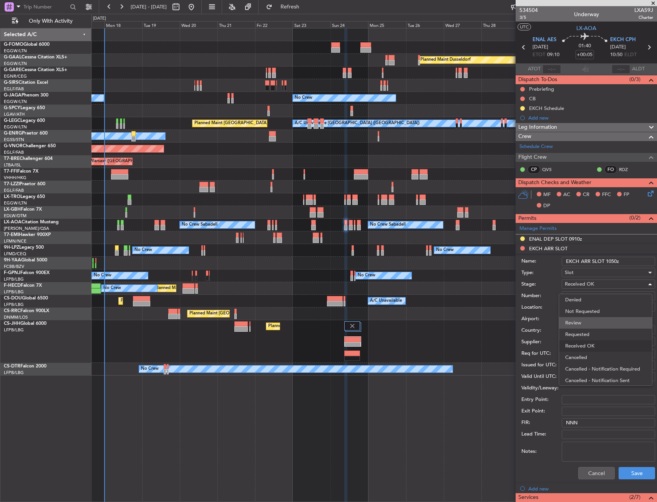
scroll to position [12, 0]
click at [591, 324] on span "Requested" at bounding box center [605, 322] width 81 height 12
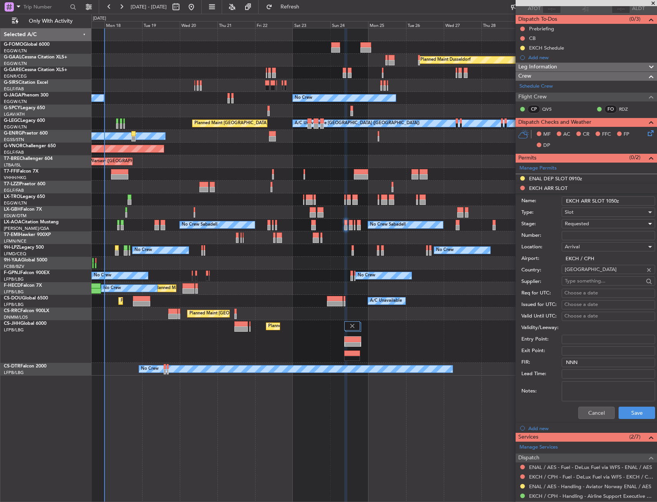
scroll to position [154, 0]
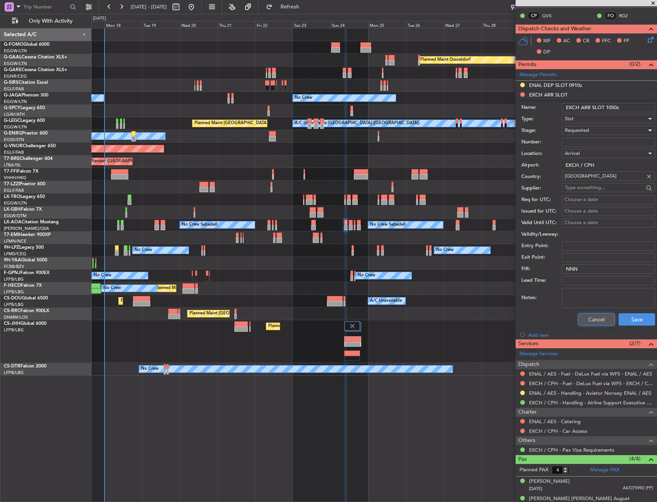
click at [591, 324] on button "Cancel" at bounding box center [596, 319] width 37 height 12
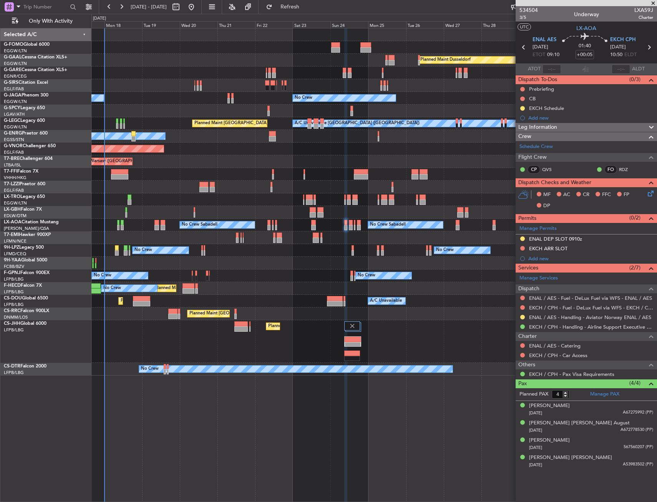
scroll to position [0, 0]
click at [542, 231] on link "Manage Permits" at bounding box center [538, 229] width 37 height 8
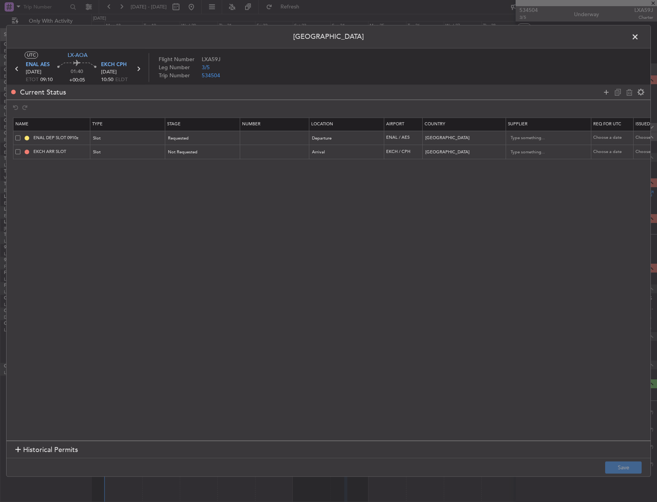
click at [19, 153] on span at bounding box center [17, 151] width 5 height 5
click at [21, 149] on input "checkbox" at bounding box center [21, 149] width 0 height 0
click at [628, 95] on icon at bounding box center [629, 92] width 9 height 9
click at [631, 465] on button "Save" at bounding box center [623, 468] width 37 height 12
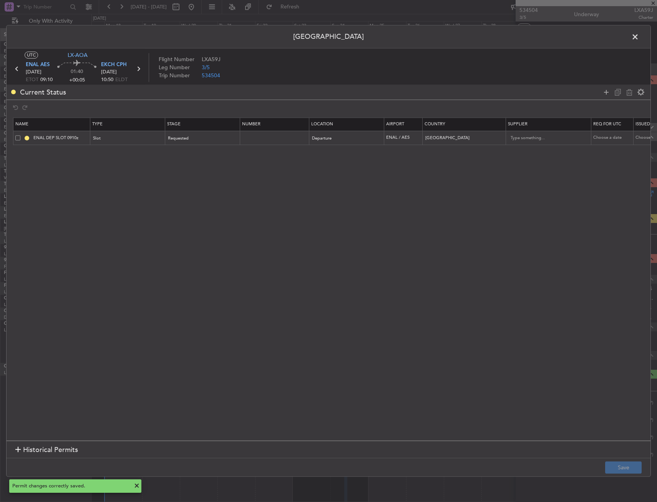
click at [639, 38] on span at bounding box center [639, 38] width 0 height 15
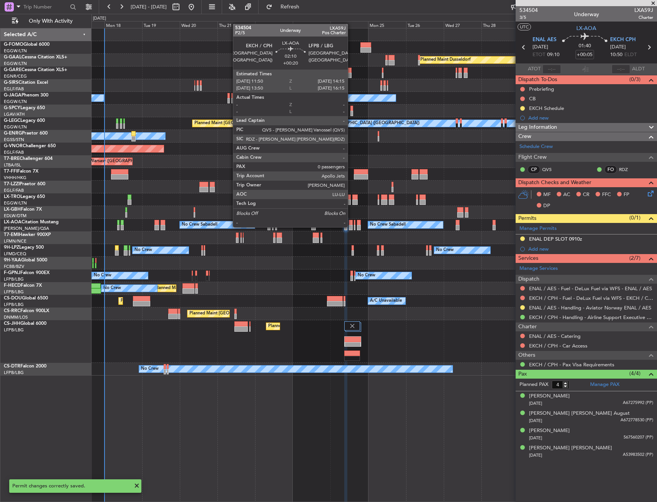
click at [351, 226] on div at bounding box center [351, 227] width 4 height 5
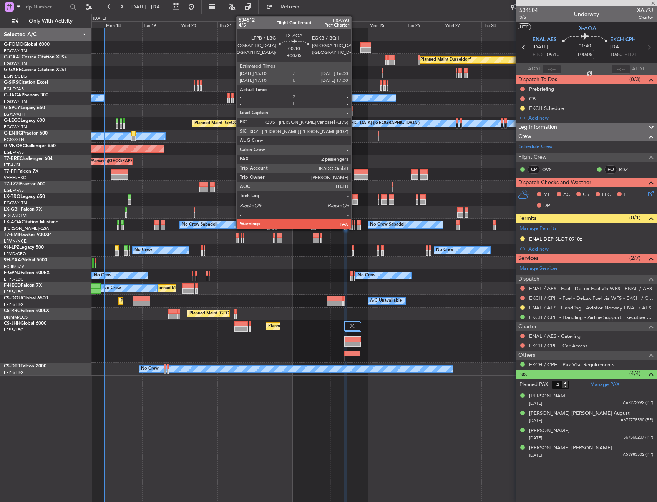
type input "+00:20"
type input "0"
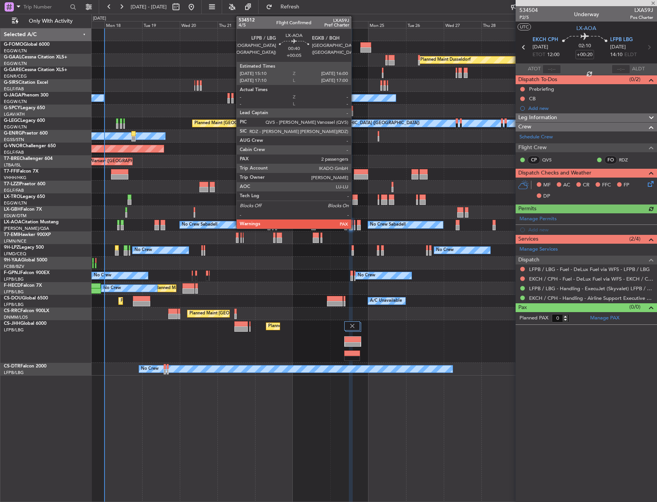
click at [355, 225] on div at bounding box center [355, 227] width 2 height 5
type input "+00:05"
type input "2"
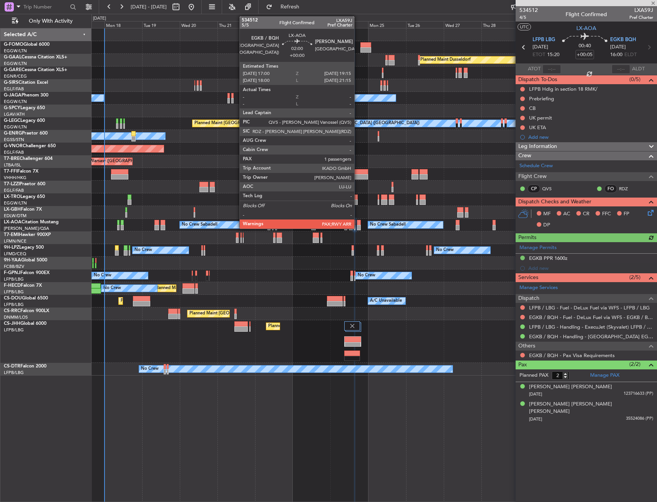
click at [358, 225] on div at bounding box center [359, 227] width 4 height 5
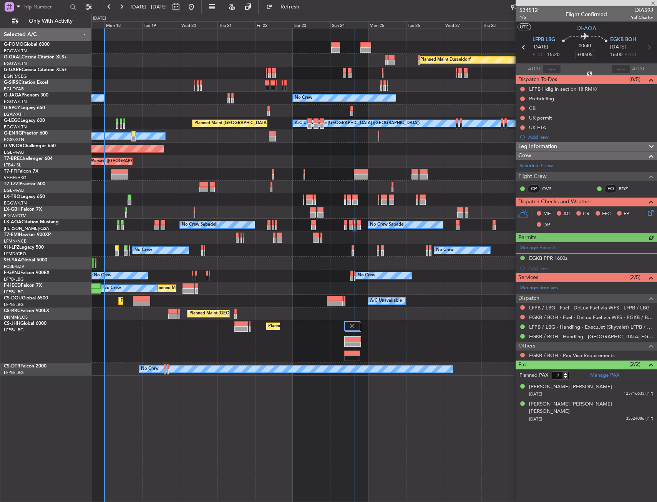
type input "1"
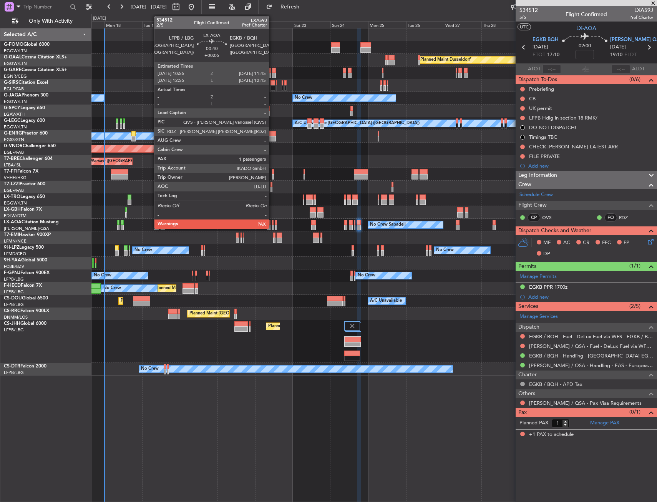
click at [272, 222] on div at bounding box center [273, 222] width 2 height 5
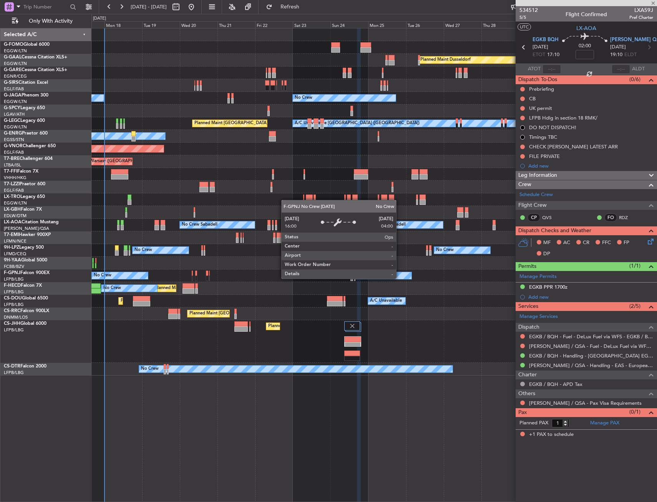
type input "+00:05"
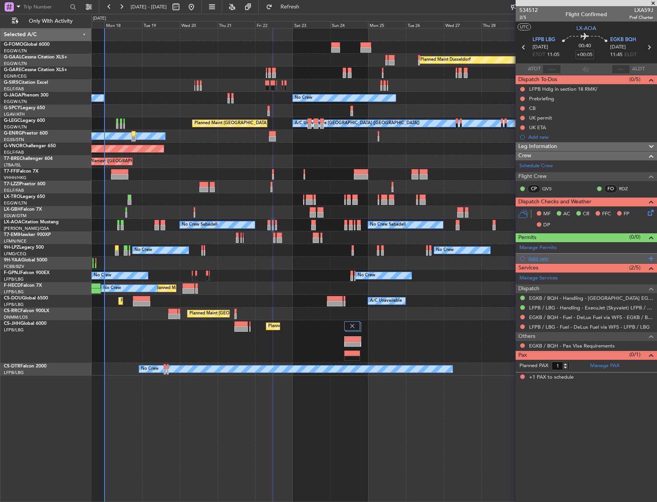
click at [544, 257] on div "Add new" at bounding box center [587, 258] width 118 height 7
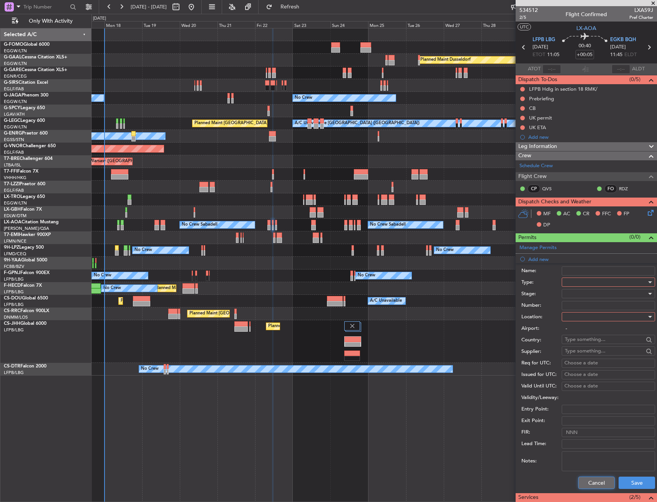
click at [602, 485] on button "Cancel" at bounding box center [596, 483] width 37 height 12
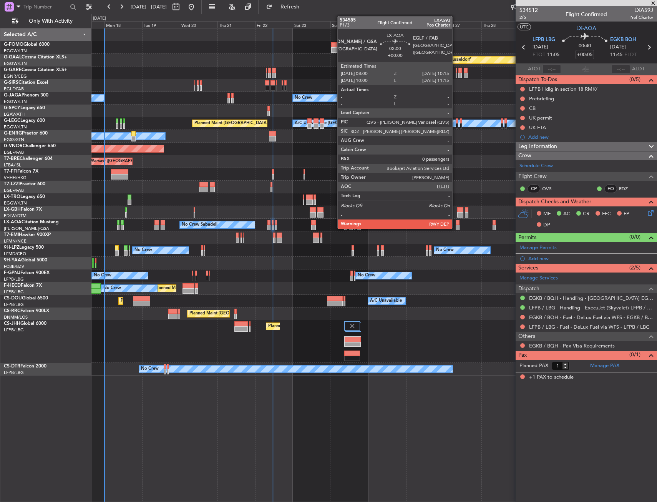
click at [456, 224] on div at bounding box center [458, 222] width 4 height 5
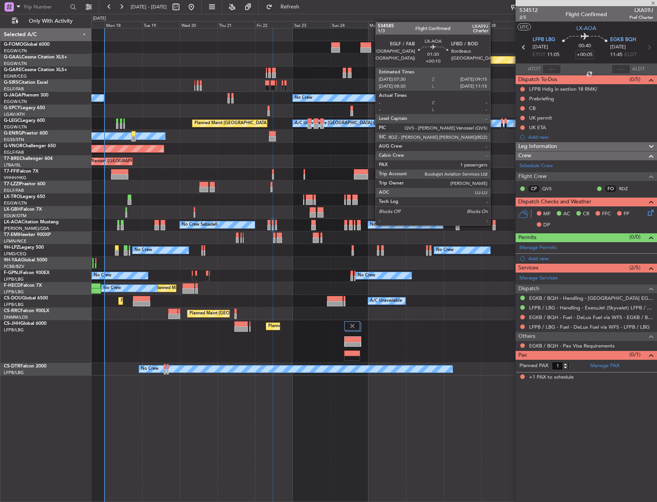
type input "0"
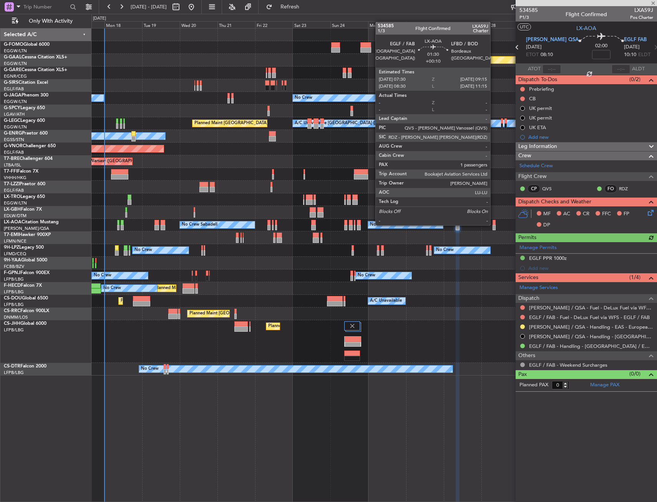
click at [494, 224] on div at bounding box center [494, 222] width 3 height 5
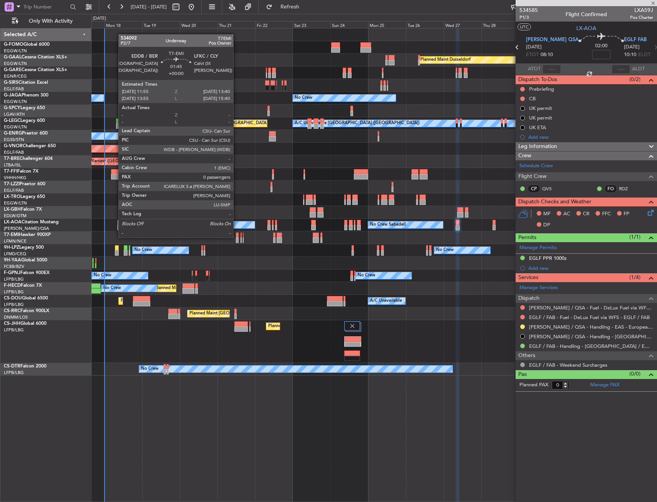
type input "+00:10"
type input "1"
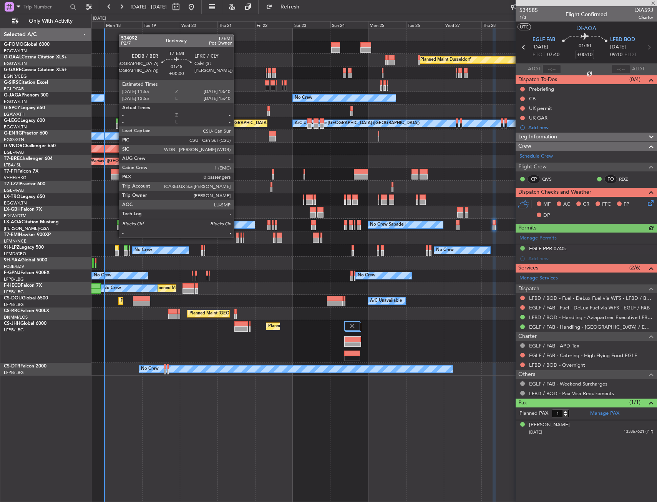
click at [237, 237] on div at bounding box center [237, 234] width 3 height 5
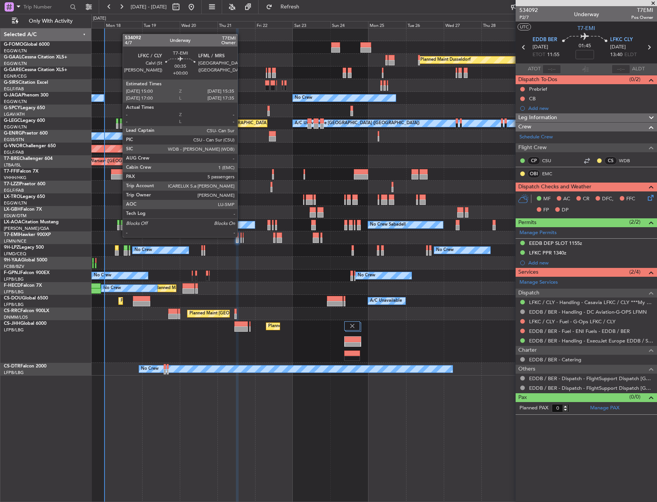
click at [241, 236] on div at bounding box center [241, 234] width 1 height 5
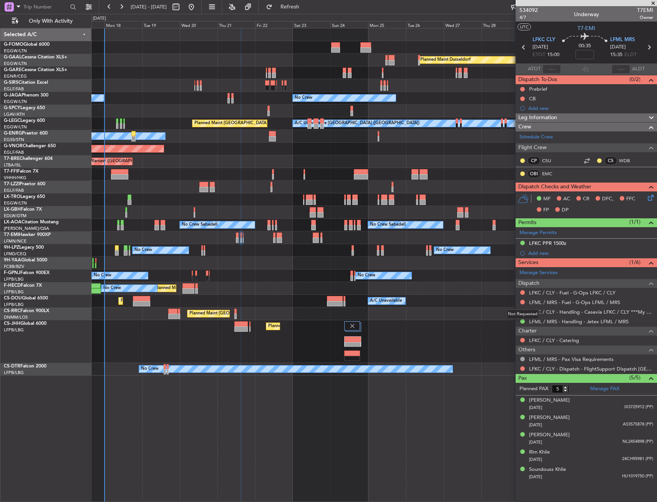
click at [523, 312] on div "Not Requested" at bounding box center [522, 314] width 33 height 10
click at [521, 309] on button at bounding box center [522, 311] width 5 height 5
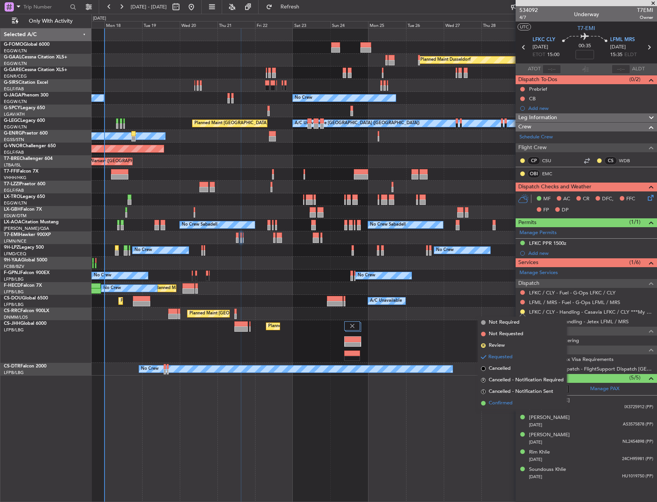
click at [503, 400] on span "Confirmed" at bounding box center [501, 403] width 24 height 8
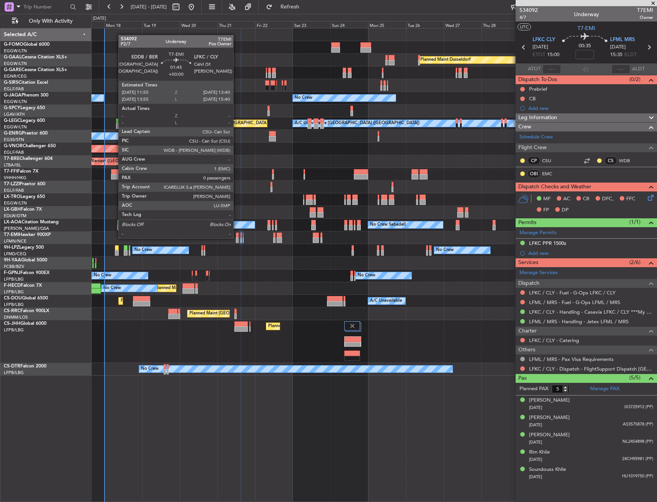
click at [237, 237] on div at bounding box center [237, 239] width 3 height 5
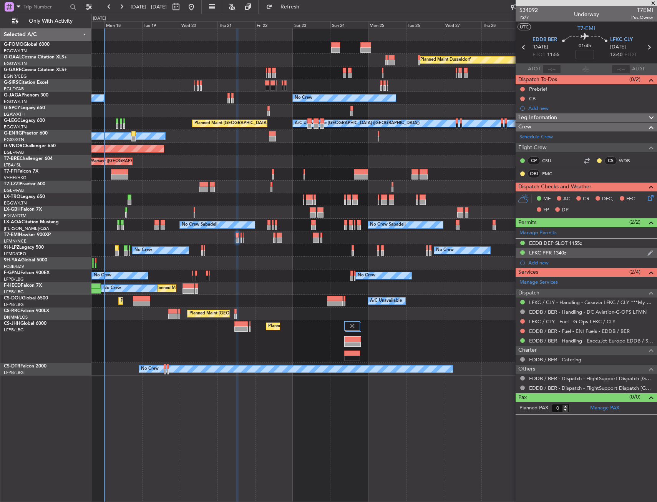
click at [584, 252] on div "LFKC PPR 1340z" at bounding box center [586, 253] width 141 height 10
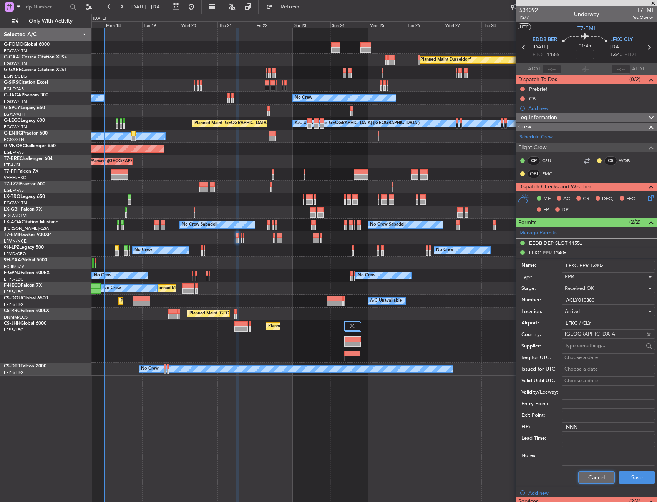
click at [587, 480] on button "Cancel" at bounding box center [596, 477] width 37 height 12
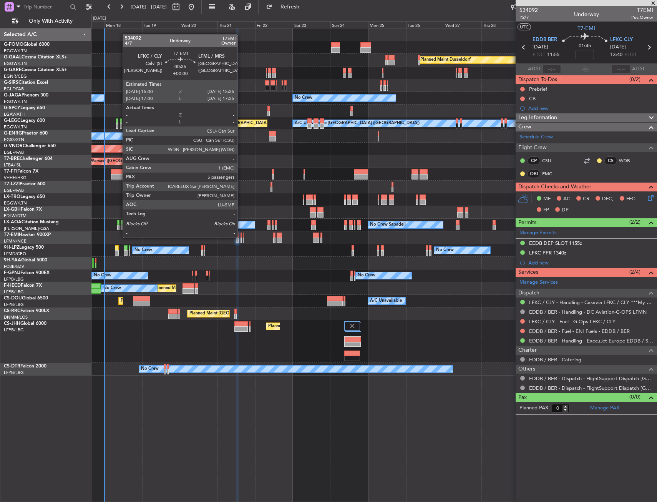
click at [241, 237] on div at bounding box center [241, 234] width 1 height 5
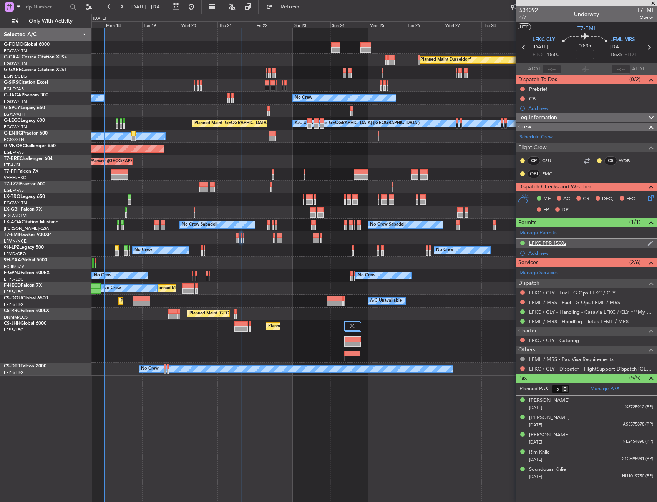
click at [580, 244] on div "LFKC PPR 1500z" at bounding box center [586, 244] width 141 height 10
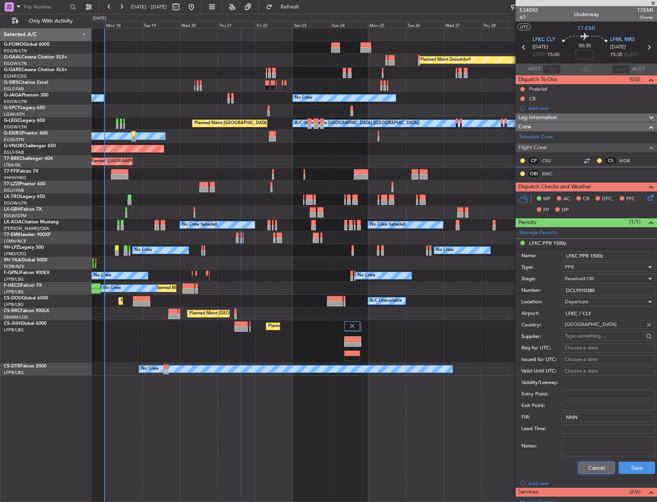
click at [583, 469] on button "Cancel" at bounding box center [596, 468] width 37 height 12
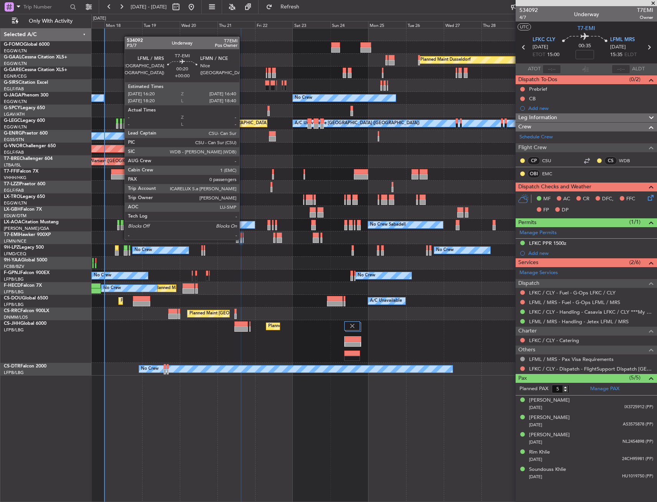
click at [243, 239] on div at bounding box center [243, 239] width 1 height 5
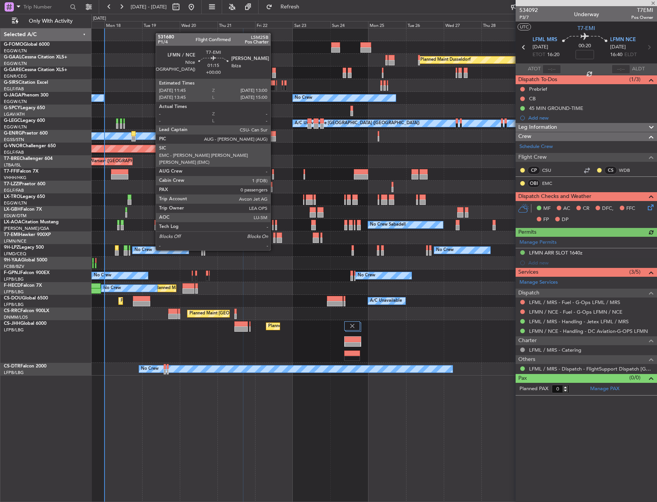
click at [274, 236] on div at bounding box center [274, 234] width 2 height 5
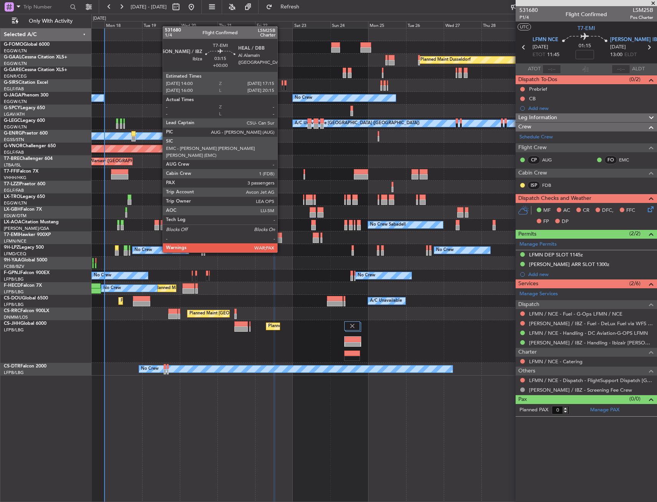
click at [281, 238] on div at bounding box center [279, 239] width 5 height 5
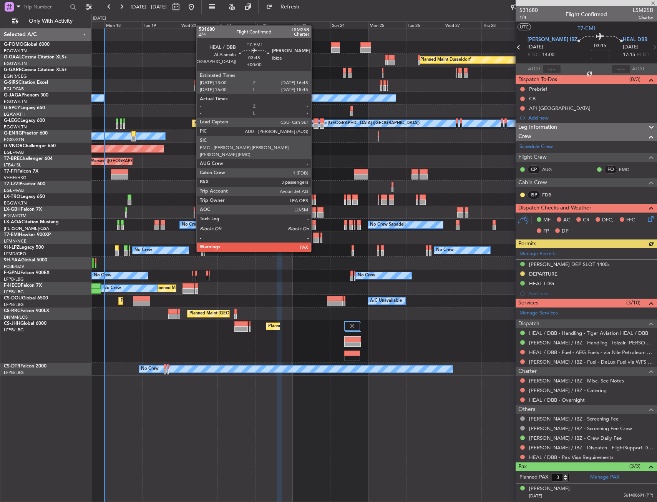
click at [315, 237] on div at bounding box center [316, 234] width 6 height 5
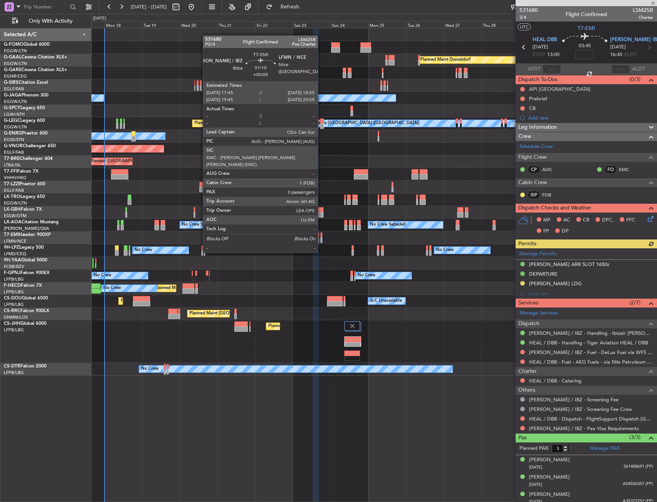
click at [321, 238] on div at bounding box center [321, 239] width 2 height 5
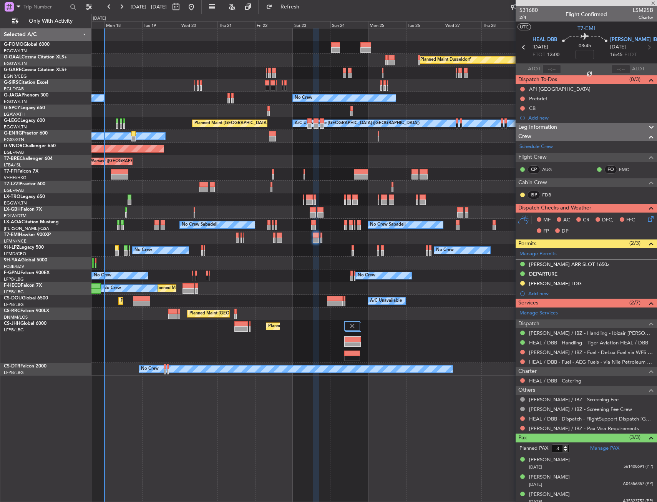
type input "0"
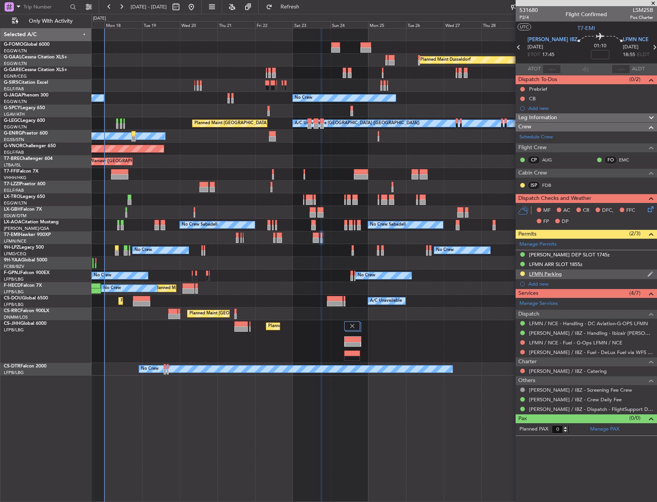
click at [586, 274] on div "LFMN Parking" at bounding box center [586, 274] width 141 height 10
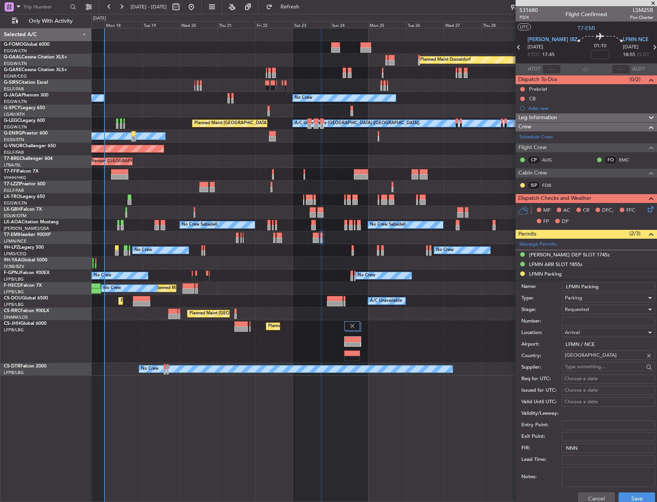
scroll to position [38, 0]
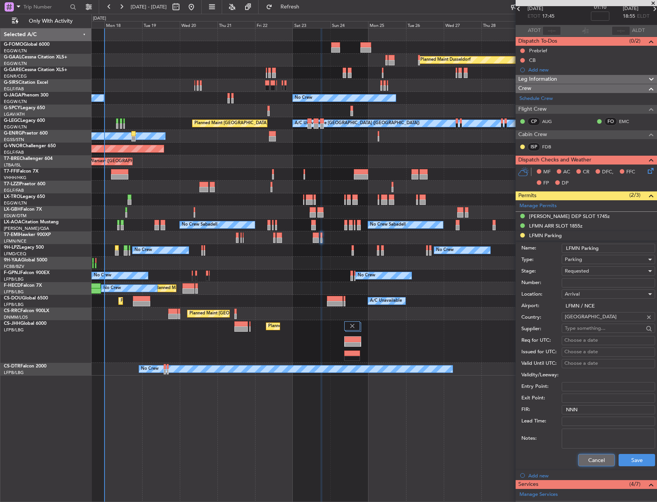
click at [588, 456] on button "Cancel" at bounding box center [596, 460] width 37 height 12
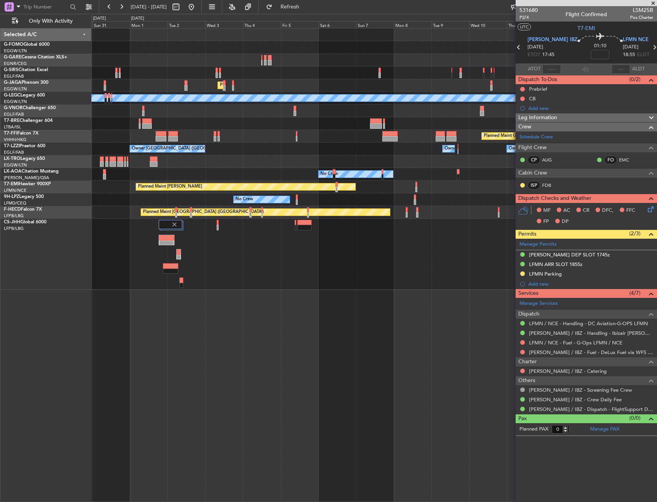
click at [417, 233] on div at bounding box center [373, 254] width 565 height 71
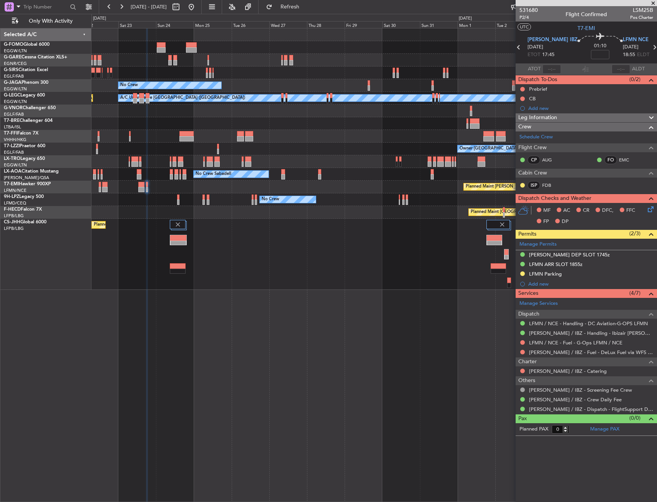
click at [436, 239] on div "Planned Maint [GEOGRAPHIC_DATA] ([GEOGRAPHIC_DATA])" at bounding box center [373, 254] width 565 height 71
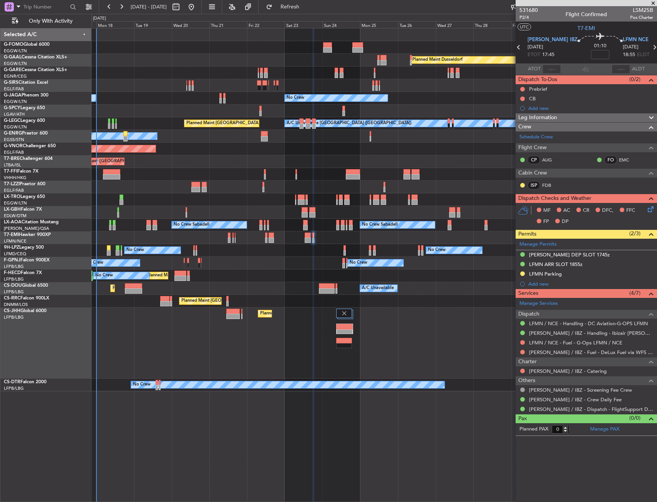
click at [343, 289] on div "Planned Maint Paris (Le Bourget) A/C Unavailable Planned Maint London (Luton) U…" at bounding box center [373, 288] width 565 height 13
click at [523, 19] on span "P2/4" at bounding box center [529, 17] width 18 height 7
click at [571, 279] on div "Add new" at bounding box center [586, 284] width 141 height 10
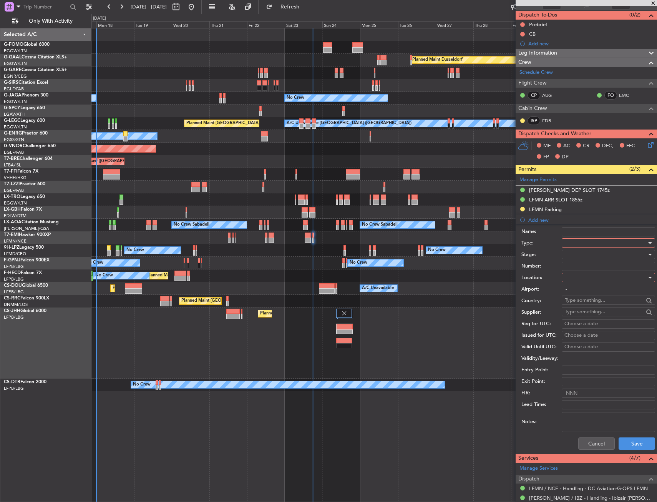
scroll to position [154, 0]
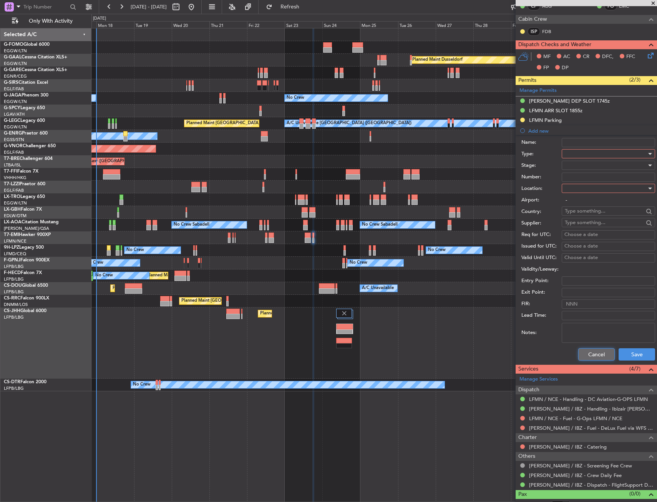
click at [588, 355] on button "Cancel" at bounding box center [596, 354] width 37 height 12
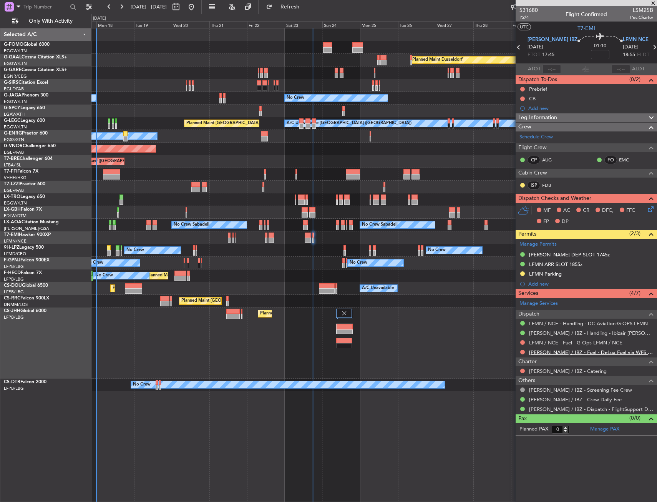
scroll to position [0, 0]
click at [582, 279] on div "Add new" at bounding box center [586, 284] width 141 height 10
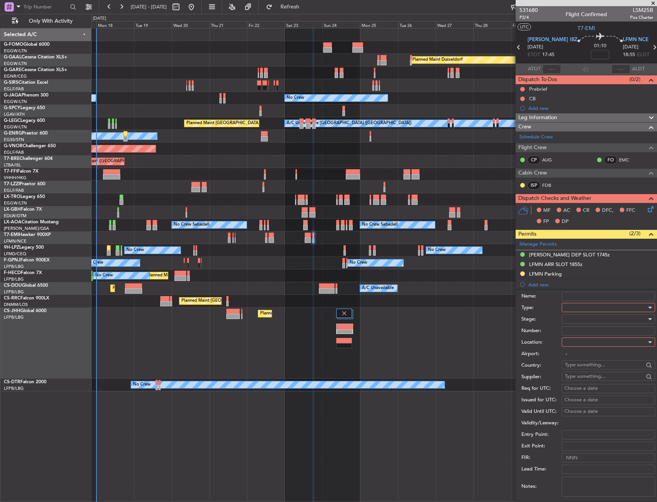
scroll to position [154, 0]
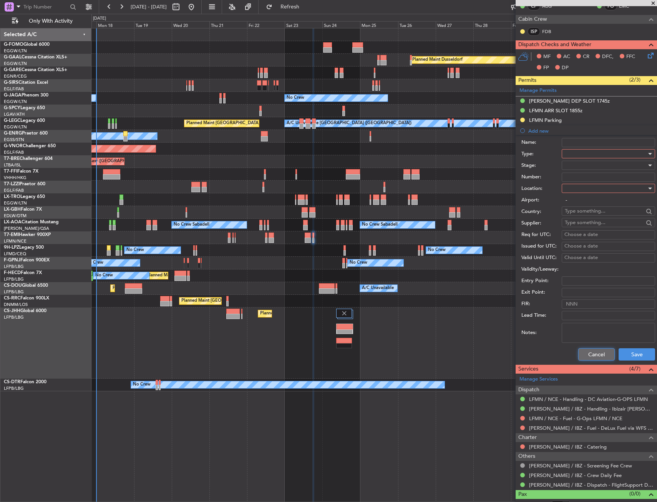
click at [578, 356] on button "Cancel" at bounding box center [596, 354] width 37 height 12
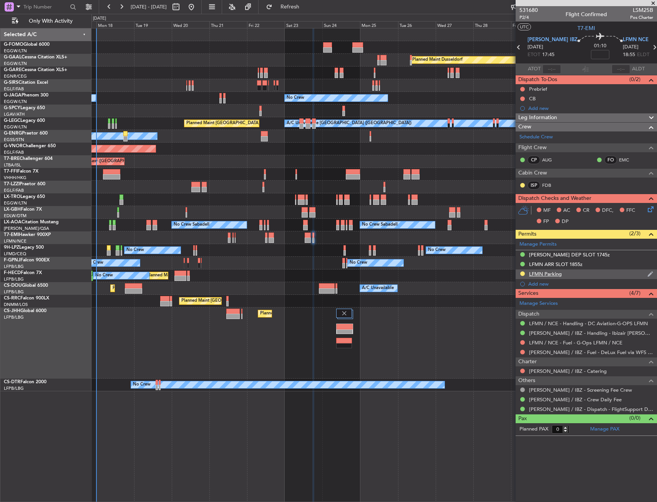
click at [581, 274] on div "LFMN Parking" at bounding box center [586, 274] width 141 height 10
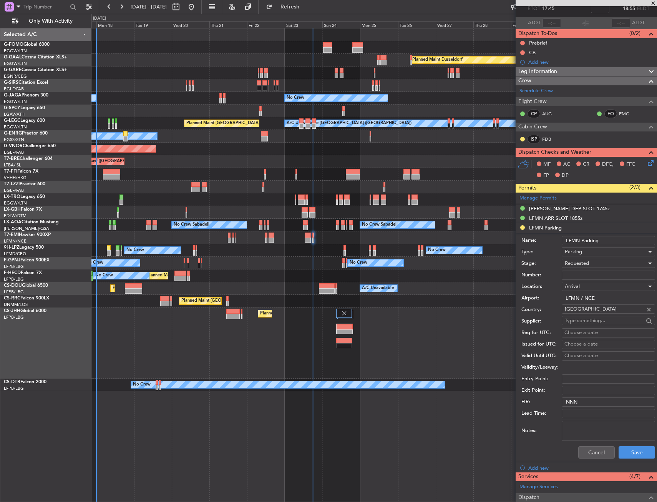
scroll to position [115, 0]
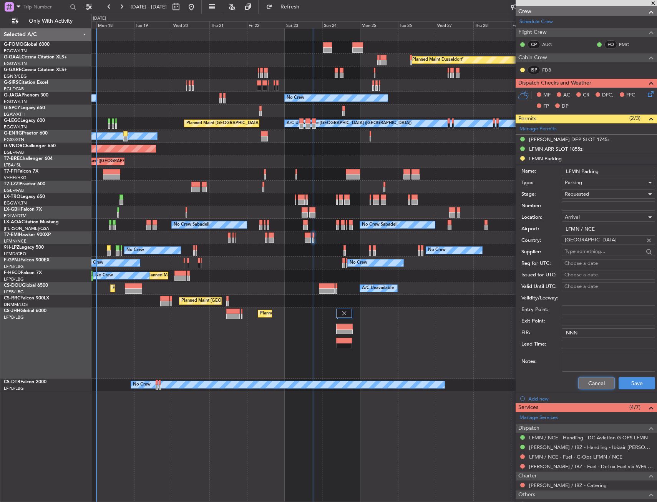
click at [583, 385] on button "Cancel" at bounding box center [596, 383] width 37 height 12
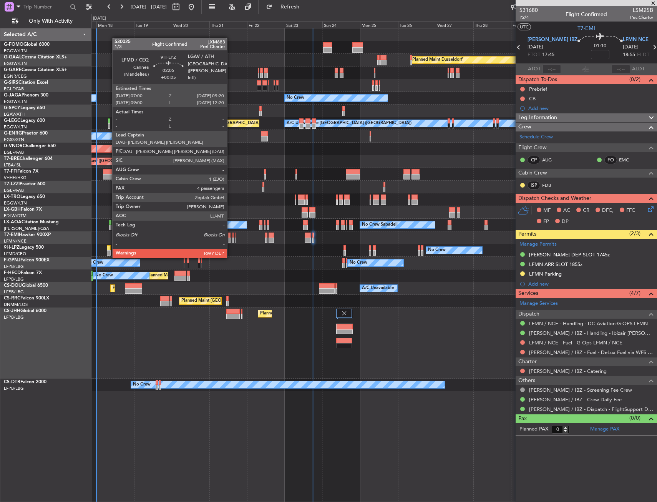
click at [108, 251] on div at bounding box center [109, 252] width 4 height 5
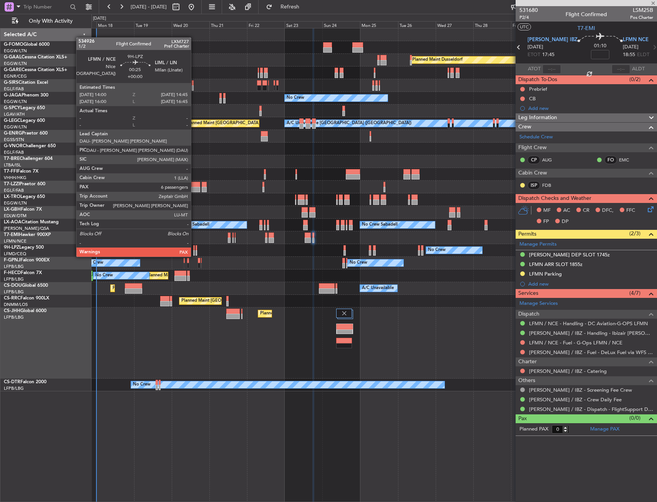
type input "+00:05"
type input "4"
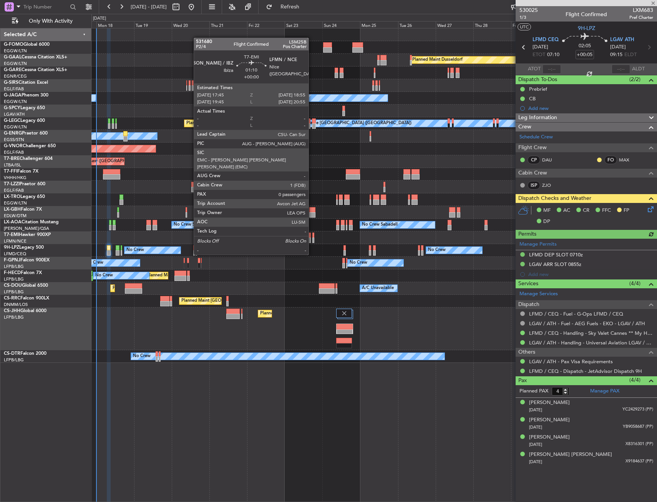
click at [312, 240] on div at bounding box center [313, 239] width 2 height 5
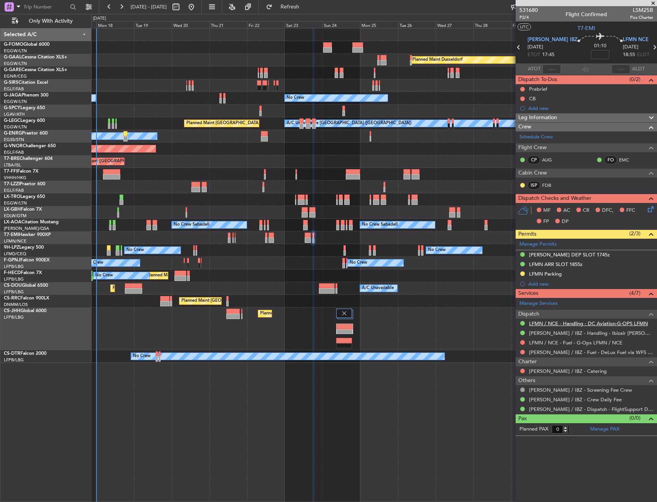
click at [535, 324] on link "LFMN / NCE - Handling - DC Aviation-G-OPS LFMN" at bounding box center [588, 323] width 119 height 7
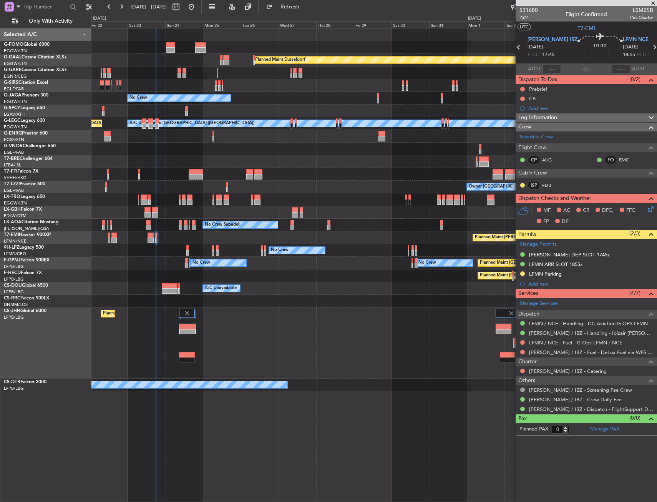
click at [211, 189] on div "Owner London (Farnborough) Owner" at bounding box center [373, 187] width 565 height 13
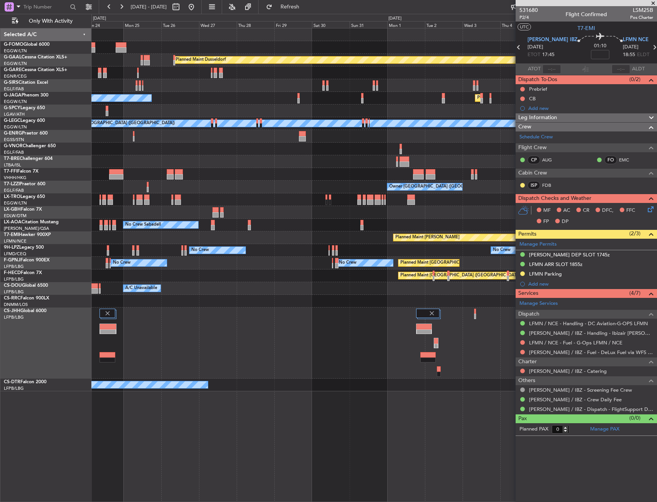
click at [219, 191] on div "Owner London (Farnborough) Owner Owner" at bounding box center [373, 187] width 565 height 13
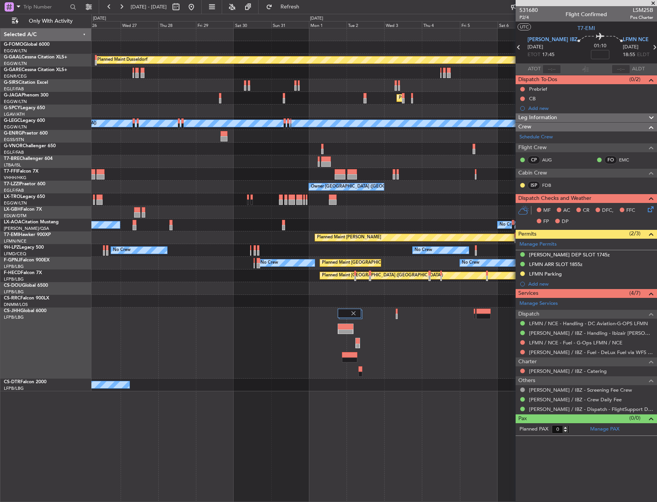
click at [232, 196] on div "Planned Maint Dusseldorf Planned Maint London (Luton) No Crew A/C Unavailable L…" at bounding box center [373, 209] width 565 height 363
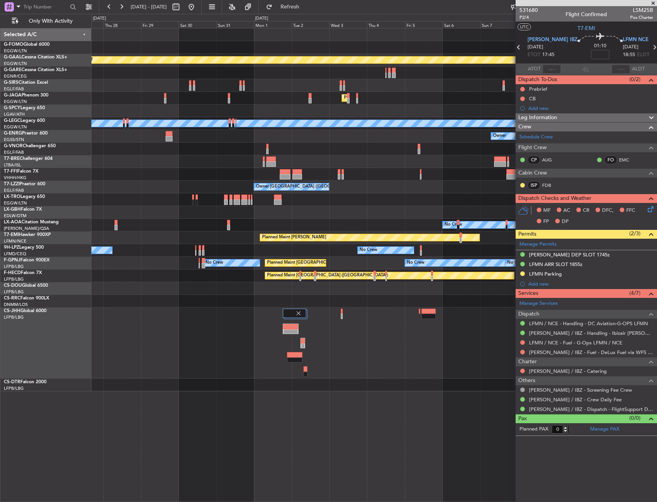
click at [252, 198] on div at bounding box center [373, 199] width 565 height 13
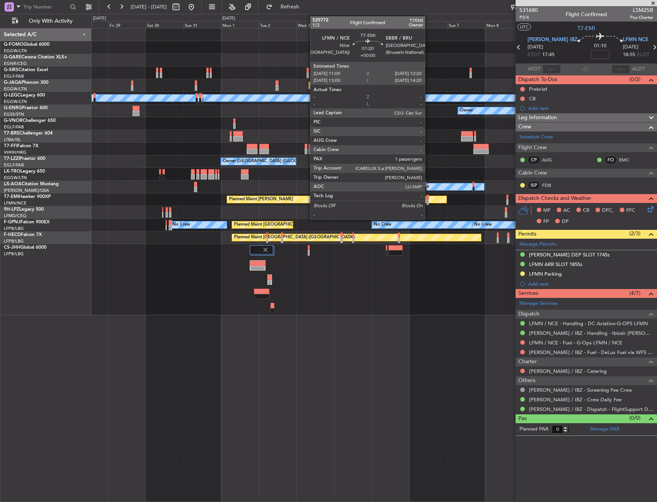
click at [428, 200] on div at bounding box center [428, 201] width 2 height 5
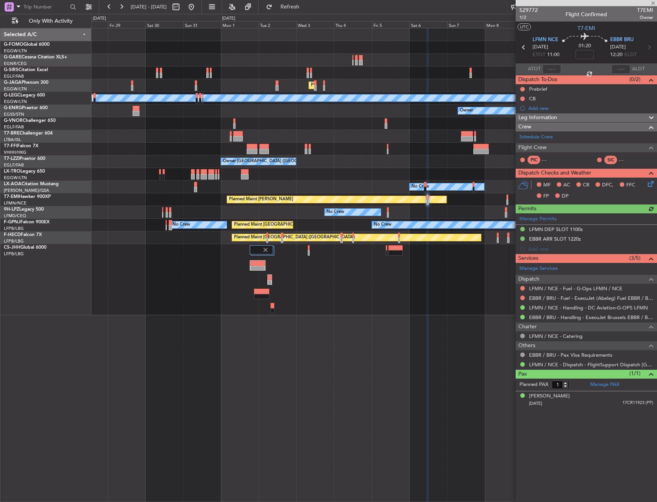
click at [376, 269] on div at bounding box center [373, 279] width 565 height 71
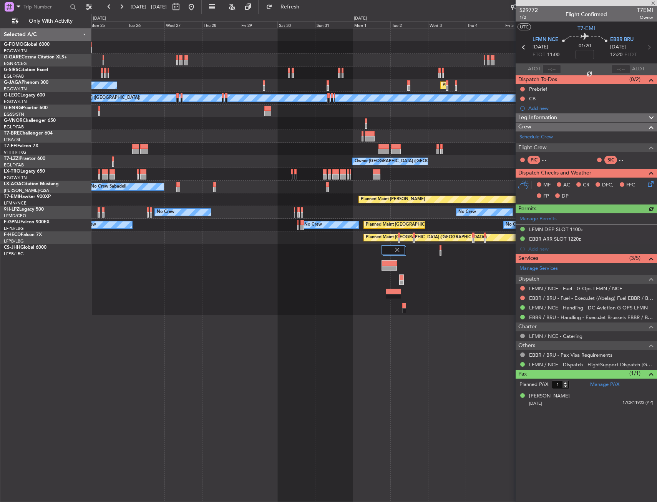
click at [341, 271] on div "Planned Maint [GEOGRAPHIC_DATA] ([GEOGRAPHIC_DATA])" at bounding box center [373, 279] width 565 height 71
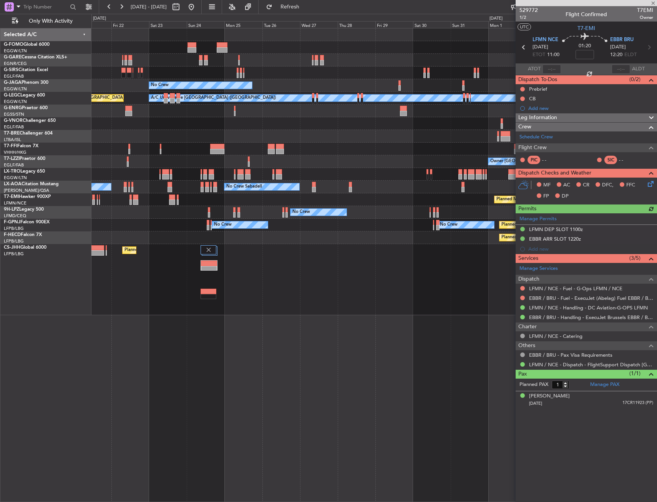
click at [334, 275] on div "Planned Maint [GEOGRAPHIC_DATA] ([GEOGRAPHIC_DATA])" at bounding box center [373, 279] width 565 height 71
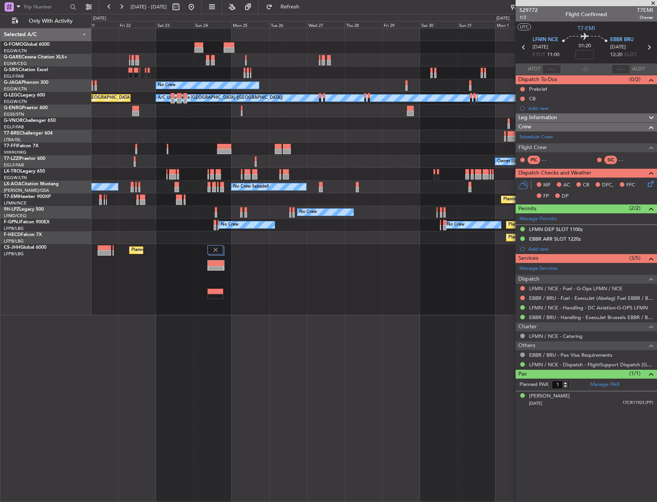
click at [364, 271] on div "Planned Maint [GEOGRAPHIC_DATA] ([GEOGRAPHIC_DATA])" at bounding box center [373, 279] width 565 height 71
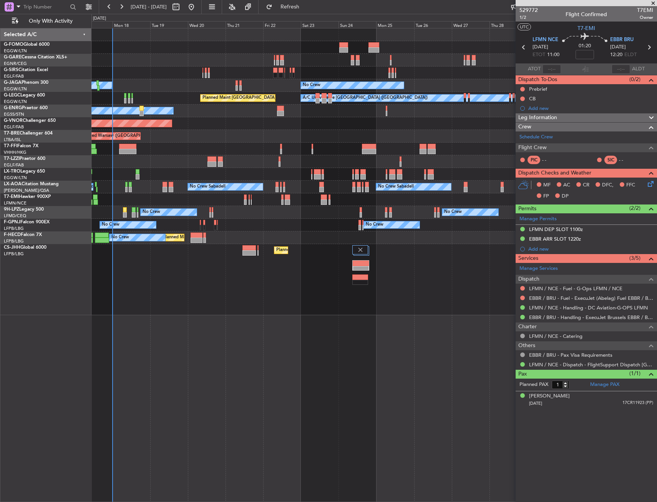
click at [362, 272] on div "Planned Maint London (Luton) Planned Maint Paris (Le Bourget)" at bounding box center [373, 279] width 565 height 71
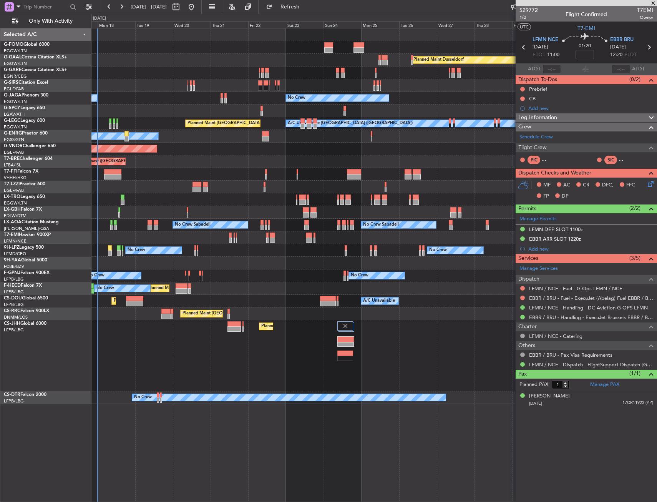
click at [401, 262] on div at bounding box center [373, 263] width 565 height 13
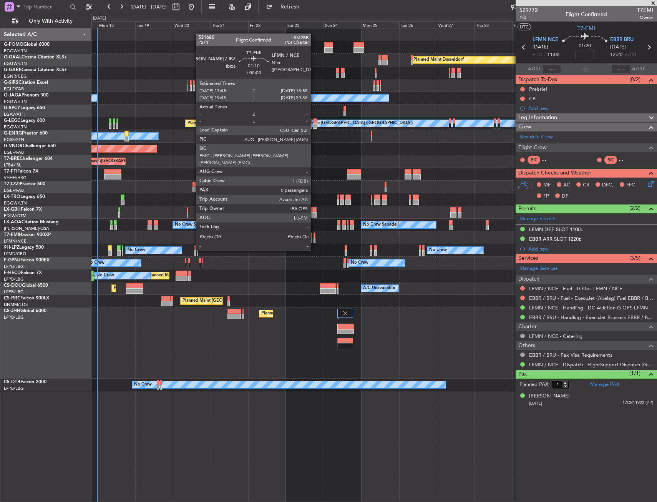
click at [314, 236] on div at bounding box center [315, 234] width 2 height 5
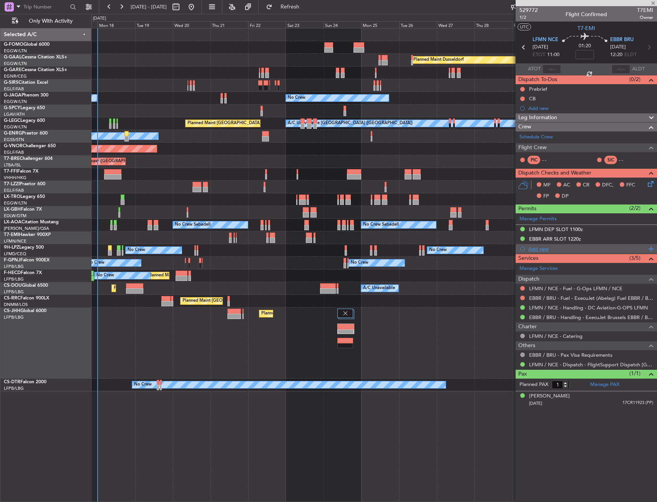
type input "0"
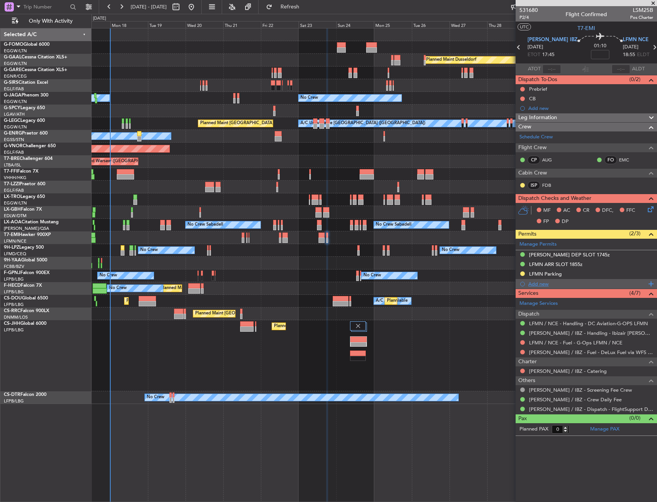
click at [571, 279] on div "Add new" at bounding box center [586, 284] width 141 height 10
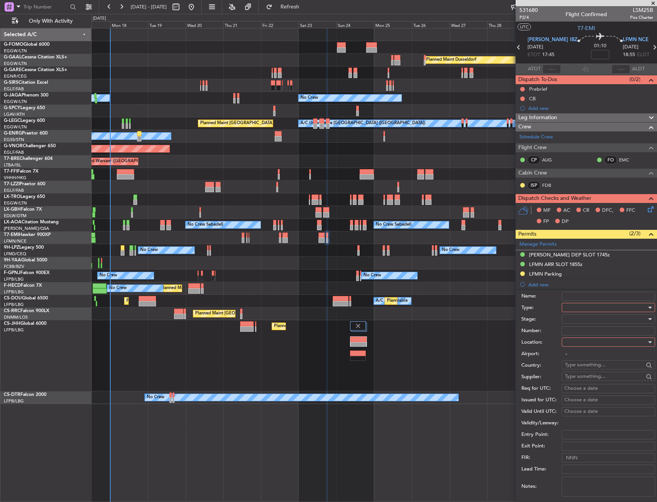
scroll to position [115, 0]
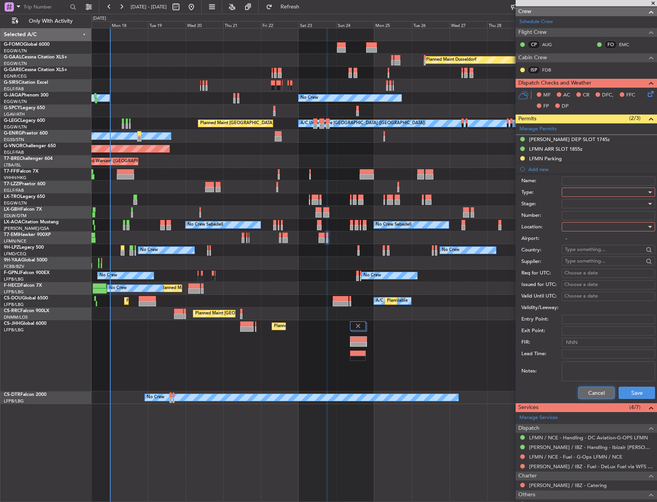
click at [588, 393] on button "Cancel" at bounding box center [596, 393] width 37 height 12
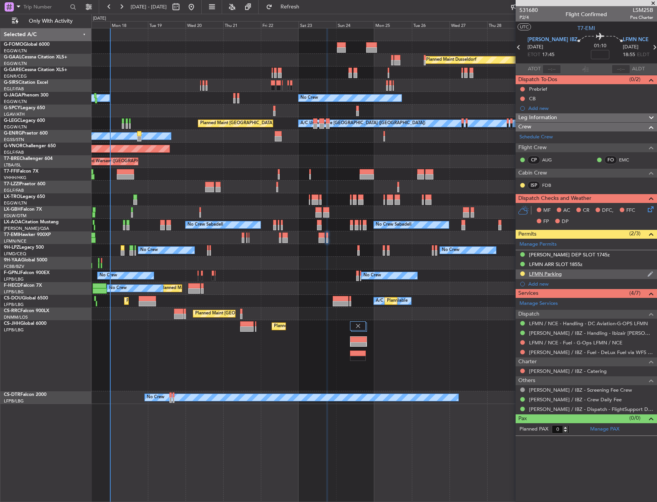
click at [590, 277] on div "LFMN Parking" at bounding box center [586, 274] width 141 height 10
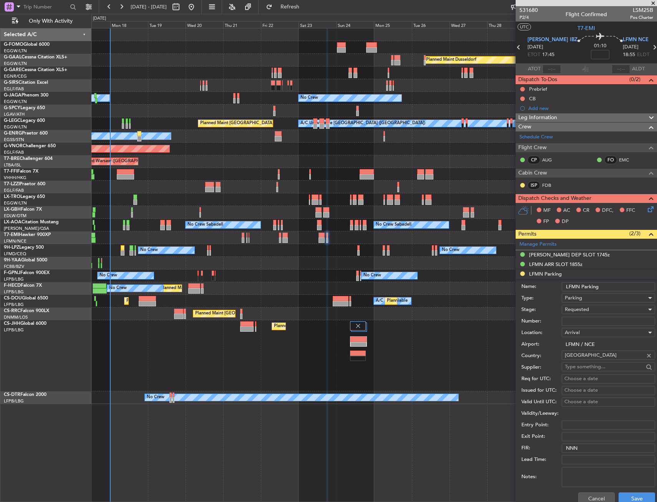
click at [616, 286] on input "LFMN Parking" at bounding box center [608, 286] width 93 height 9
type input "LFMN Parking until 06SEP"
click at [637, 497] on button "Save" at bounding box center [637, 498] width 37 height 12
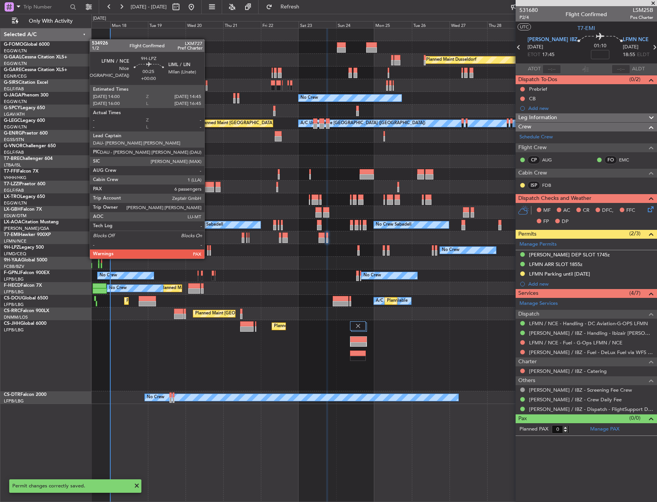
click at [208, 251] on div at bounding box center [208, 252] width 2 height 5
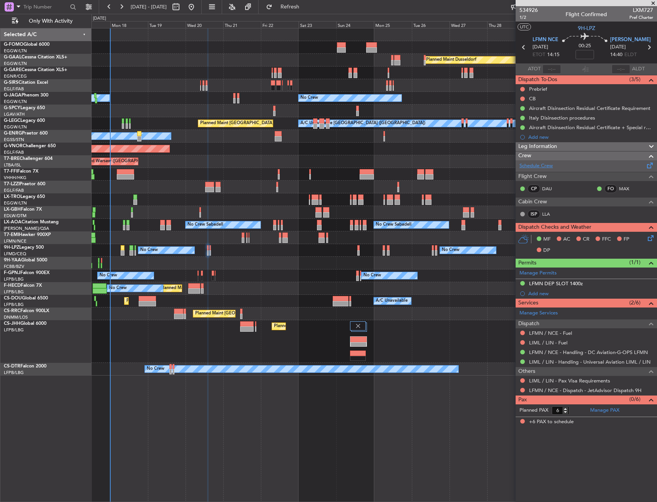
click at [533, 163] on link "Schedule Crew" at bounding box center [536, 166] width 33 height 8
click at [618, 39] on span "LIML LIN" at bounding box center [630, 40] width 41 height 8
click at [649, 239] on icon at bounding box center [649, 237] width 6 height 6
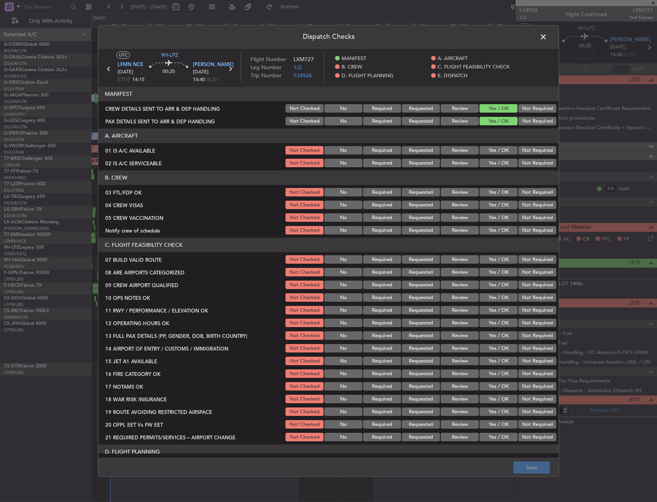
click at [494, 150] on button "Yes / OK" at bounding box center [499, 150] width 38 height 8
click at [492, 161] on button "Yes / OK" at bounding box center [499, 163] width 38 height 8
click at [503, 195] on button "Yes / OK" at bounding box center [499, 192] width 38 height 8
drag, startPoint x: 524, startPoint y: 207, endPoint x: 523, endPoint y: 217, distance: 9.6
click at [525, 208] on button "Not Required" at bounding box center [537, 205] width 38 height 8
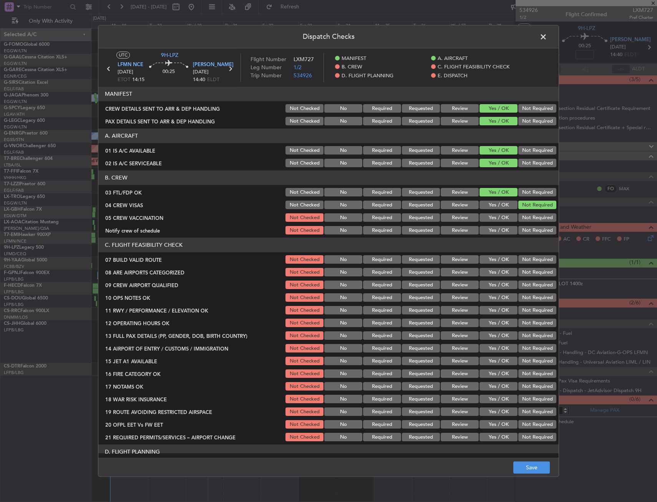
click at [523, 217] on button "Not Required" at bounding box center [537, 218] width 38 height 8
click at [501, 231] on button "Yes / OK" at bounding box center [499, 230] width 38 height 8
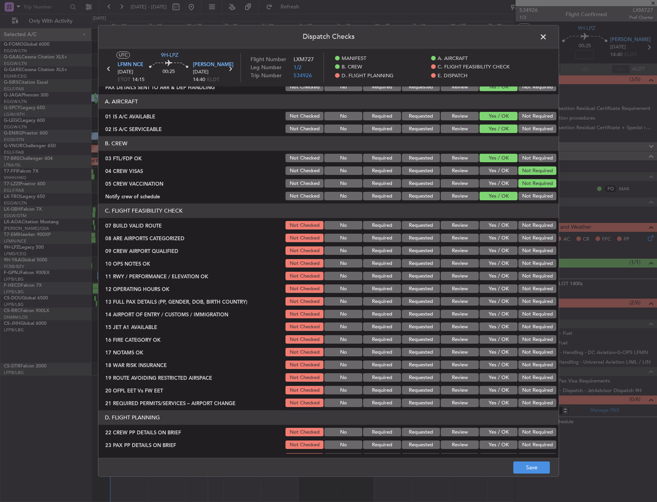
scroll to position [77, 0]
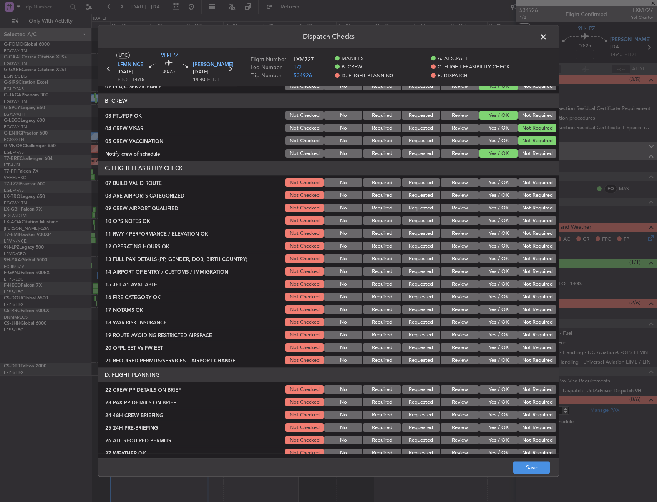
click at [486, 196] on button "Yes / OK" at bounding box center [499, 195] width 38 height 8
click at [487, 211] on button "Yes / OK" at bounding box center [499, 208] width 38 height 8
click at [528, 462] on button "Save" at bounding box center [531, 468] width 37 height 12
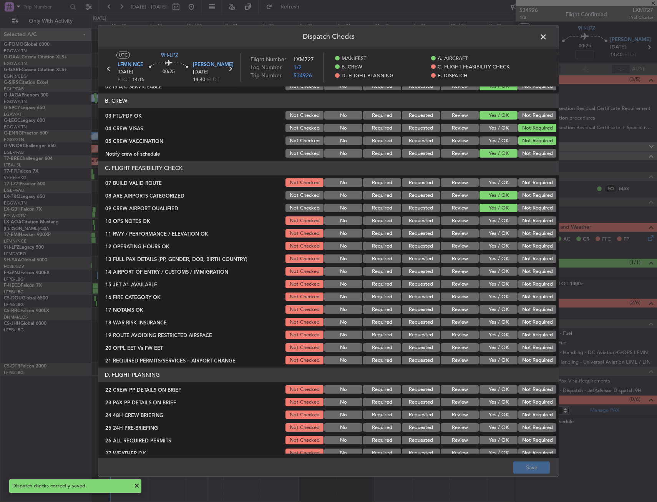
click at [547, 37] on span at bounding box center [547, 38] width 0 height 15
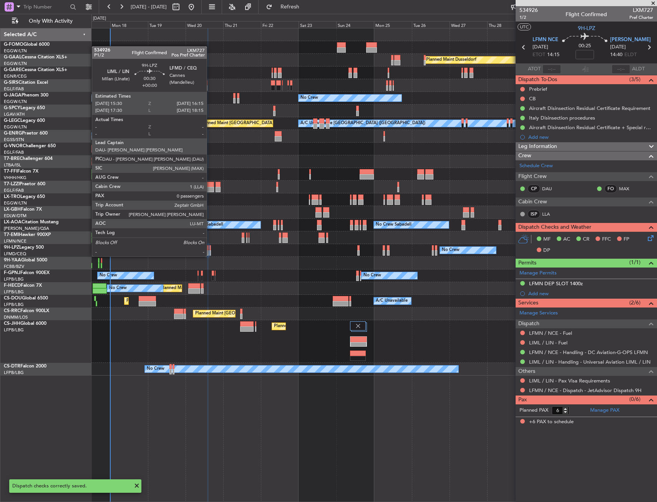
click at [210, 249] on div at bounding box center [210, 247] width 2 height 5
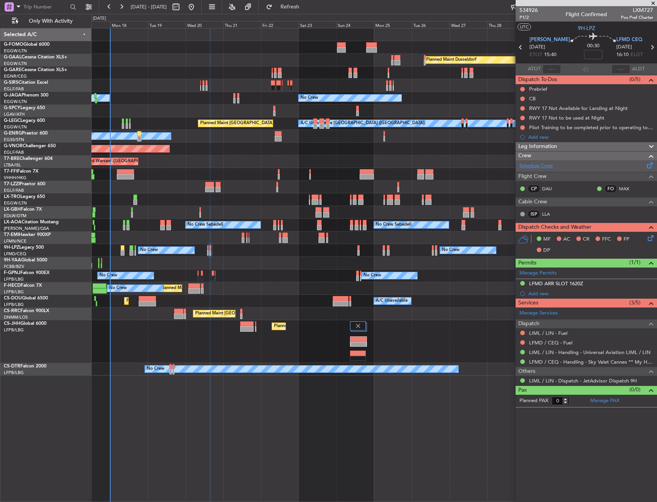
click at [528, 168] on link "Schedule Crew" at bounding box center [536, 166] width 33 height 8
click at [650, 237] on icon at bounding box center [649, 237] width 6 height 6
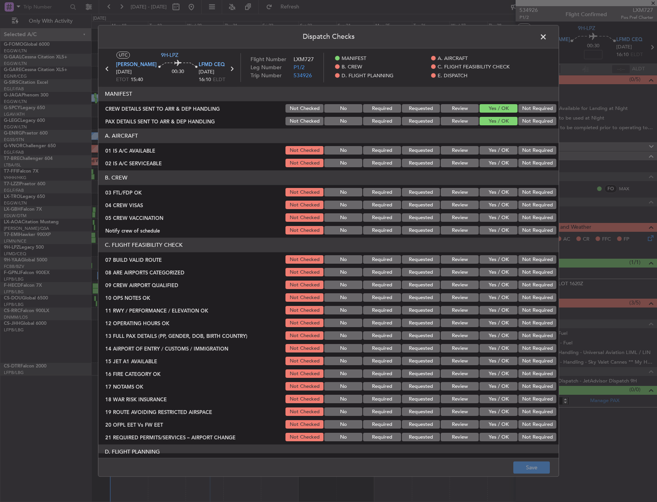
click at [486, 149] on button "Yes / OK" at bounding box center [499, 150] width 38 height 8
click at [488, 165] on button "Yes / OK" at bounding box center [499, 163] width 38 height 8
drag, startPoint x: 490, startPoint y: 189, endPoint x: 492, endPoint y: 194, distance: 5.2
click at [491, 191] on button "Yes / OK" at bounding box center [499, 192] width 38 height 8
click at [522, 206] on button "Not Required" at bounding box center [537, 205] width 38 height 8
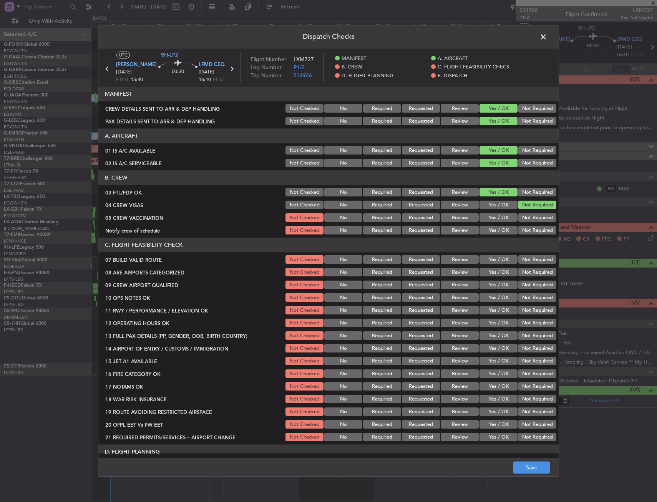
click at [522, 215] on button "Not Required" at bounding box center [537, 218] width 38 height 8
click at [505, 231] on button "Yes / OK" at bounding box center [499, 230] width 38 height 8
click at [496, 270] on button "Yes / OK" at bounding box center [499, 272] width 38 height 8
click at [493, 284] on button "Yes / OK" at bounding box center [499, 285] width 38 height 8
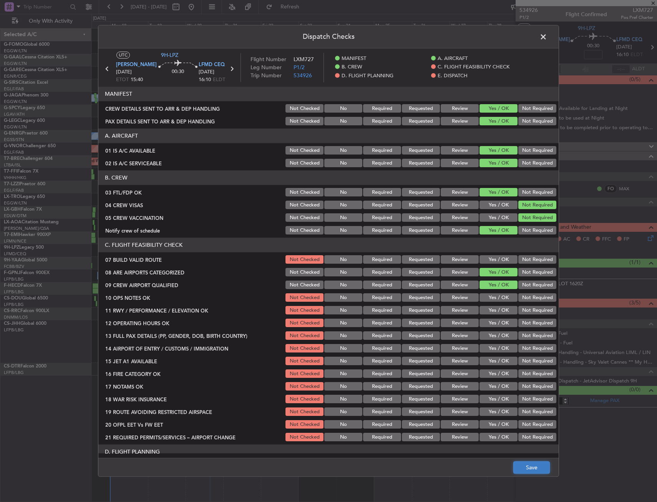
click at [527, 463] on button "Save" at bounding box center [531, 468] width 37 height 12
click at [547, 36] on span at bounding box center [547, 38] width 0 height 15
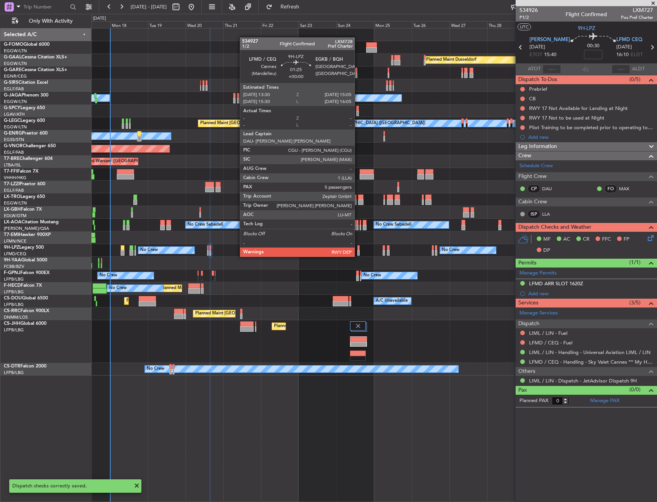
click at [358, 249] on div at bounding box center [358, 247] width 3 height 5
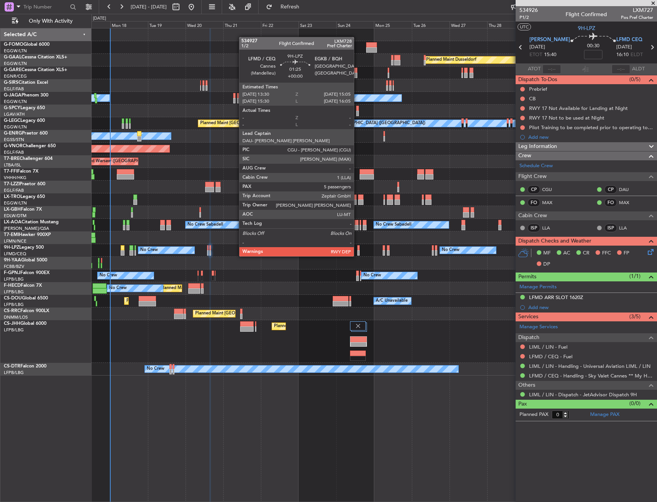
click at [357, 249] on div at bounding box center [358, 247] width 3 height 5
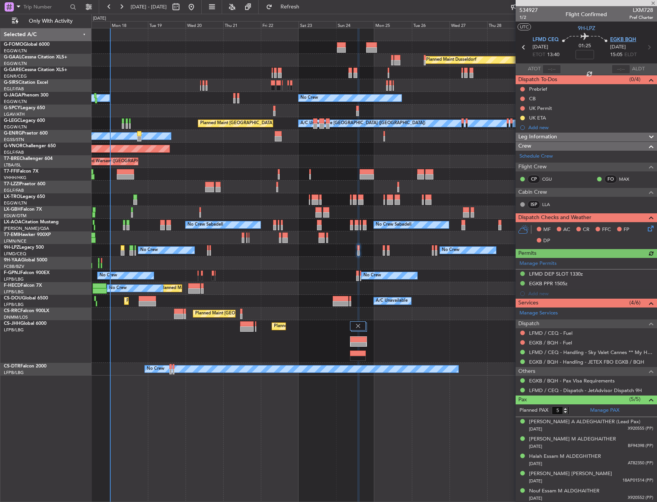
click at [611, 38] on span "EGKB BQH" at bounding box center [623, 40] width 26 height 8
click at [541, 155] on link "Schedule Crew" at bounding box center [536, 157] width 33 height 8
click at [646, 230] on icon at bounding box center [649, 227] width 6 height 6
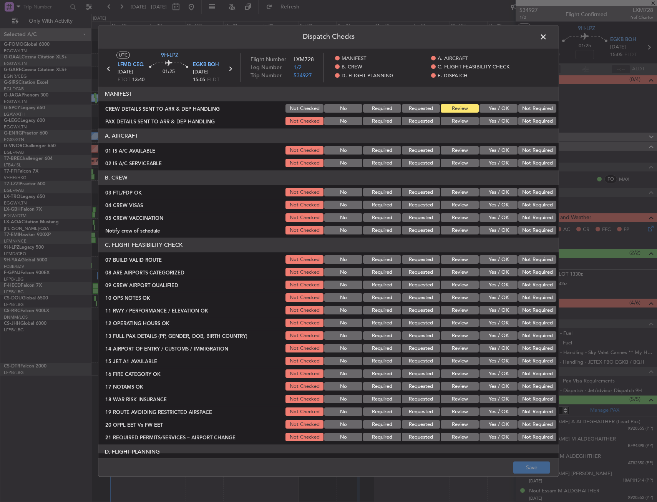
click at [495, 151] on button "Yes / OK" at bounding box center [499, 150] width 38 height 8
click at [495, 161] on button "Yes / OK" at bounding box center [499, 163] width 38 height 8
drag, startPoint x: 497, startPoint y: 188, endPoint x: 512, endPoint y: 200, distance: 19.1
click at [497, 189] on button "Yes / OK" at bounding box center [499, 192] width 38 height 8
click at [520, 202] on button "Not Required" at bounding box center [537, 205] width 38 height 8
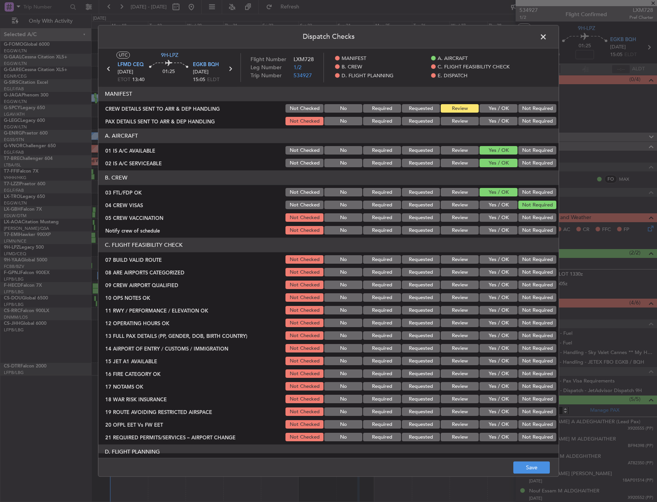
click at [521, 218] on button "Not Required" at bounding box center [537, 218] width 38 height 8
click at [503, 230] on button "Yes / OK" at bounding box center [499, 230] width 38 height 8
click at [498, 271] on button "Yes / OK" at bounding box center [499, 272] width 38 height 8
drag, startPoint x: 498, startPoint y: 281, endPoint x: 498, endPoint y: 286, distance: 5.4
click at [498, 281] on button "Yes / OK" at bounding box center [499, 285] width 38 height 8
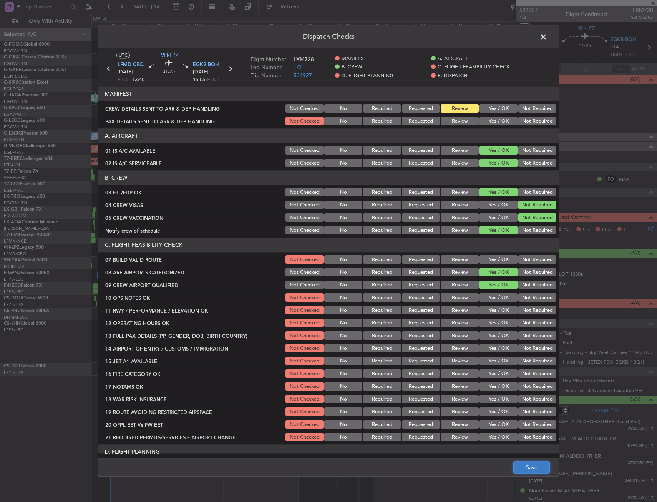
click at [518, 467] on button "Save" at bounding box center [531, 468] width 37 height 12
click at [547, 33] on span at bounding box center [547, 38] width 0 height 15
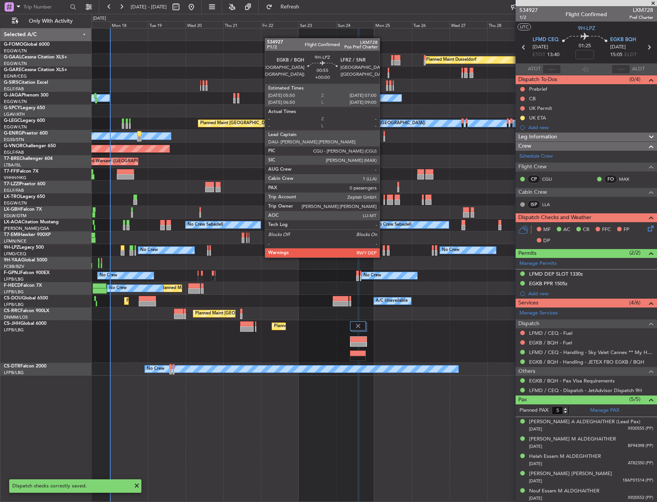
click at [383, 250] on div at bounding box center [384, 247] width 2 height 5
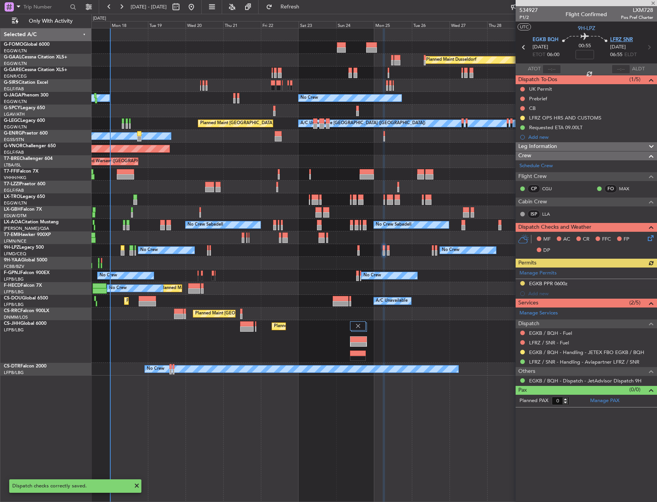
click at [623, 40] on span "LFRZ SNR" at bounding box center [621, 40] width 23 height 8
click at [652, 238] on icon at bounding box center [649, 237] width 6 height 6
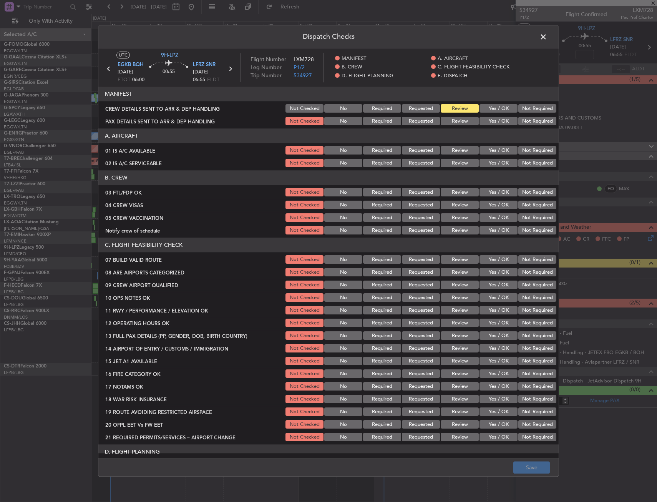
click at [490, 151] on button "Yes / OK" at bounding box center [499, 150] width 38 height 8
click at [491, 159] on button "Yes / OK" at bounding box center [499, 163] width 38 height 8
click at [490, 195] on button "Yes / OK" at bounding box center [499, 192] width 38 height 8
drag, startPoint x: 523, startPoint y: 202, endPoint x: 521, endPoint y: 216, distance: 14.3
click at [523, 203] on button "Not Required" at bounding box center [537, 205] width 38 height 8
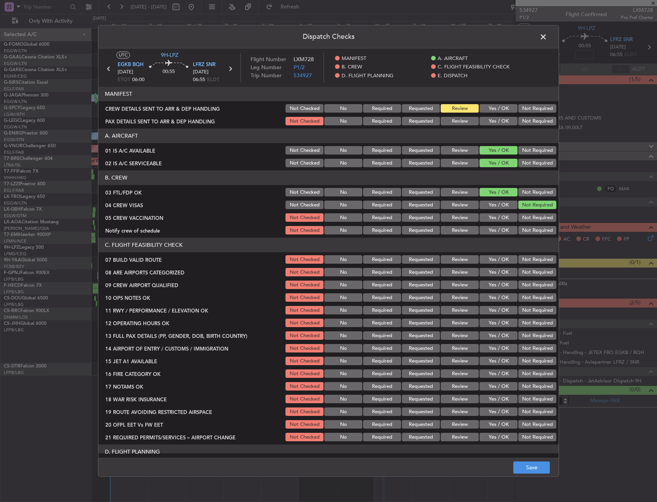
click at [521, 218] on button "Not Required" at bounding box center [537, 218] width 38 height 8
drag, startPoint x: 506, startPoint y: 228, endPoint x: 503, endPoint y: 233, distance: 6.5
click at [505, 228] on button "Yes / OK" at bounding box center [499, 230] width 38 height 8
click at [484, 274] on button "Yes / OK" at bounding box center [499, 272] width 38 height 8
click at [483, 286] on button "Yes / OK" at bounding box center [499, 285] width 38 height 8
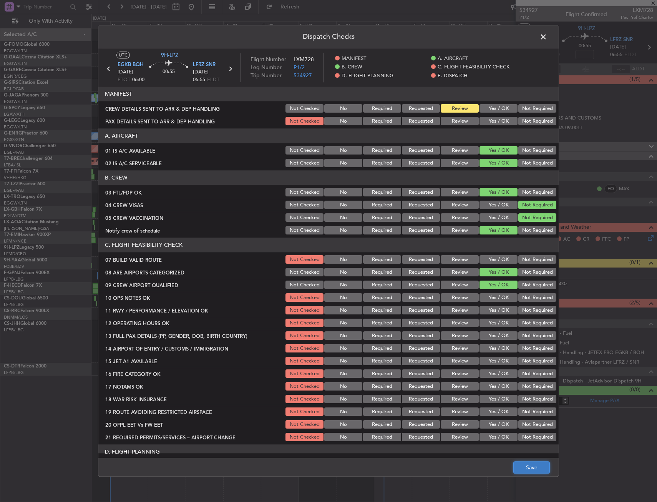
click at [525, 468] on button "Save" at bounding box center [531, 468] width 37 height 12
click at [547, 35] on span at bounding box center [547, 38] width 0 height 15
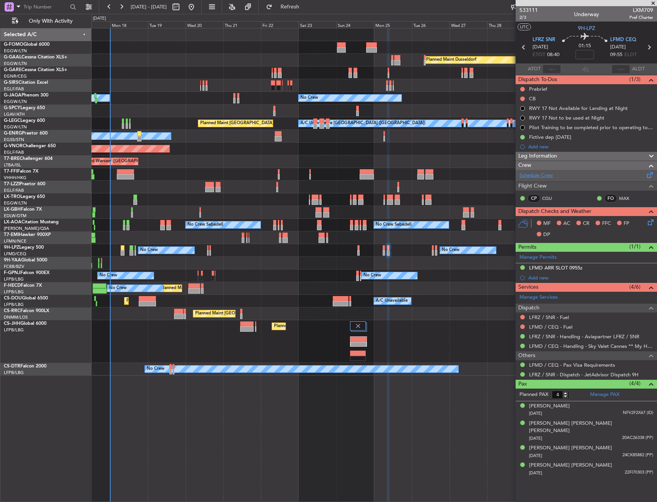
click at [534, 174] on link "Schedule Crew" at bounding box center [536, 176] width 33 height 8
click at [651, 224] on icon at bounding box center [649, 221] width 6 height 6
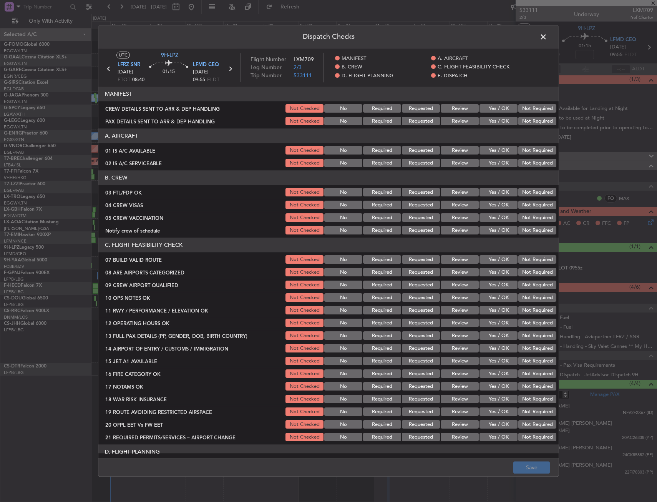
click at [495, 149] on button "Yes / OK" at bounding box center [499, 150] width 38 height 8
click at [494, 162] on button "Yes / OK" at bounding box center [499, 163] width 38 height 8
click at [493, 192] on button "Yes / OK" at bounding box center [499, 192] width 38 height 8
drag, startPoint x: 518, startPoint y: 203, endPoint x: 517, endPoint y: 215, distance: 11.9
click at [518, 204] on button "Not Required" at bounding box center [537, 205] width 38 height 8
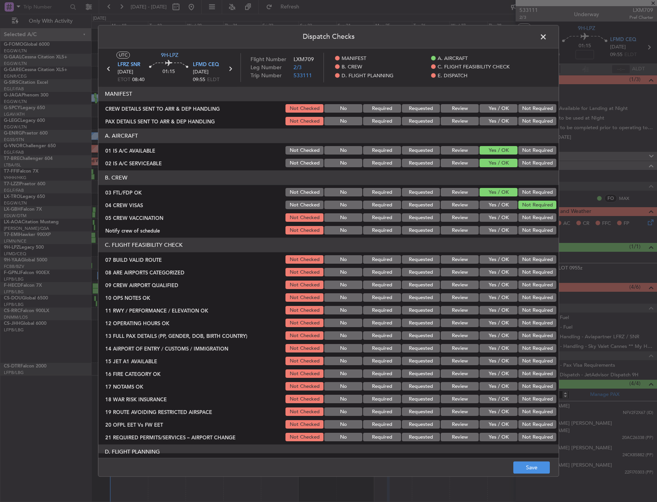
click at [518, 215] on button "Not Required" at bounding box center [537, 218] width 38 height 8
click at [500, 232] on button "Yes / OK" at bounding box center [499, 230] width 38 height 8
click at [487, 278] on section "C. FLIGHT FEASIBILITY CHECK 07 BUILD VALID ROUTE Not Checked No Required Reques…" at bounding box center [328, 340] width 460 height 205
drag, startPoint x: 488, startPoint y: 275, endPoint x: 489, endPoint y: 282, distance: 7.7
click at [489, 275] on button "Yes / OK" at bounding box center [499, 272] width 38 height 8
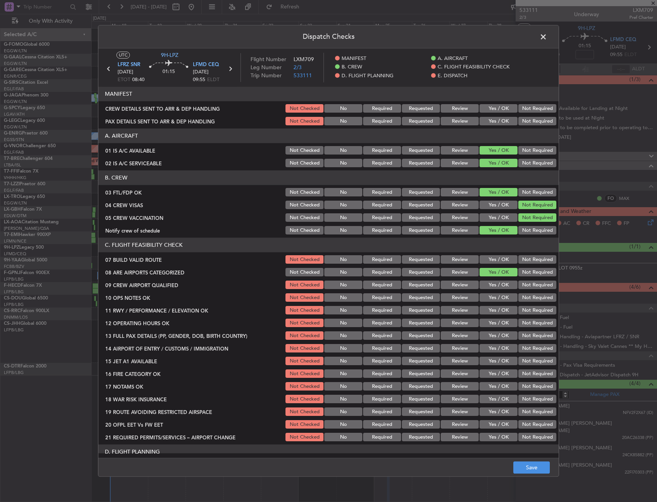
click at [489, 284] on button "Yes / OK" at bounding box center [499, 285] width 38 height 8
click at [526, 463] on button "Save" at bounding box center [531, 468] width 37 height 12
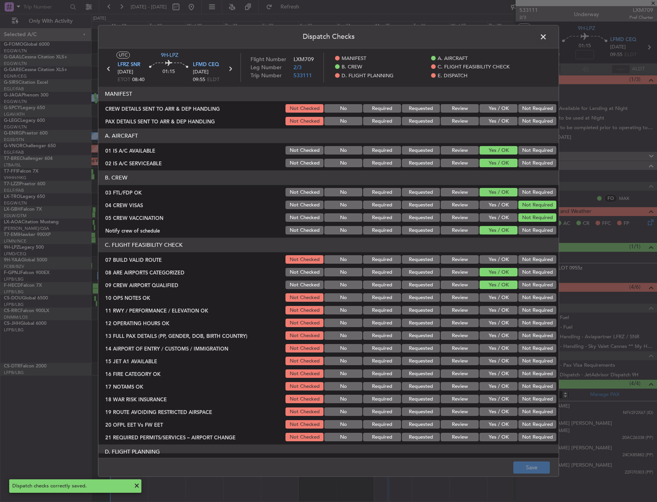
click at [547, 36] on span at bounding box center [547, 38] width 0 height 15
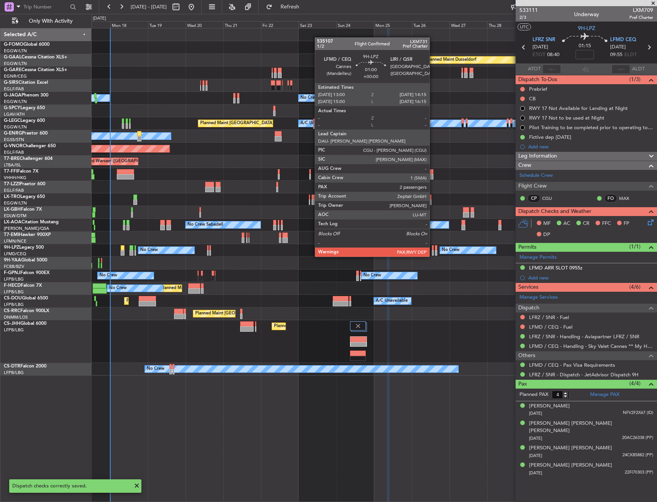
click at [433, 249] on div at bounding box center [433, 247] width 2 height 5
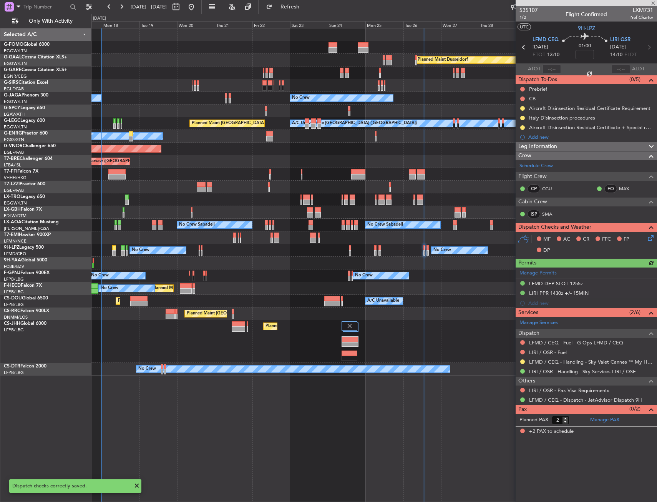
click at [457, 225] on div "No Crew Sabadell No Crew Sabadell No Crew Luxembourg (Findel)" at bounding box center [373, 225] width 565 height 13
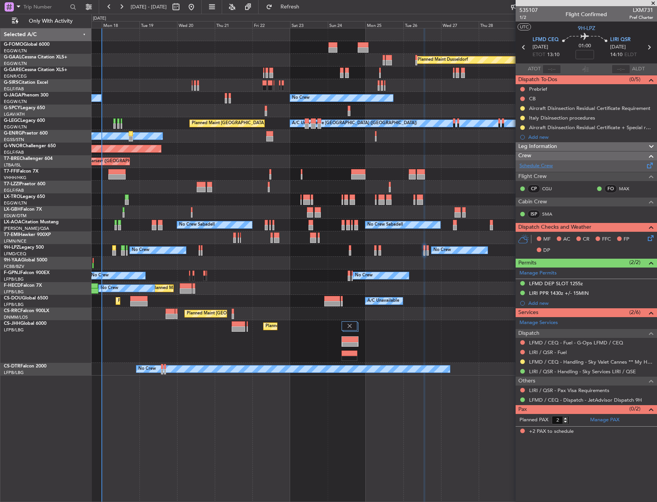
click at [546, 163] on link "Schedule Crew" at bounding box center [536, 166] width 33 height 8
click at [650, 236] on icon at bounding box center [649, 237] width 6 height 6
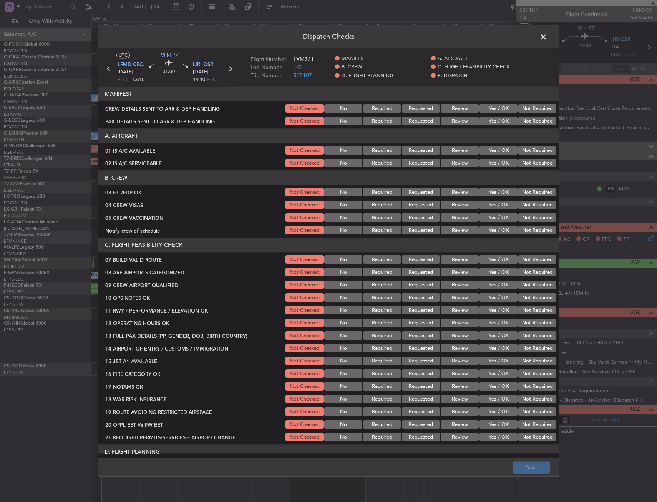
click at [547, 38] on span at bounding box center [547, 38] width 0 height 15
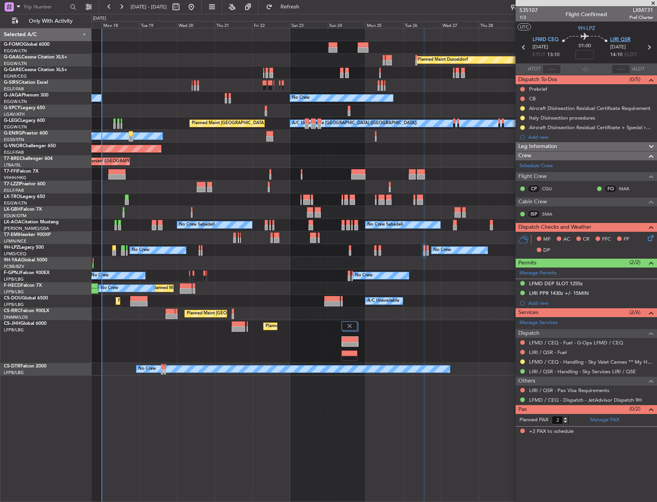
click at [626, 38] on span "LIRI QSR" at bounding box center [620, 40] width 20 height 8
click at [646, 236] on icon at bounding box center [649, 237] width 6 height 6
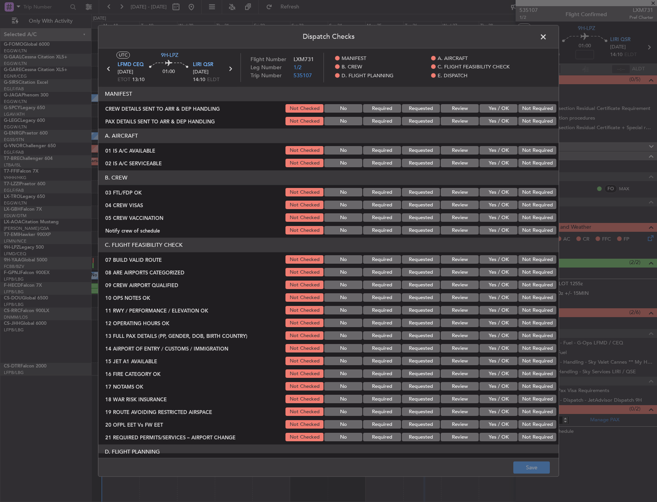
click at [485, 150] on button "Yes / OK" at bounding box center [499, 150] width 38 height 8
click at [488, 164] on button "Yes / OK" at bounding box center [499, 163] width 38 height 8
drag, startPoint x: 491, startPoint y: 195, endPoint x: 500, endPoint y: 204, distance: 13.3
click at [491, 196] on button "Yes / OK" at bounding box center [499, 192] width 38 height 8
click at [528, 206] on button "Not Required" at bounding box center [537, 205] width 38 height 8
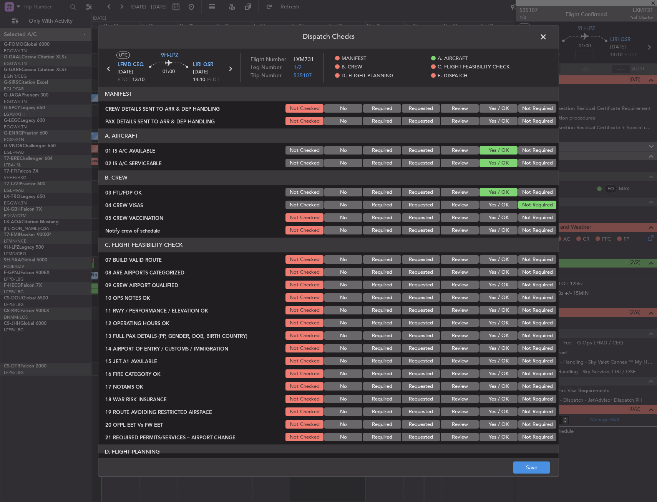
click at [523, 218] on button "Not Required" at bounding box center [537, 218] width 38 height 8
click at [497, 234] on button "Yes / OK" at bounding box center [499, 230] width 38 height 8
drag, startPoint x: 496, startPoint y: 271, endPoint x: 496, endPoint y: 277, distance: 6.9
click at [496, 271] on button "Yes / OK" at bounding box center [499, 272] width 38 height 8
click at [496, 282] on div "Yes / OK" at bounding box center [497, 285] width 39 height 11
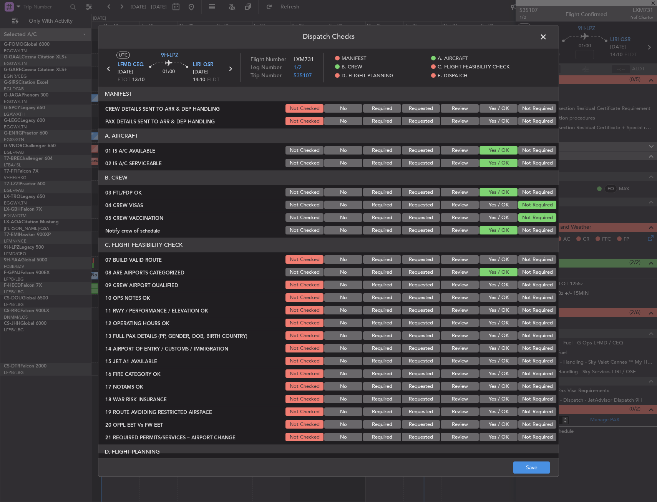
click at [496, 283] on button "Yes / OK" at bounding box center [499, 285] width 38 height 8
click at [530, 466] on button "Save" at bounding box center [531, 468] width 37 height 12
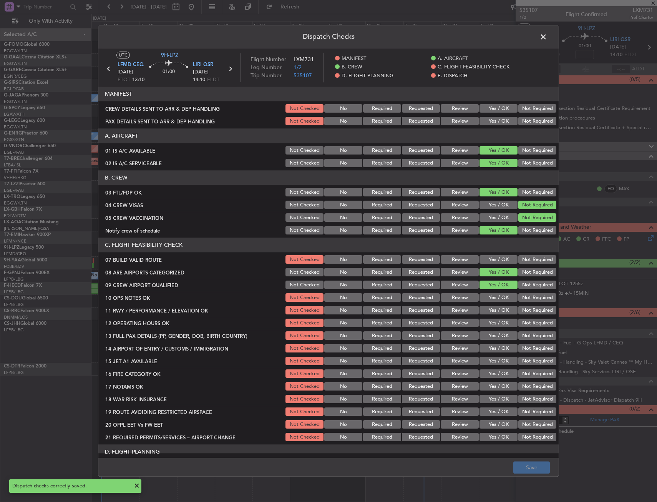
click at [547, 33] on span at bounding box center [547, 38] width 0 height 15
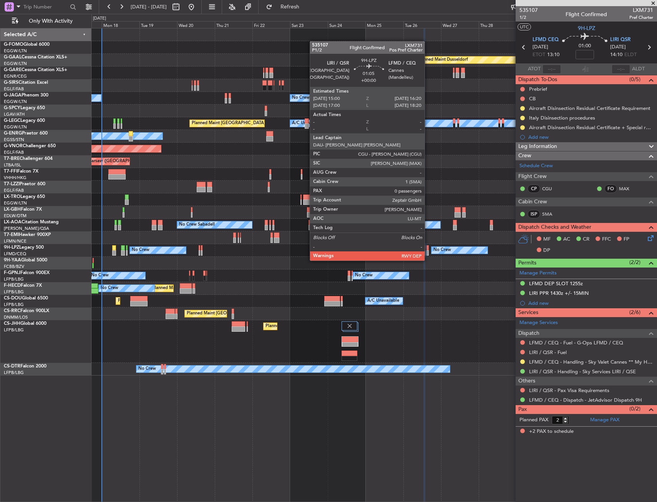
click at [428, 253] on div at bounding box center [428, 252] width 2 height 5
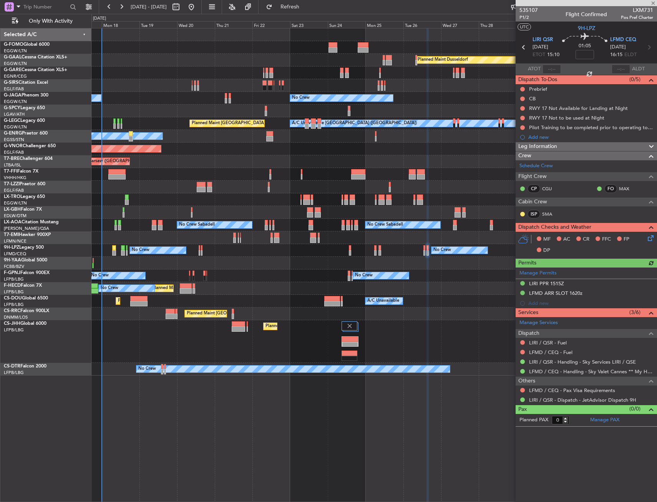
click at [647, 236] on icon at bounding box center [649, 237] width 6 height 6
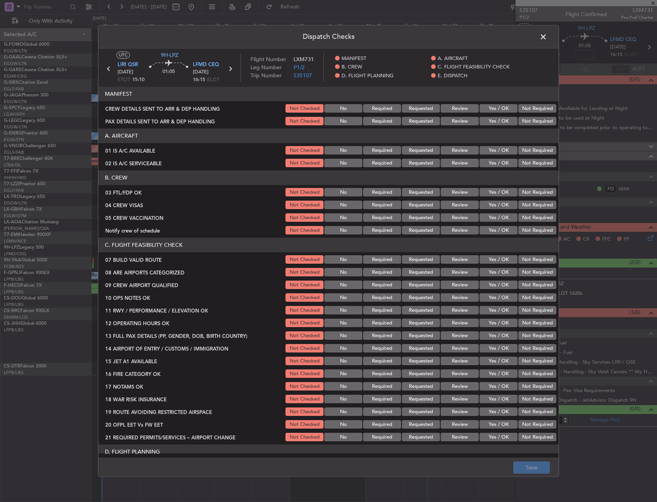
click at [497, 151] on button "Yes / OK" at bounding box center [499, 150] width 38 height 8
click at [493, 164] on button "Yes / OK" at bounding box center [499, 163] width 38 height 8
click at [490, 195] on button "Yes / OK" at bounding box center [499, 192] width 38 height 8
click at [525, 204] on button "Not Required" at bounding box center [537, 205] width 38 height 8
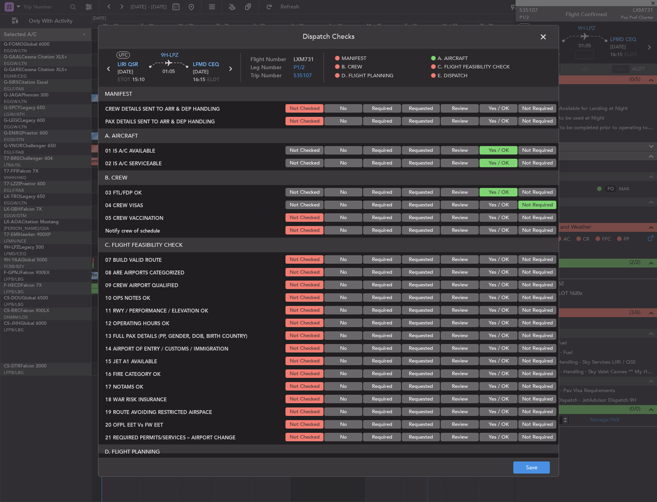
drag, startPoint x: 525, startPoint y: 216, endPoint x: 505, endPoint y: 229, distance: 23.2
click at [524, 216] on button "Not Required" at bounding box center [537, 218] width 38 height 8
click at [505, 229] on button "Yes / OK" at bounding box center [499, 230] width 38 height 8
click at [489, 275] on button "Yes / OK" at bounding box center [499, 272] width 38 height 8
drag, startPoint x: 488, startPoint y: 286, endPoint x: 481, endPoint y: 300, distance: 15.6
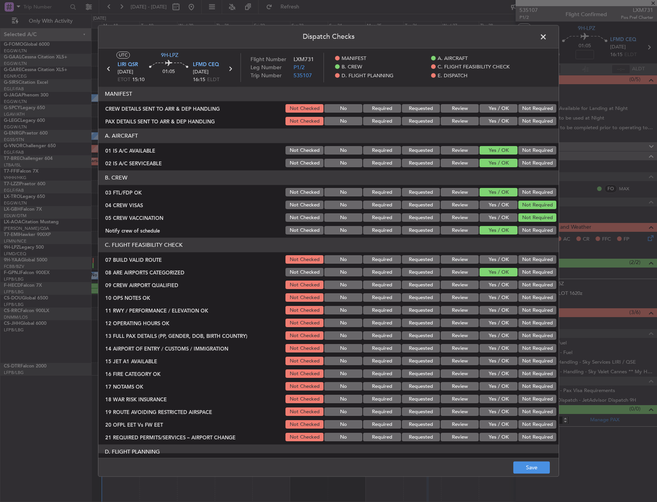
click at [488, 286] on button "Yes / OK" at bounding box center [499, 285] width 38 height 8
click at [525, 461] on footer "Save" at bounding box center [328, 467] width 460 height 18
click at [523, 464] on button "Save" at bounding box center [531, 468] width 37 height 12
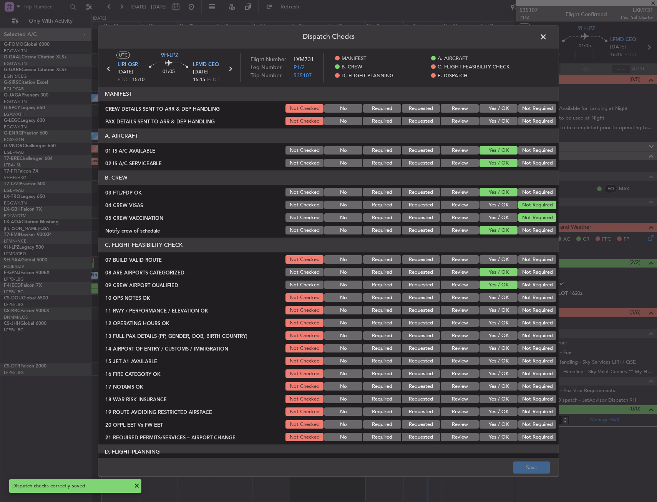
click at [547, 36] on span at bounding box center [547, 38] width 0 height 15
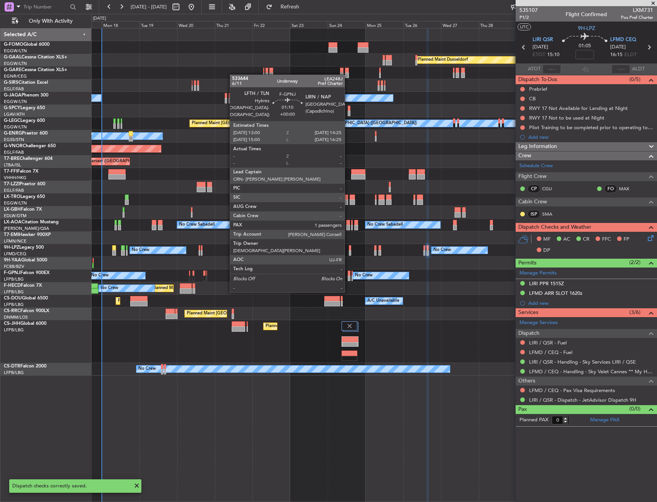
click at [348, 277] on div at bounding box center [349, 278] width 2 height 5
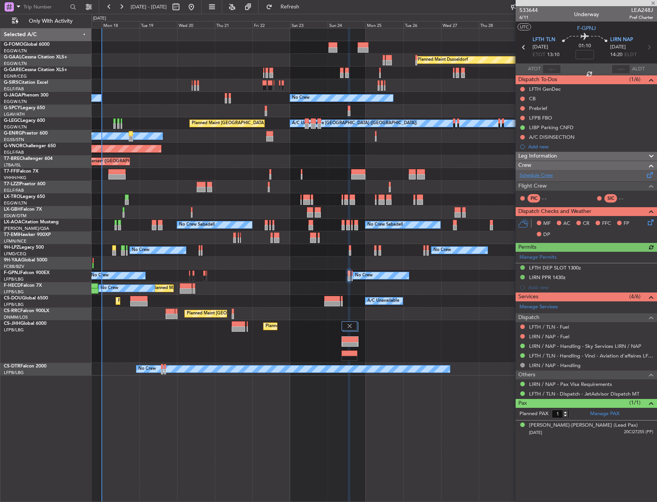
click at [539, 178] on link "Schedule Crew" at bounding box center [536, 176] width 33 height 8
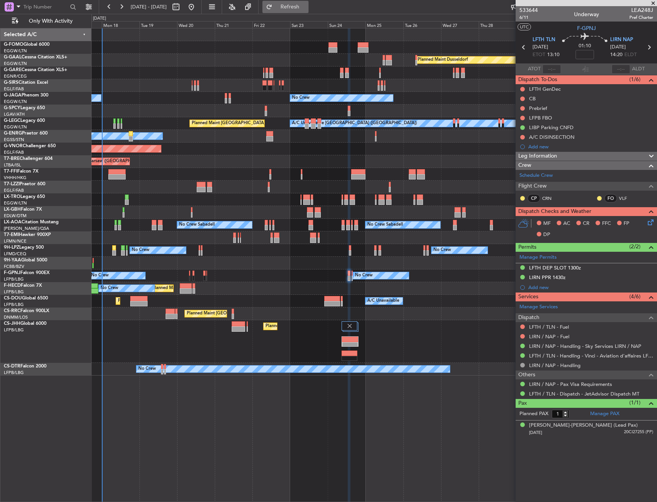
click at [306, 7] on span "Refresh" at bounding box center [290, 6] width 32 height 5
click at [614, 40] on span "LIRN NAP" at bounding box center [621, 40] width 23 height 8
click at [546, 37] on span "LFTH TLN" at bounding box center [544, 40] width 23 height 8
click at [653, 220] on icon at bounding box center [649, 221] width 6 height 6
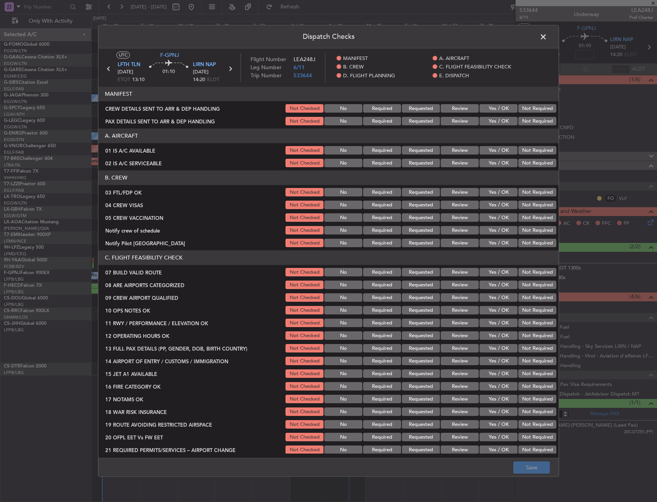
click at [503, 149] on button "Yes / OK" at bounding box center [499, 150] width 38 height 8
click at [502, 161] on button "Yes / OK" at bounding box center [499, 163] width 38 height 8
click at [498, 189] on button "Yes / OK" at bounding box center [499, 192] width 38 height 8
click at [520, 201] on button "Not Required" at bounding box center [537, 205] width 38 height 8
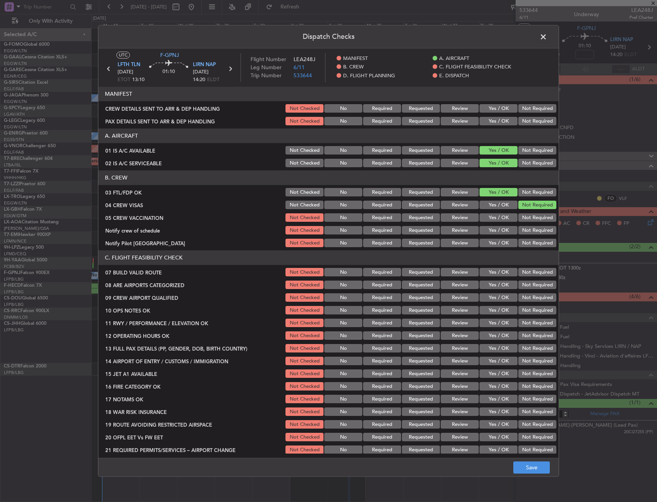
click at [522, 219] on button "Not Required" at bounding box center [537, 218] width 38 height 8
drag, startPoint x: 521, startPoint y: 229, endPoint x: 516, endPoint y: 232, distance: 4.8
click at [521, 230] on button "Not Required" at bounding box center [537, 230] width 38 height 8
click at [501, 239] on button "Yes / OK" at bounding box center [499, 243] width 38 height 8
click at [485, 287] on button "Yes / OK" at bounding box center [499, 285] width 38 height 8
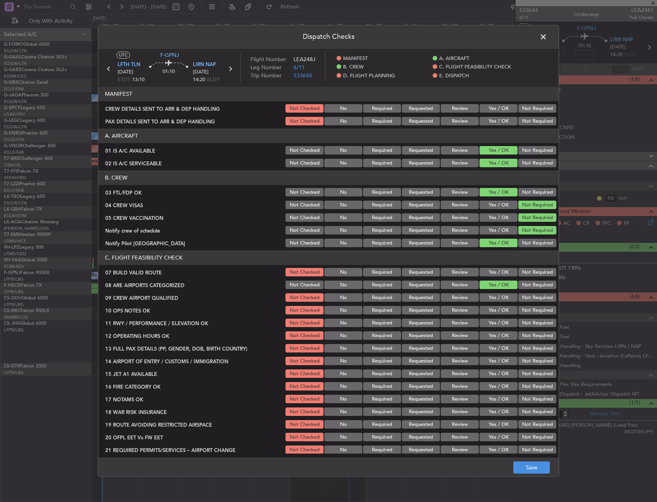
click at [487, 301] on button "Yes / OK" at bounding box center [499, 298] width 38 height 8
click at [529, 465] on button "Save" at bounding box center [531, 468] width 37 height 12
click at [547, 33] on span at bounding box center [547, 38] width 0 height 15
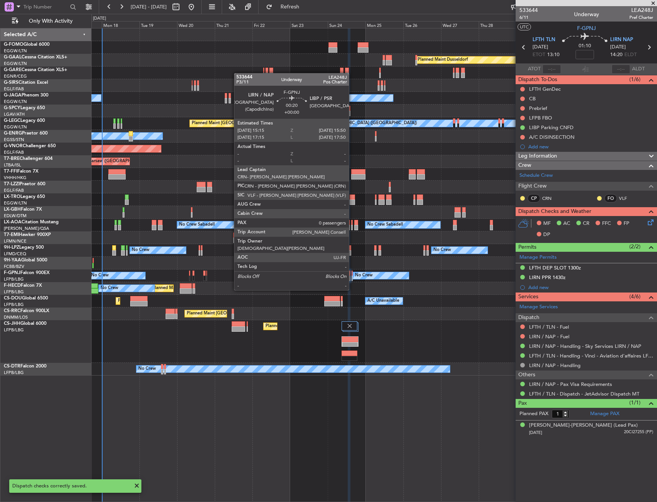
click at [352, 276] on div at bounding box center [352, 278] width 1 height 5
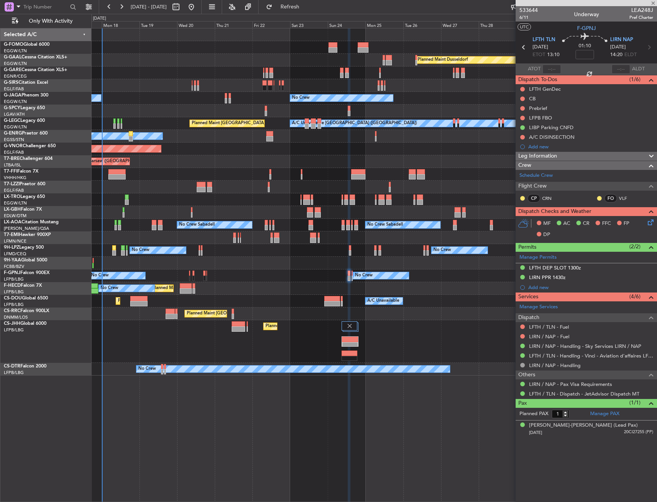
type input "0"
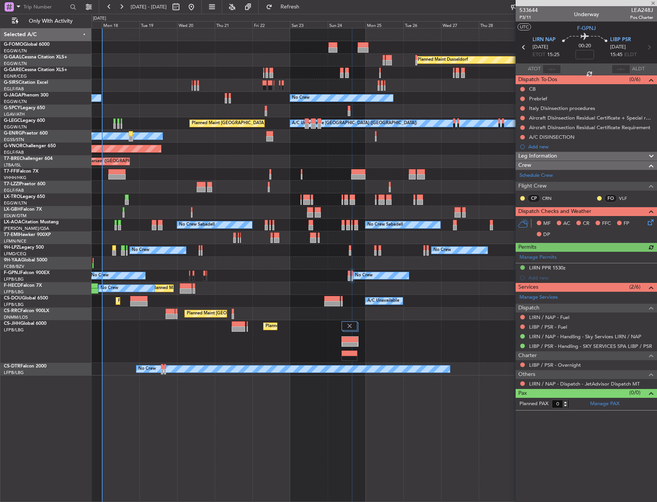
click at [650, 223] on icon at bounding box center [649, 221] width 6 height 6
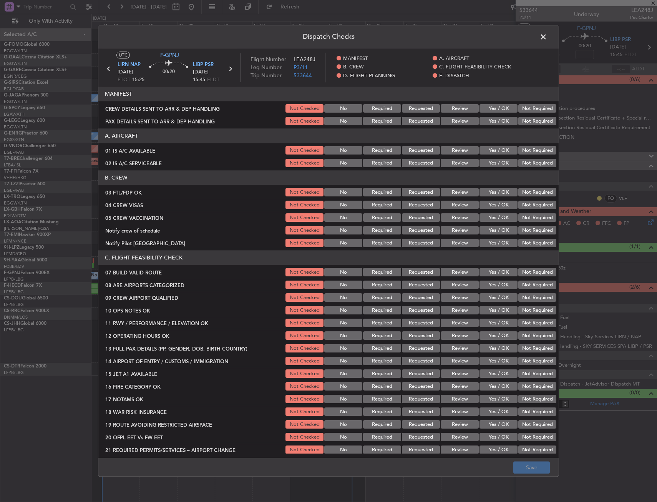
click at [485, 148] on button "Yes / OK" at bounding box center [499, 150] width 38 height 8
click at [486, 153] on button "Yes / OK" at bounding box center [499, 150] width 38 height 8
click at [488, 159] on button "Yes / OK" at bounding box center [499, 163] width 38 height 8
click at [489, 196] on button "Yes / OK" at bounding box center [499, 192] width 38 height 8
click at [518, 209] on button "Not Required" at bounding box center [537, 205] width 38 height 8
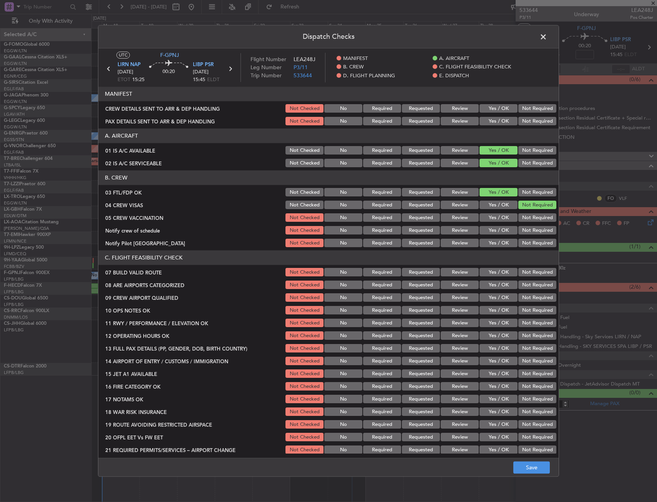
click at [518, 219] on button "Not Required" at bounding box center [537, 218] width 38 height 8
drag, startPoint x: 516, startPoint y: 229, endPoint x: 512, endPoint y: 232, distance: 5.2
click at [518, 229] on button "Not Required" at bounding box center [537, 230] width 38 height 8
click at [498, 243] on button "Yes / OK" at bounding box center [499, 243] width 38 height 8
click at [490, 286] on button "Yes / OK" at bounding box center [499, 285] width 38 height 8
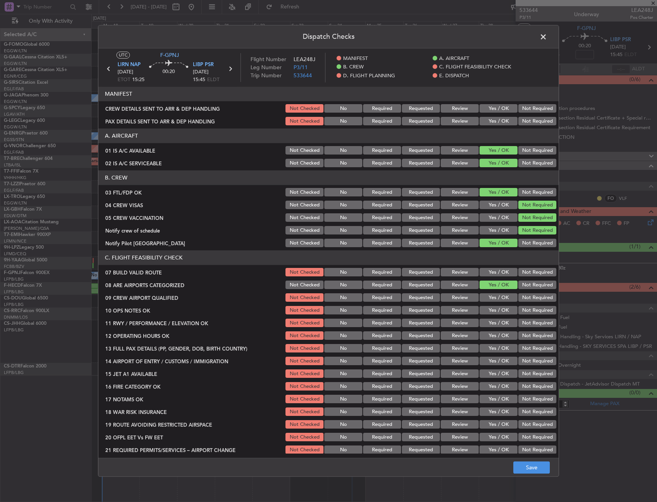
click at [493, 298] on button "Yes / OK" at bounding box center [499, 298] width 38 height 8
click at [520, 462] on button "Save" at bounding box center [531, 468] width 37 height 12
click at [547, 35] on span at bounding box center [547, 38] width 0 height 15
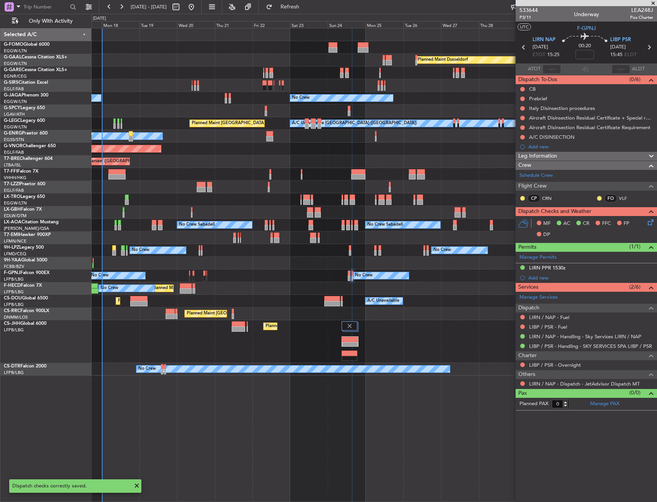
click at [610, 38] on div "00:20" at bounding box center [585, 47] width 51 height 28
click at [612, 38] on span "LIBP PSR" at bounding box center [620, 40] width 21 height 8
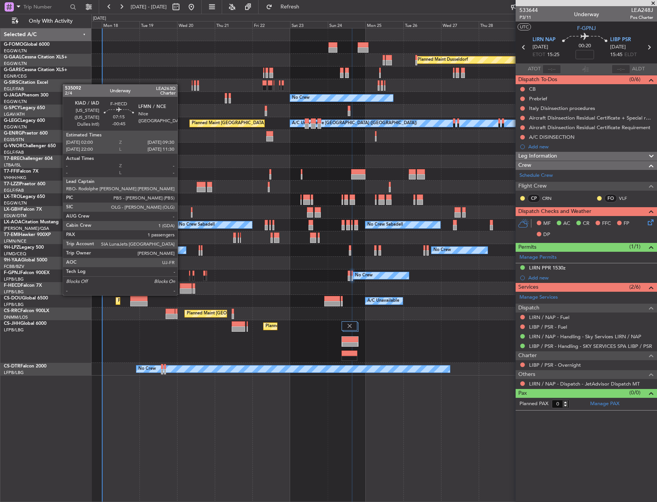
click at [181, 287] on div at bounding box center [186, 285] width 12 height 5
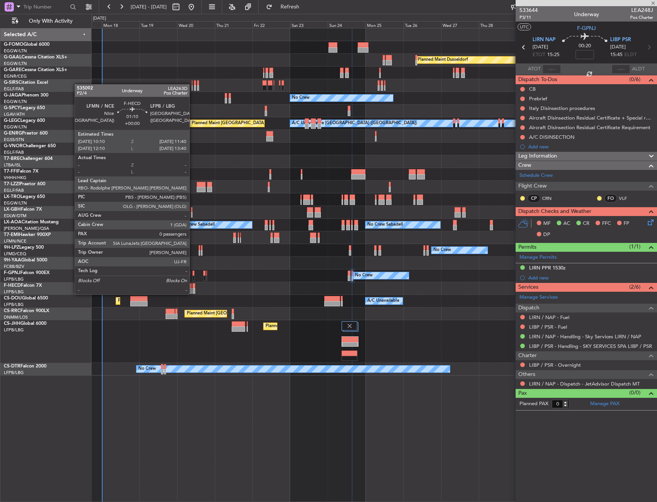
type input "-00:45"
type input "1"
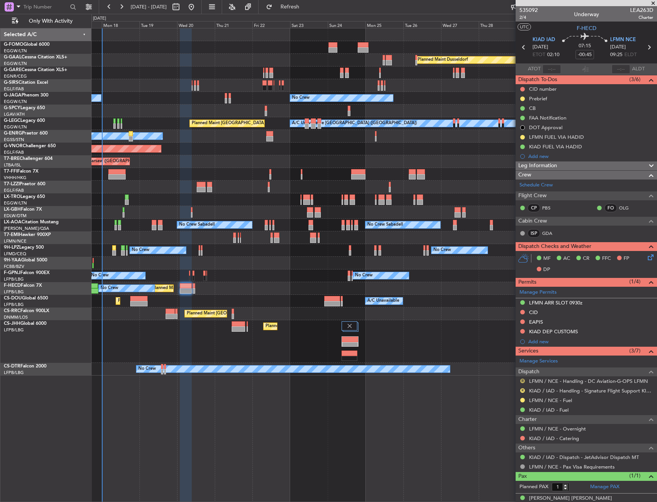
click at [523, 380] on button "R" at bounding box center [522, 381] width 5 height 5
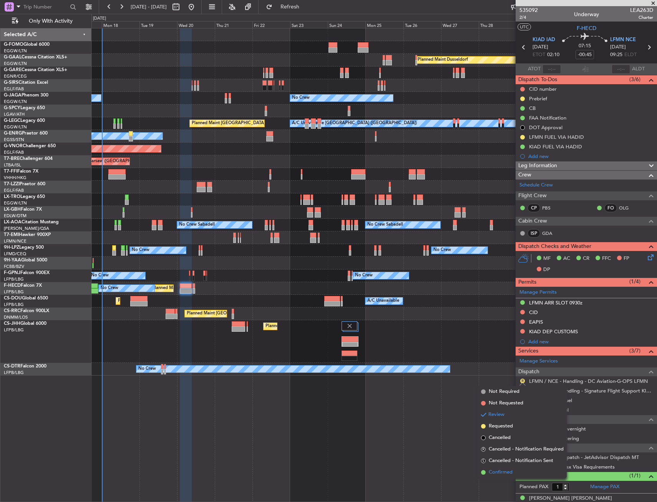
click at [493, 471] on span "Confirmed" at bounding box center [501, 472] width 24 height 8
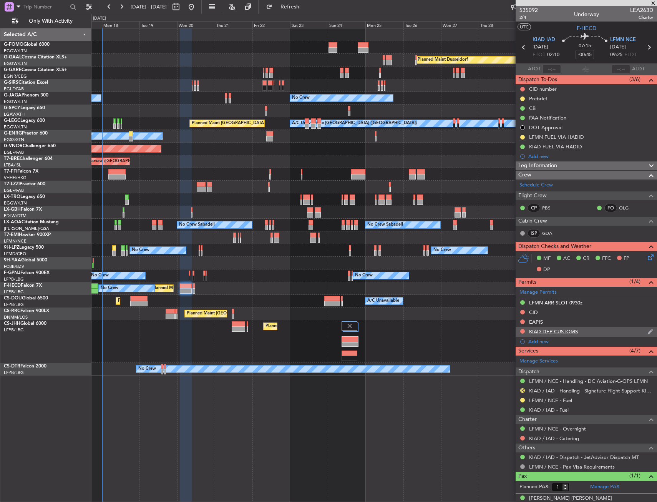
click at [596, 334] on div "KIAD DEP CUSTOMS" at bounding box center [586, 332] width 141 height 10
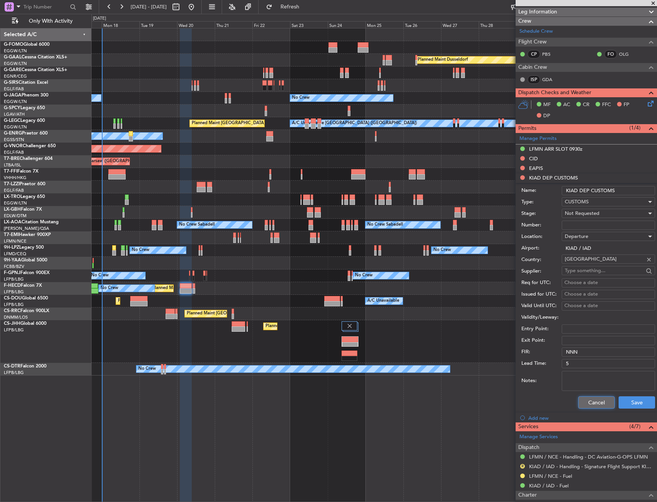
click at [591, 401] on button "Cancel" at bounding box center [596, 402] width 37 height 12
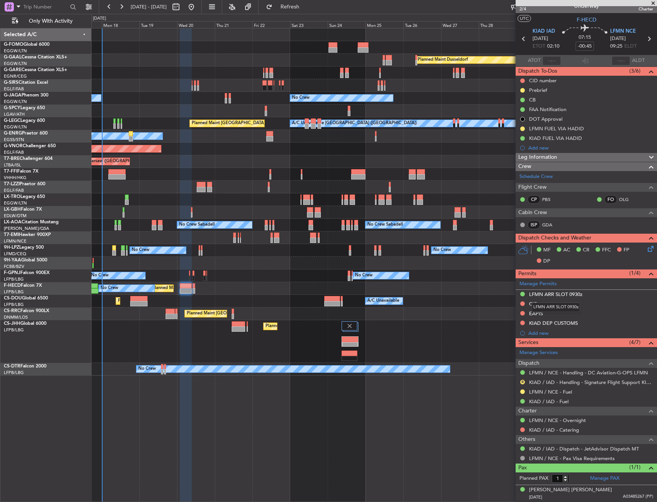
click at [584, 313] on mat-tooltip-component "LFMN ARR SLOT 0930z" at bounding box center [555, 307] width 59 height 20
click at [560, 304] on div "CID" at bounding box center [586, 304] width 141 height 10
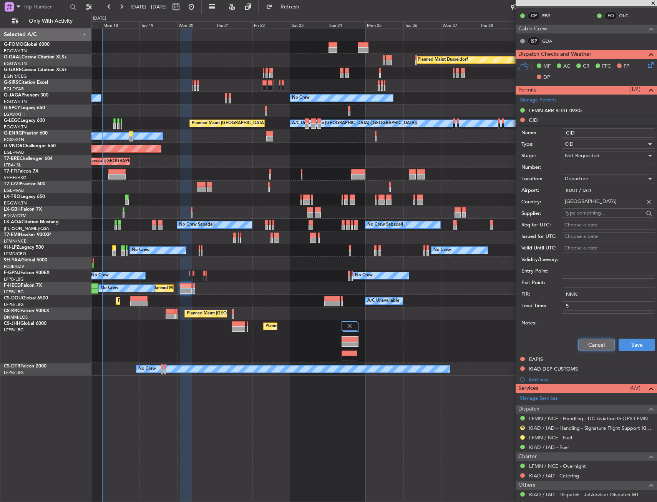
click at [578, 346] on button "Cancel" at bounding box center [596, 345] width 37 height 12
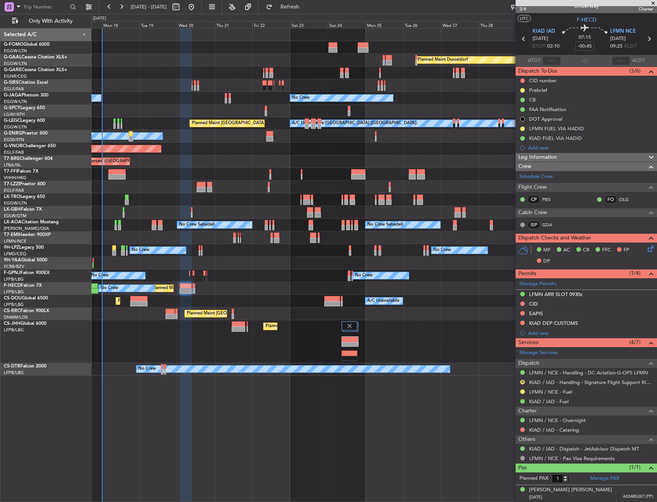
click at [647, 154] on span at bounding box center [651, 157] width 9 height 9
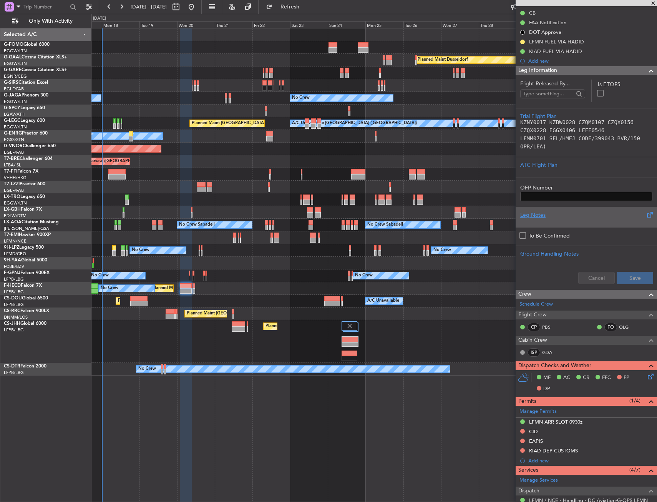
scroll to position [146, 0]
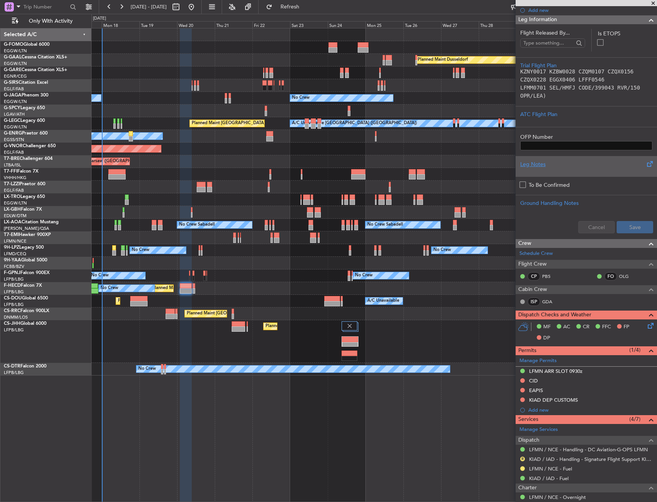
click at [645, 163] on span at bounding box center [649, 163] width 9 height 9
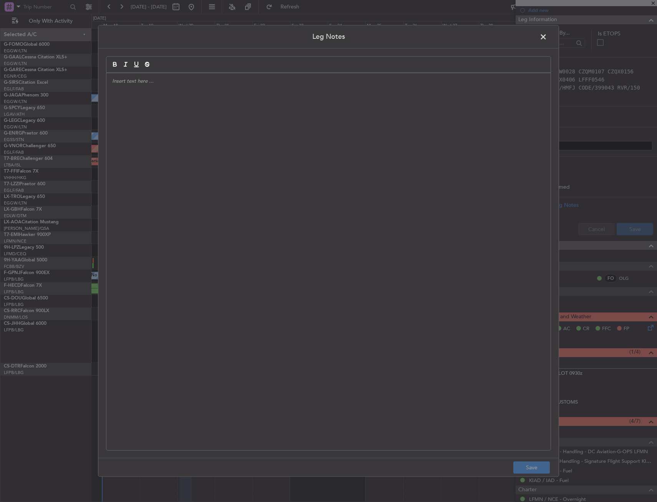
click at [547, 40] on span at bounding box center [547, 38] width 0 height 15
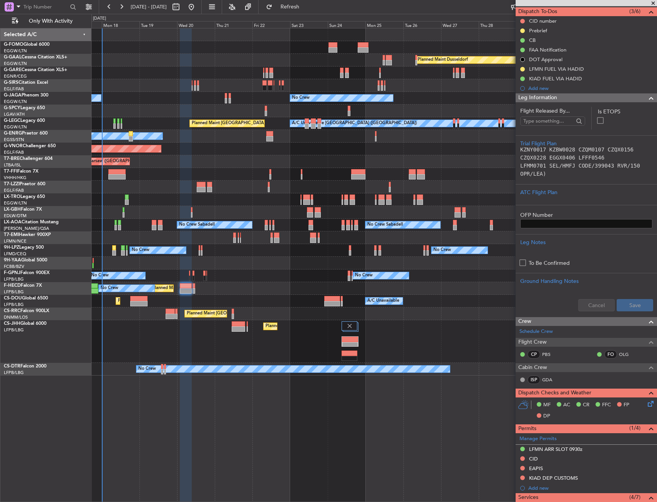
scroll to position [0, 0]
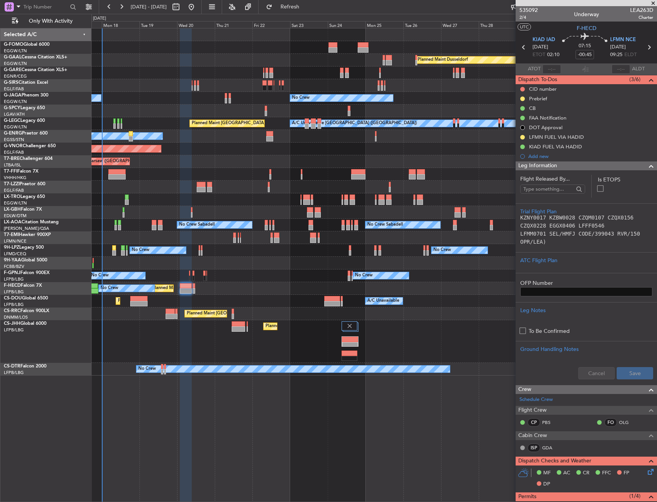
click at [551, 164] on span "Leg Information" at bounding box center [537, 165] width 39 height 9
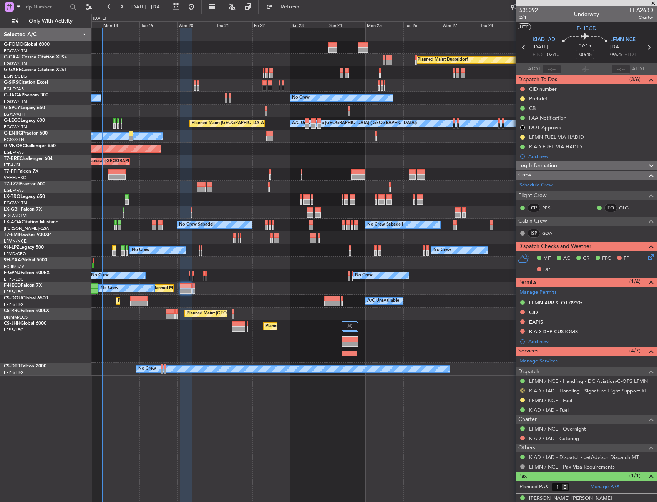
click at [522, 389] on button "R" at bounding box center [522, 390] width 5 height 5
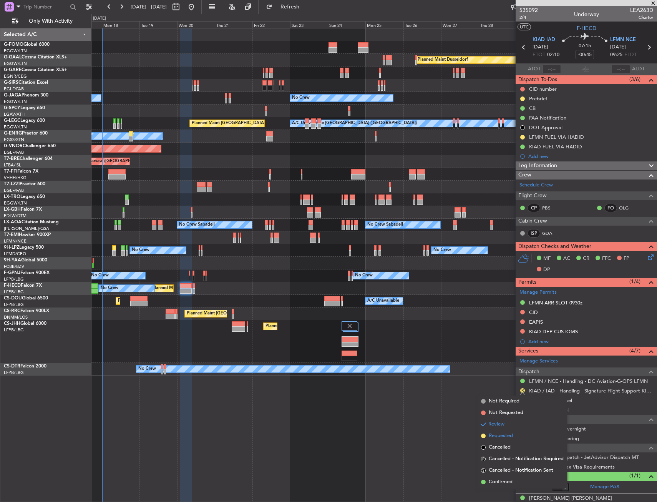
click at [497, 439] on span "Requested" at bounding box center [501, 436] width 24 height 8
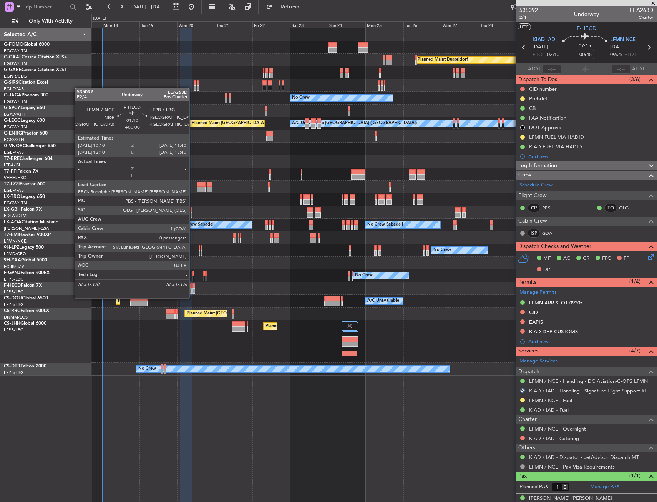
click at [193, 291] on div at bounding box center [194, 290] width 3 height 5
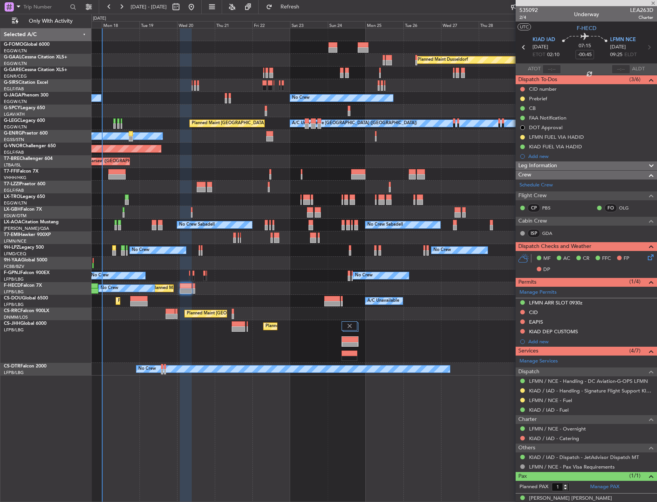
type input "0"
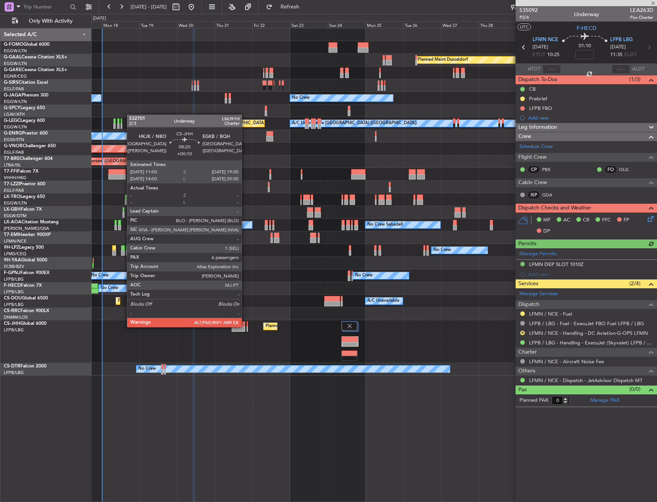
drag, startPoint x: 524, startPoint y: 333, endPoint x: 520, endPoint y: 342, distance: 10.3
click at [524, 333] on button "R" at bounding box center [522, 332] width 5 height 5
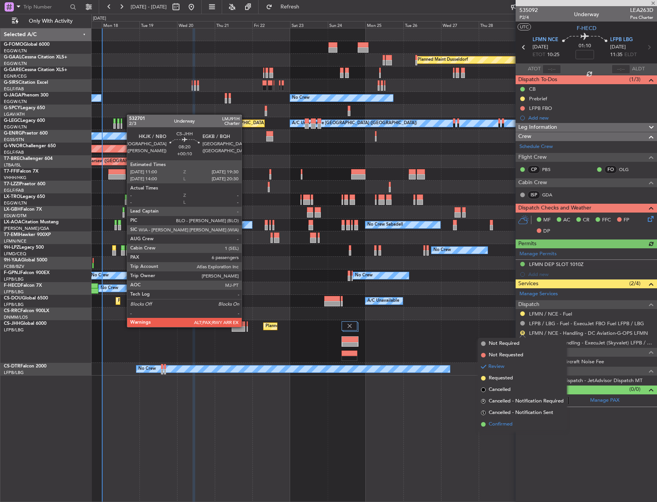
click at [504, 422] on span "Confirmed" at bounding box center [501, 424] width 24 height 8
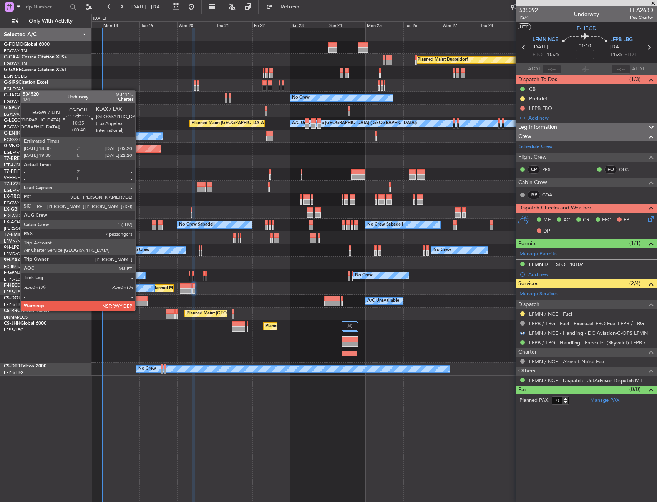
click at [139, 303] on div at bounding box center [138, 303] width 17 height 5
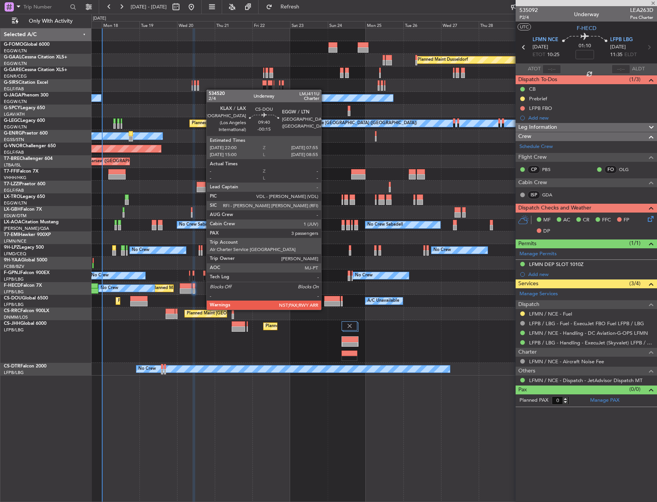
type input "+00:40"
type input "7"
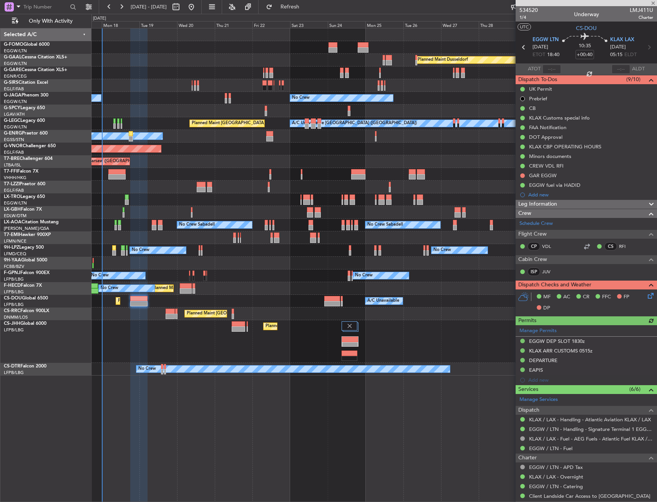
scroll to position [170, 0]
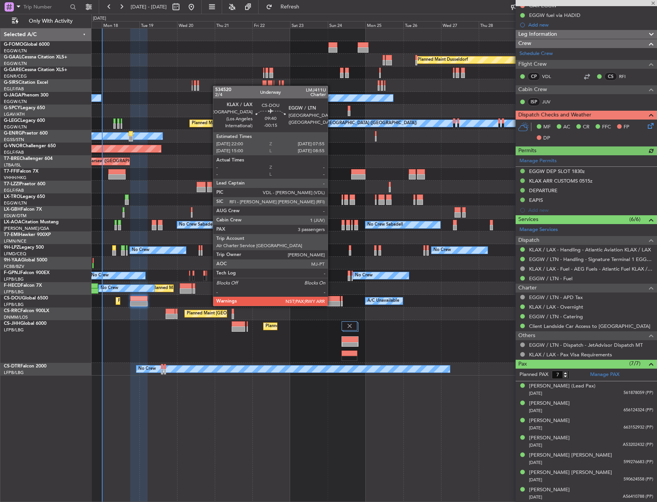
click at [331, 298] on div at bounding box center [332, 298] width 16 height 5
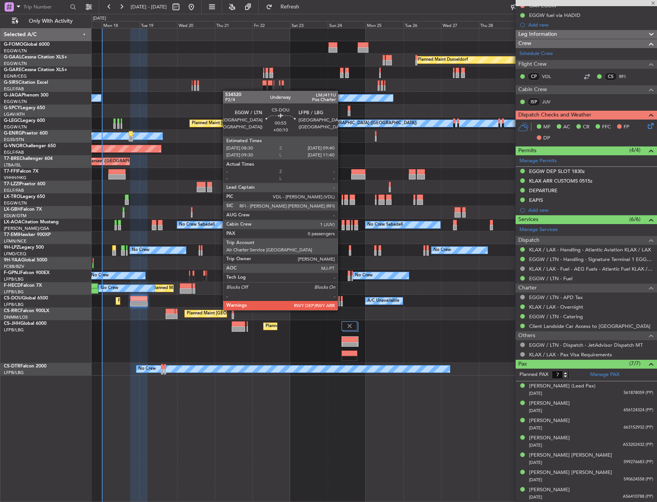
type input "-00:15"
type input "3"
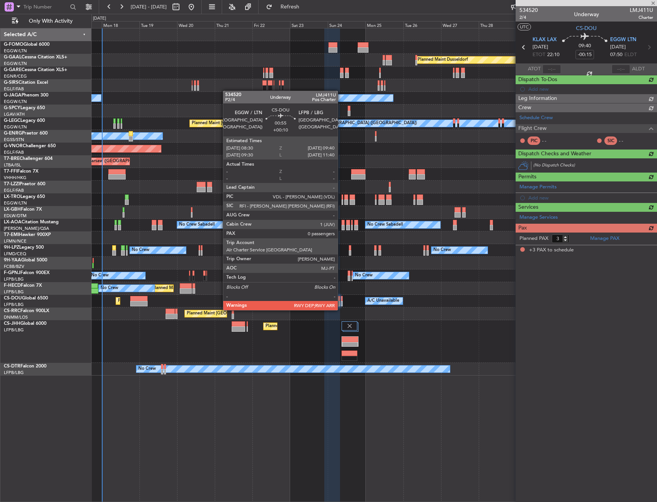
scroll to position [0, 0]
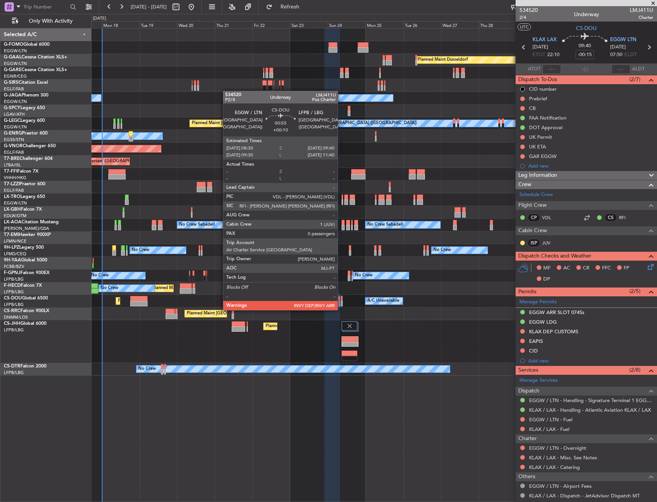
click at [341, 302] on div at bounding box center [342, 303] width 2 height 5
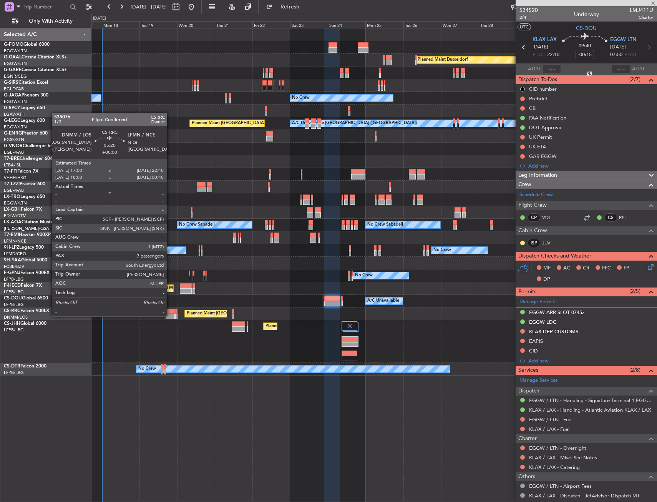
click at [170, 316] on div at bounding box center [170, 316] width 9 height 5
type input "+00:10"
type input "0"
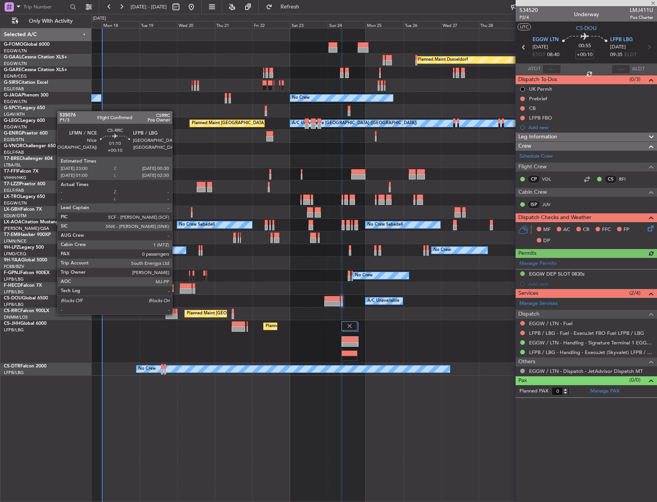
type input "7"
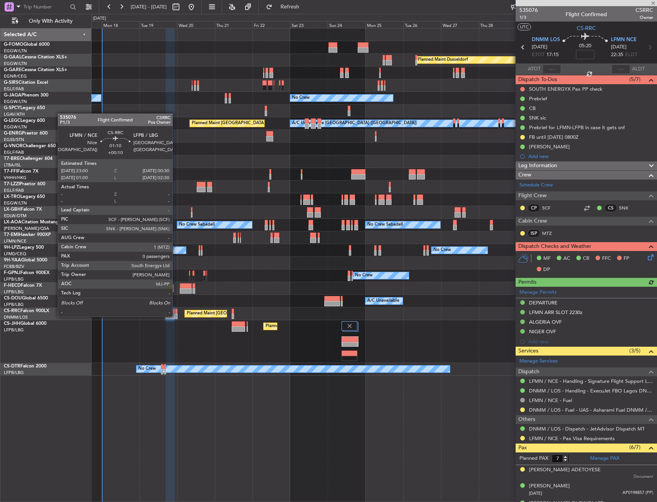
click at [176, 316] on div at bounding box center [176, 316] width 3 height 5
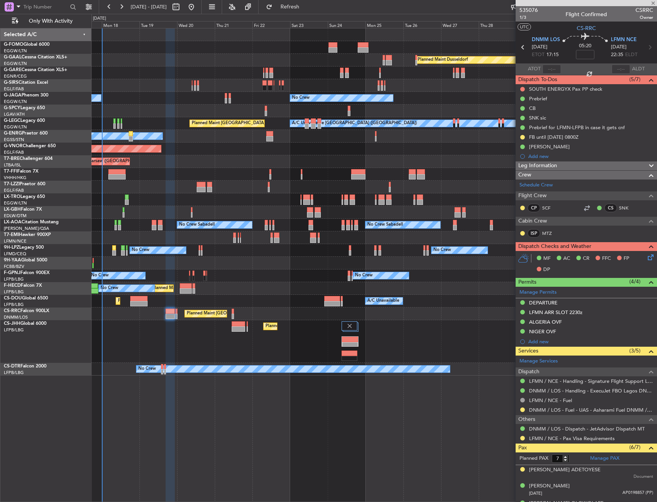
type input "+00:10"
type input "0"
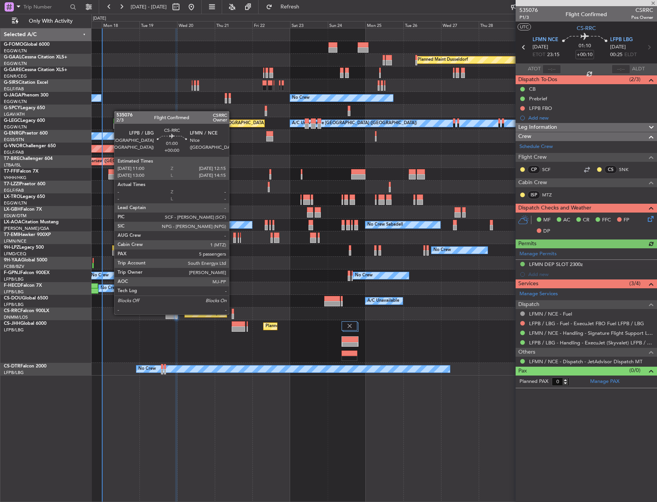
click at [232, 314] on div at bounding box center [233, 316] width 2 height 5
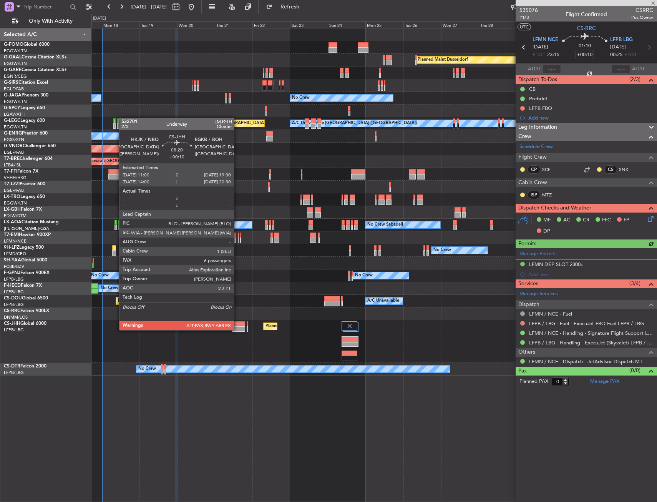
type input "5"
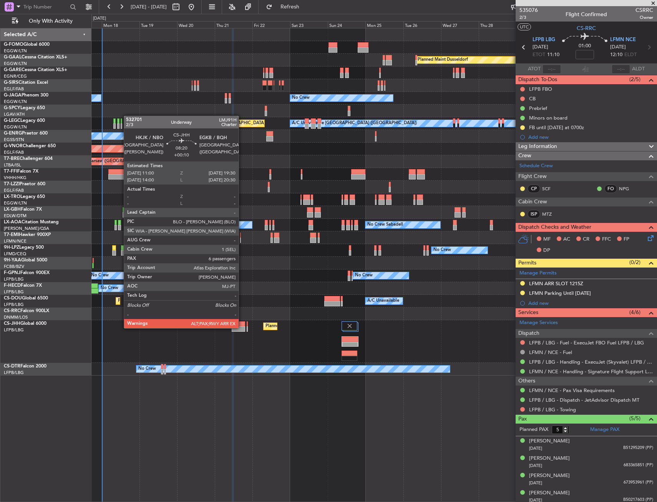
click at [242, 327] on div at bounding box center [238, 328] width 13 height 5
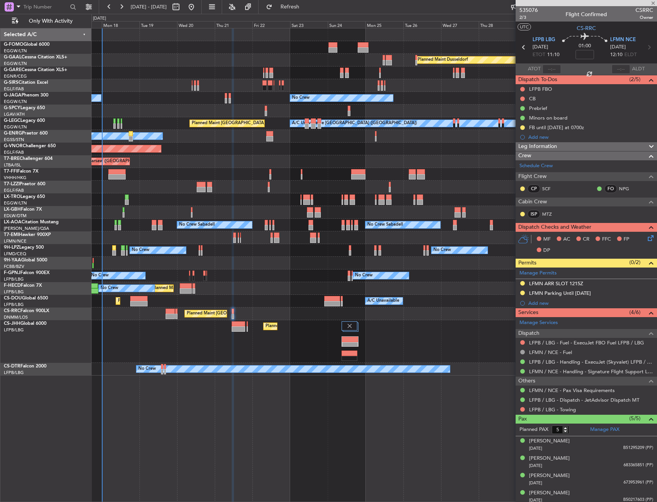
type input "+00:10"
type input "6"
